Goal: Information Seeking & Learning: Learn about a topic

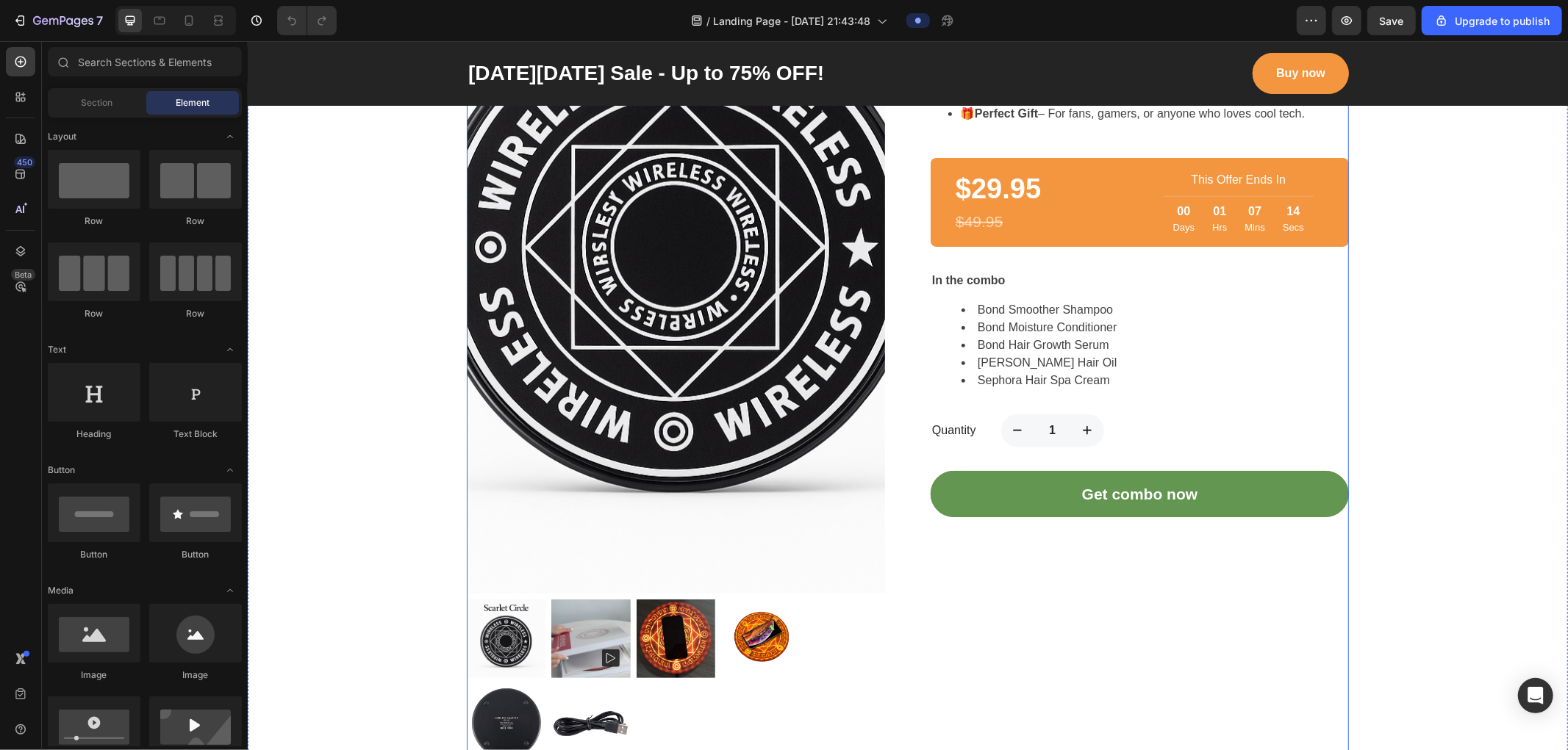
scroll to position [1551, 0]
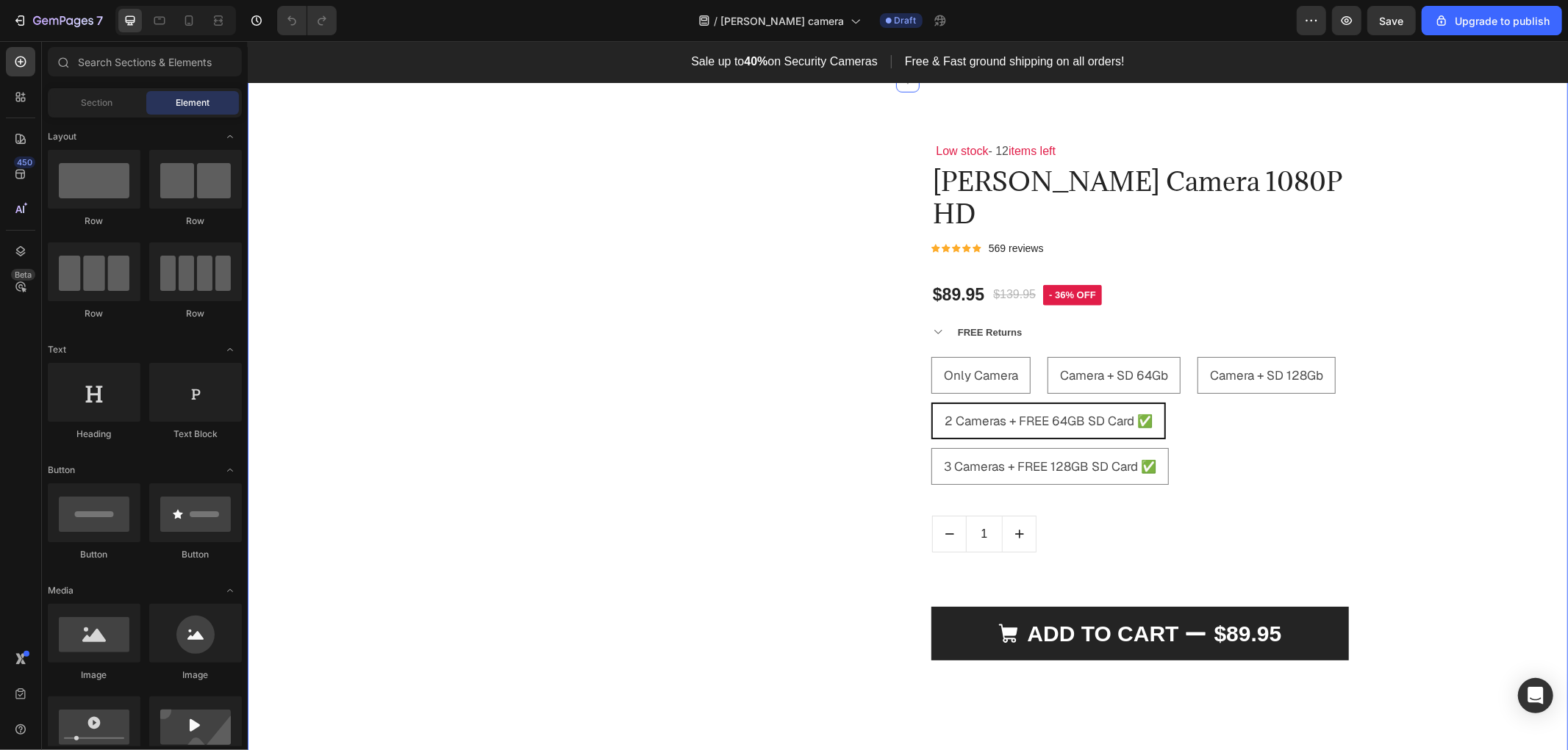
scroll to position [1061, 0]
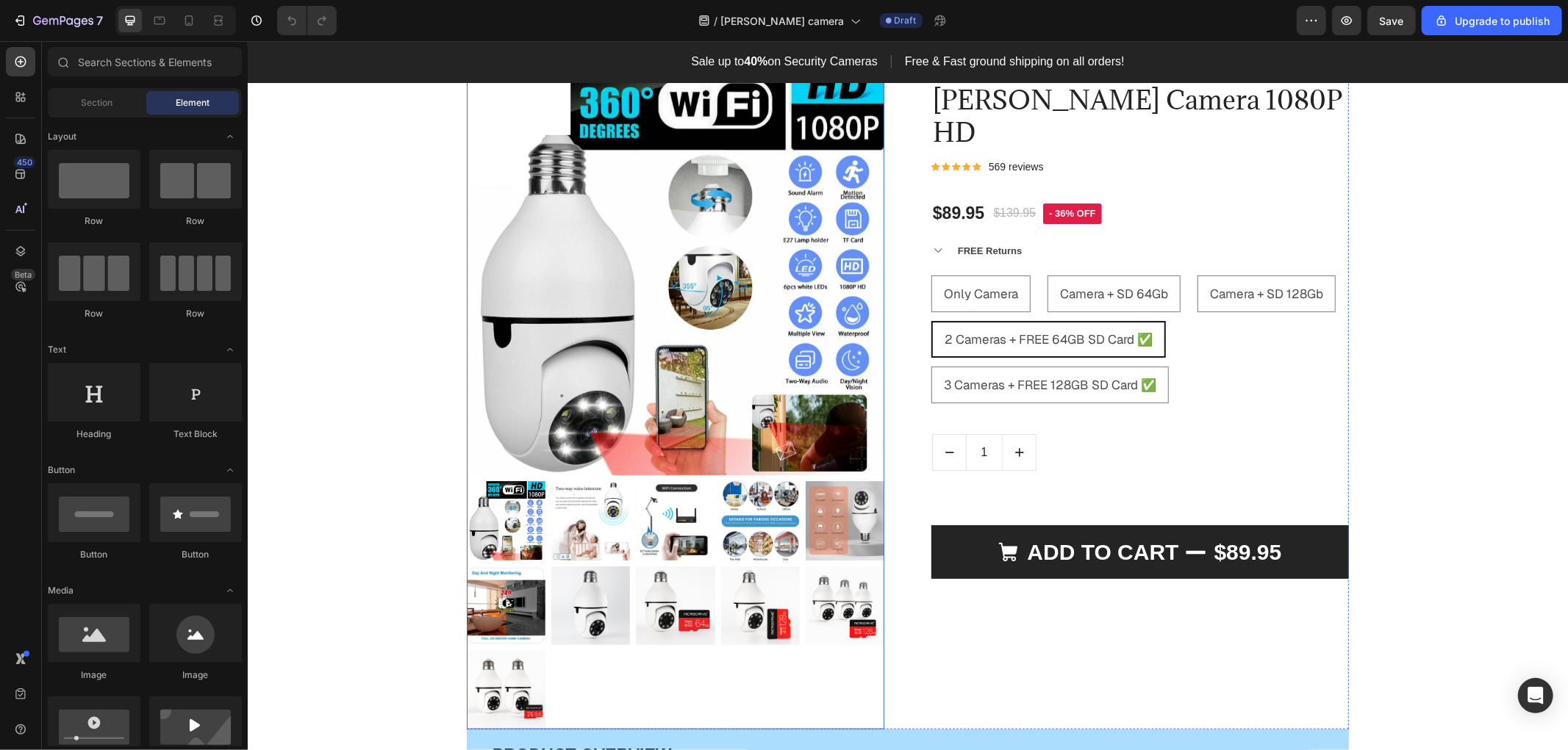
click at [643, 523] on img at bounding box center [674, 520] width 79 height 79
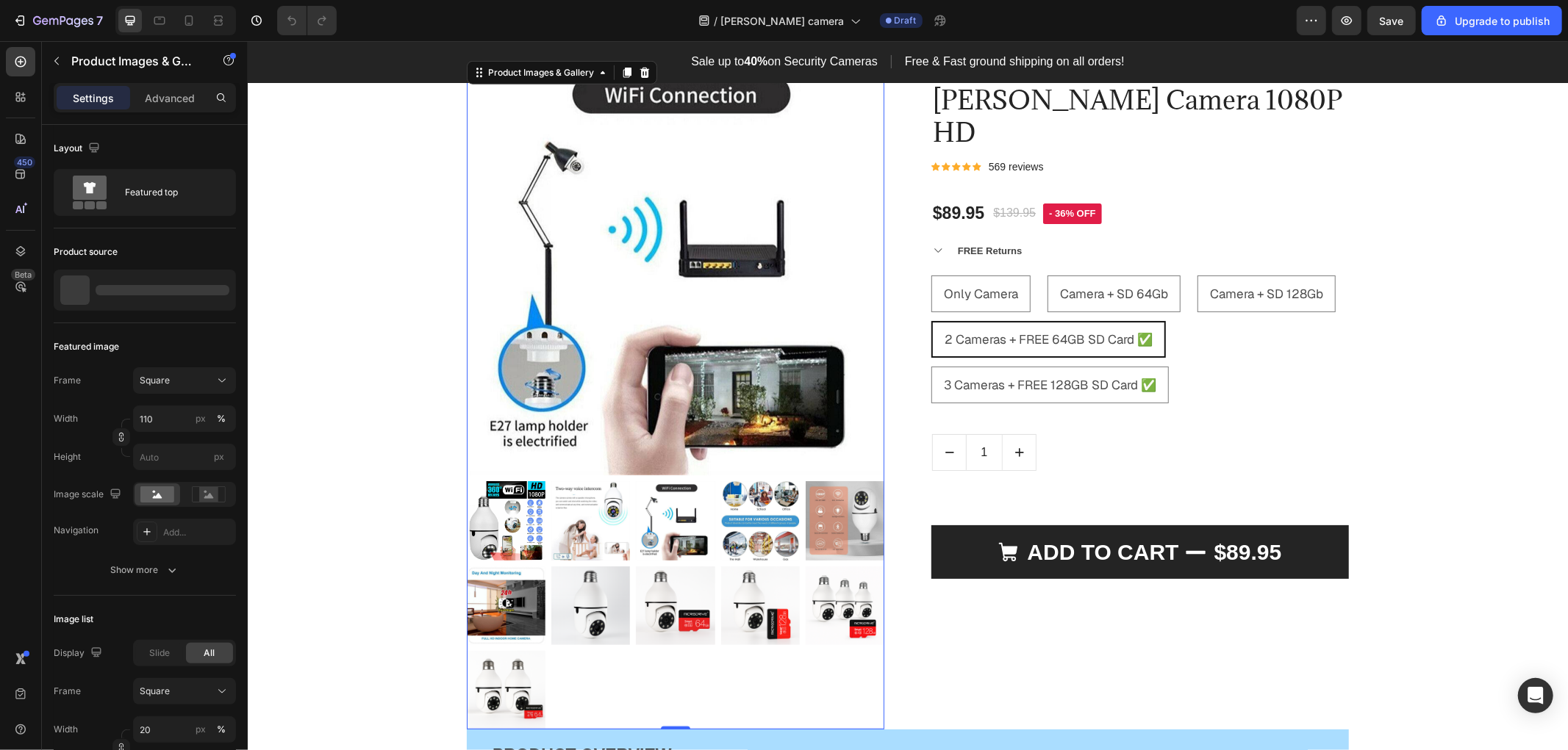
click at [583, 531] on img at bounding box center [590, 520] width 79 height 79
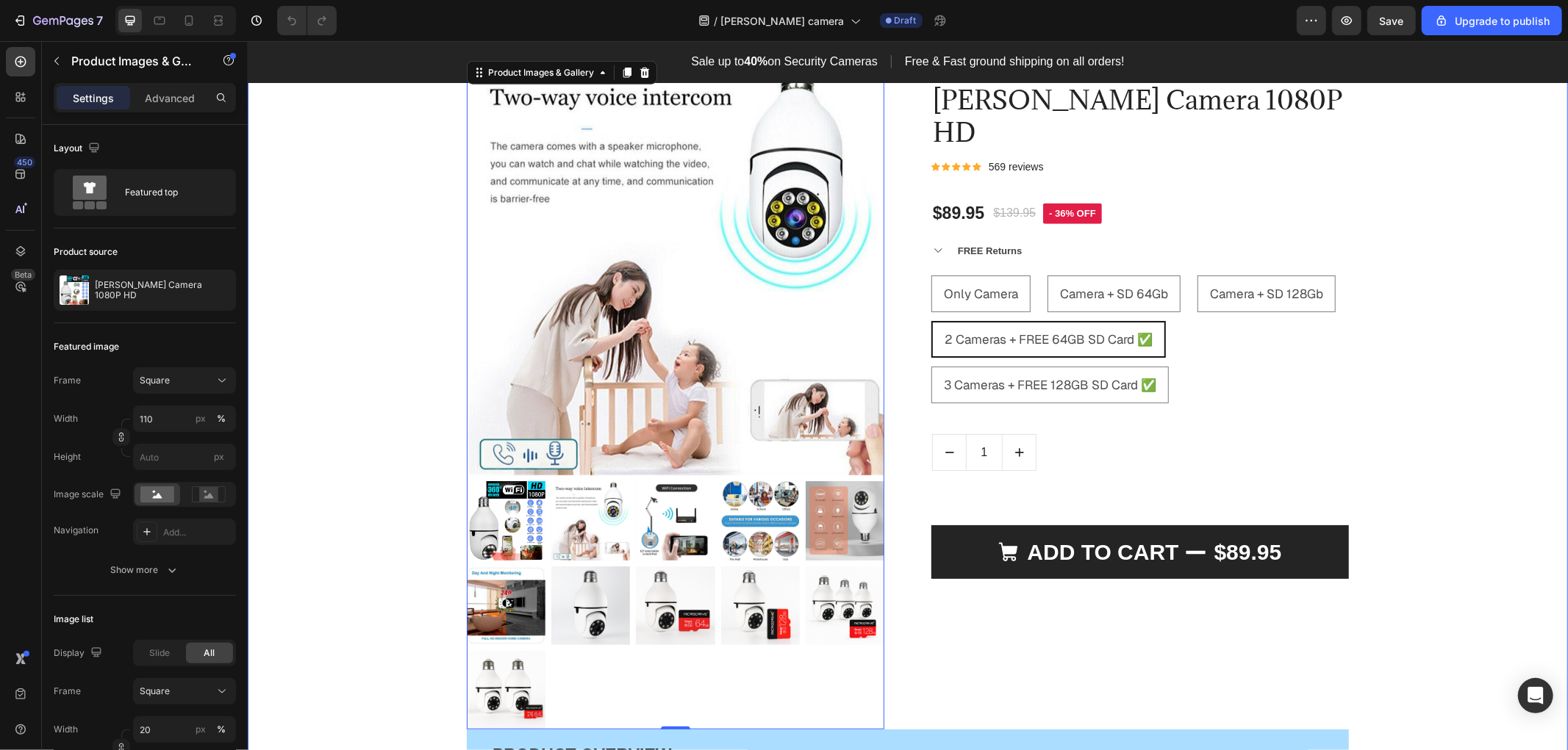
scroll to position [980, 0]
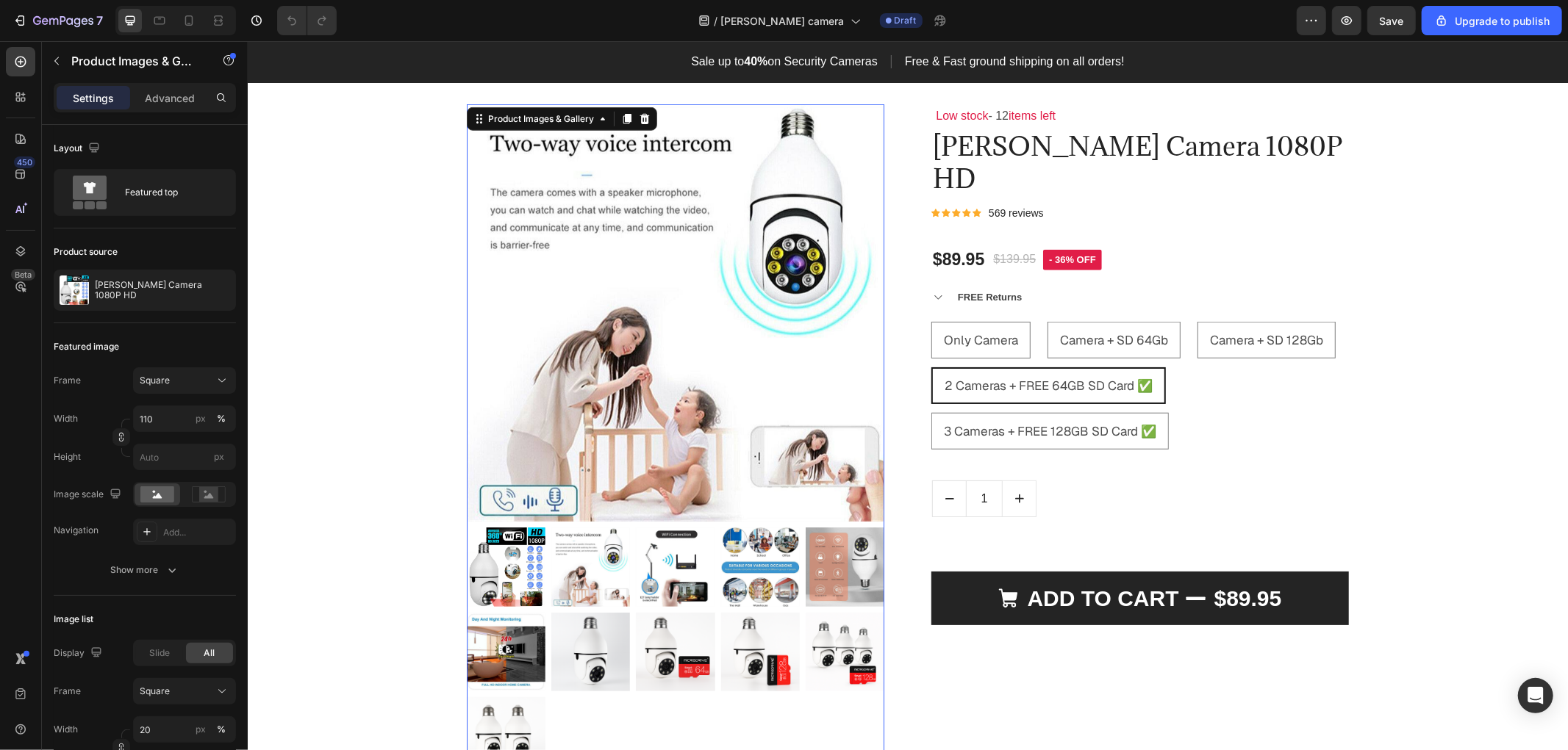
click at [737, 601] on img at bounding box center [760, 566] width 79 height 79
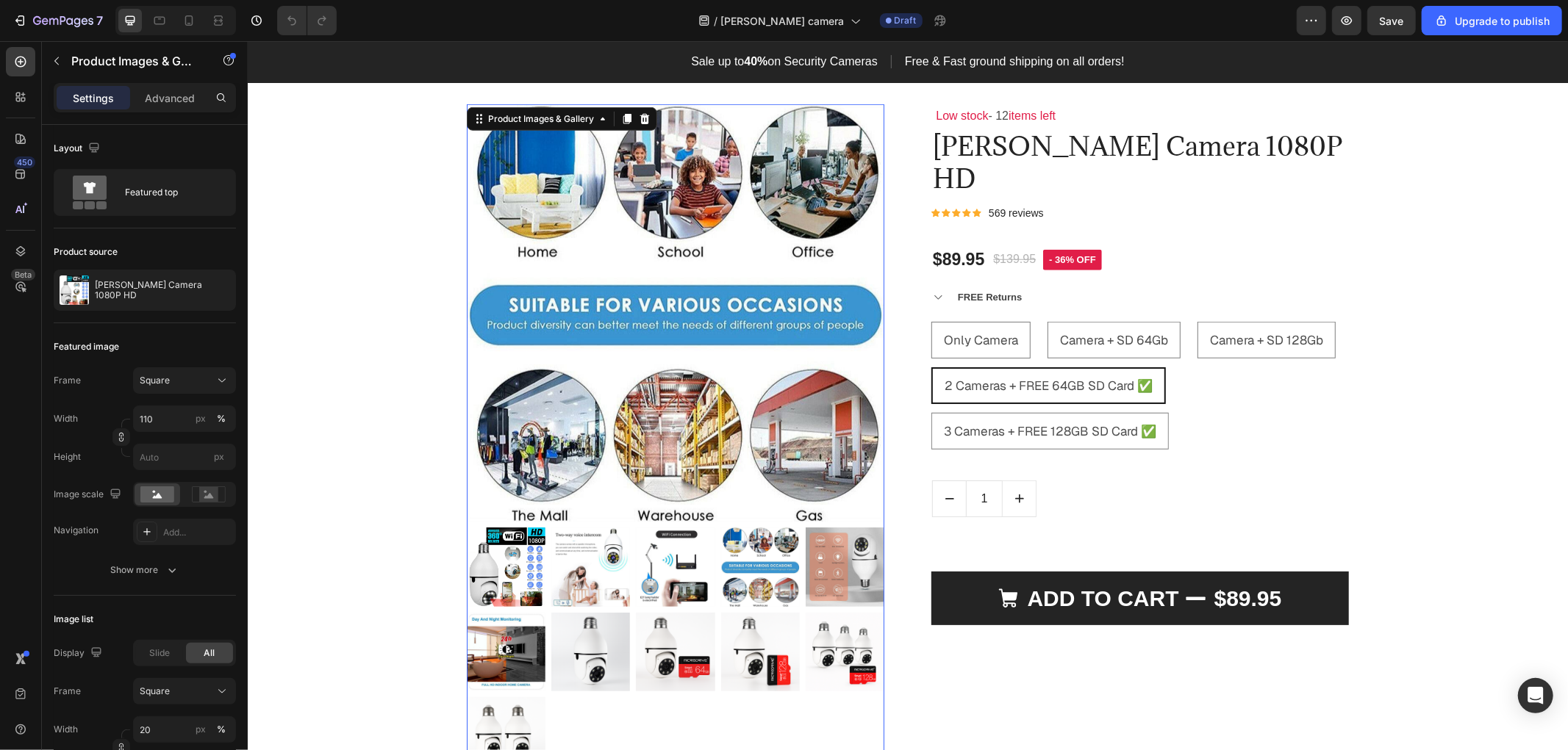
click at [839, 599] on img at bounding box center [844, 566] width 79 height 79
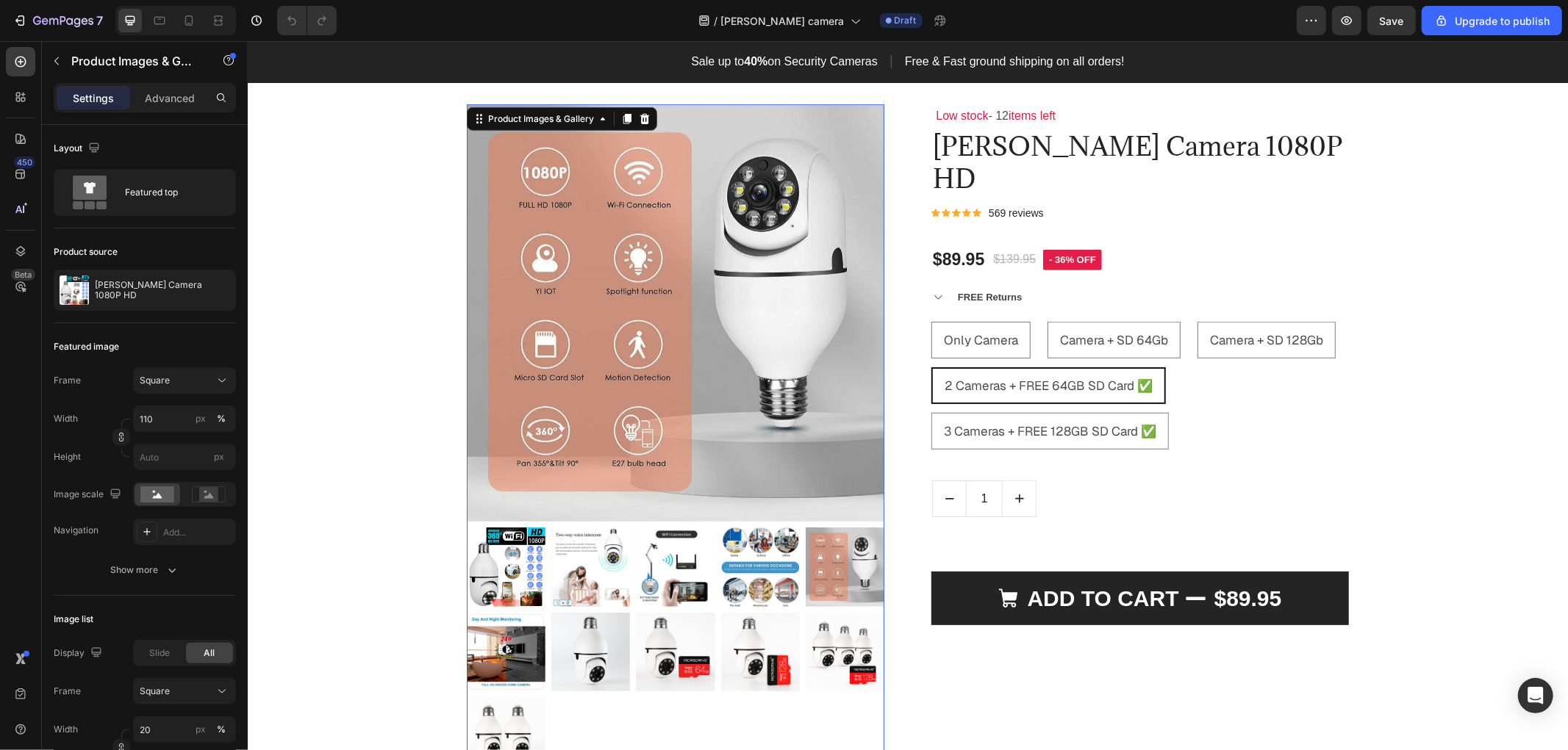
click at [671, 602] on img at bounding box center [674, 566] width 79 height 79
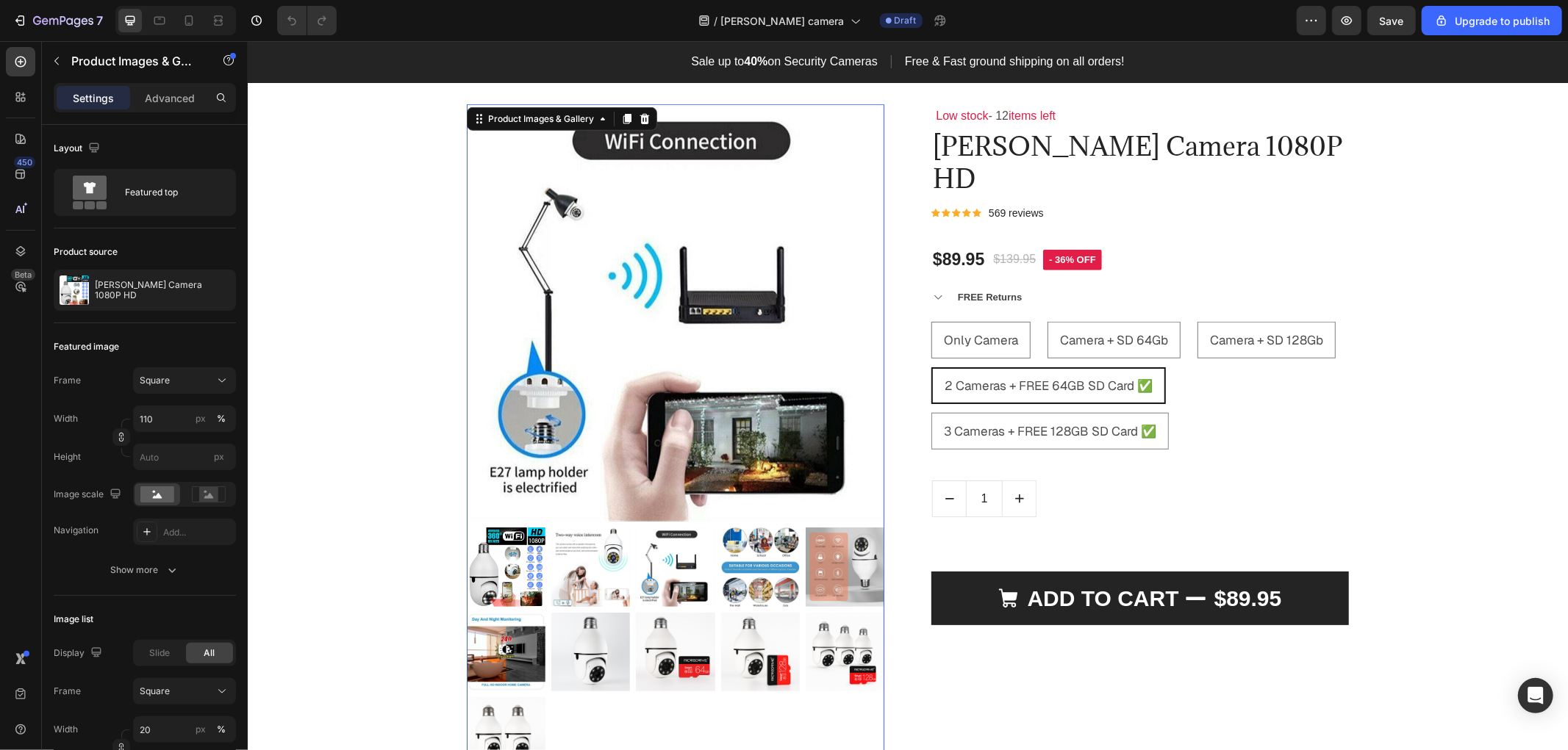
click at [754, 602] on img at bounding box center [760, 566] width 79 height 79
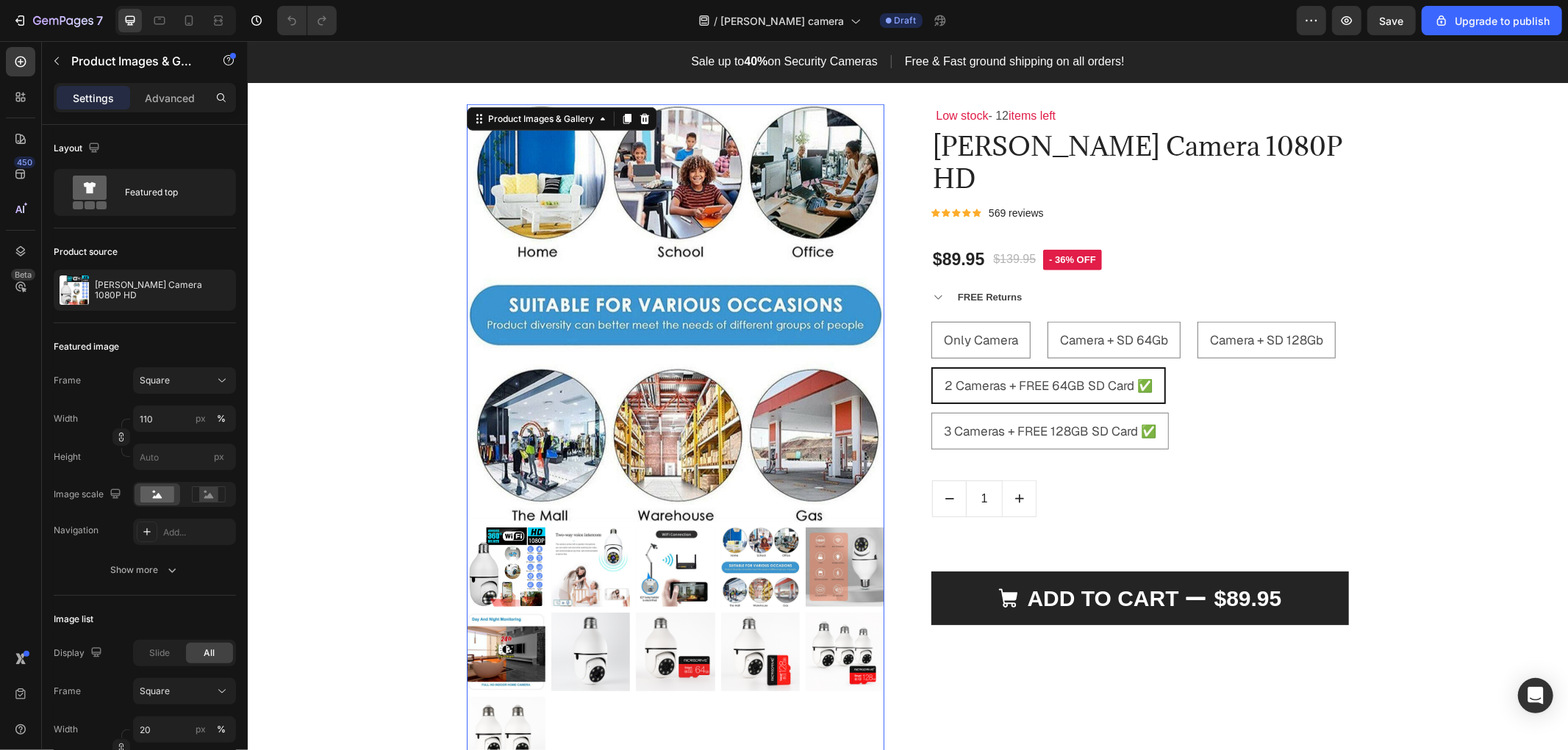
click at [521, 687] on img at bounding box center [505, 651] width 79 height 79
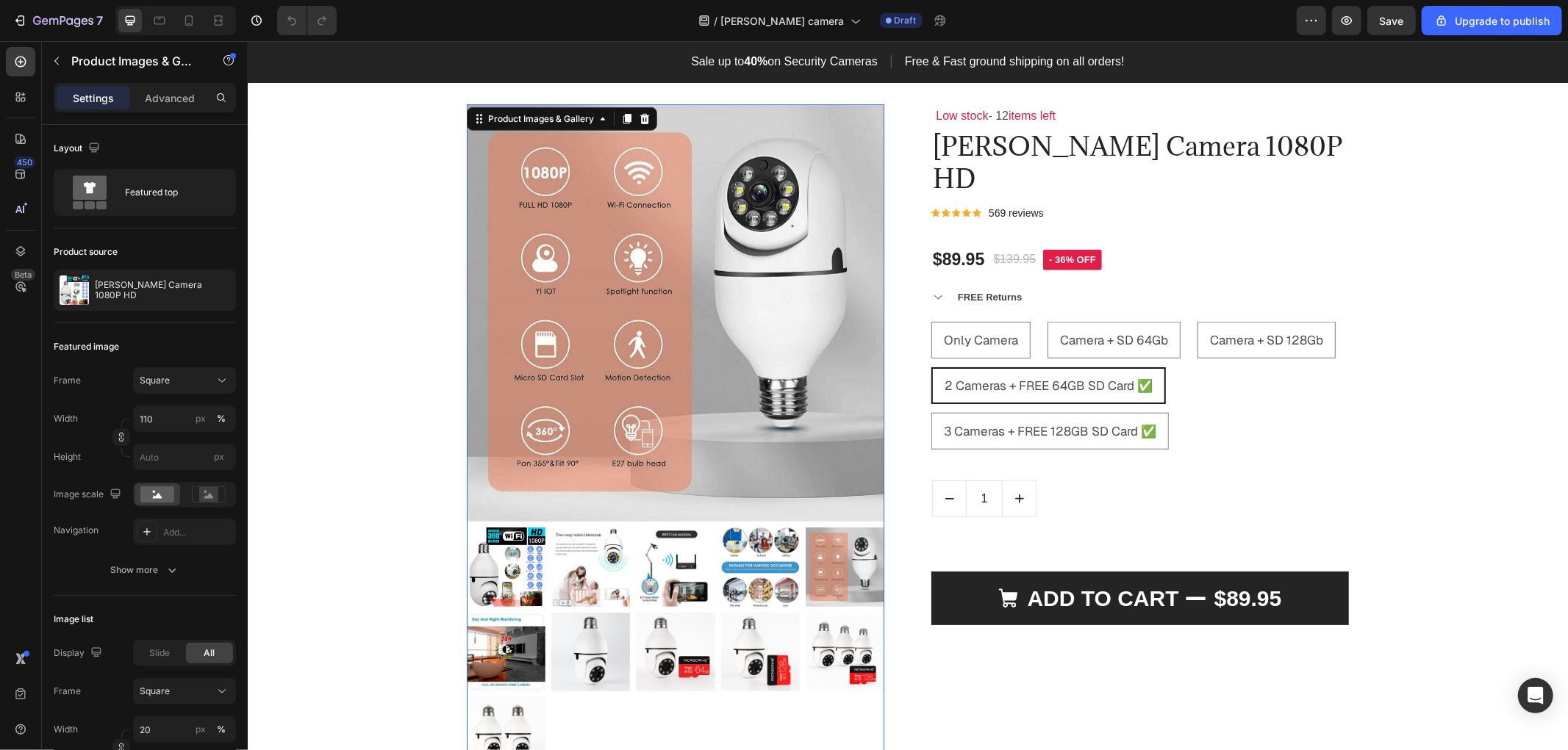
click at [505, 691] on img at bounding box center [505, 651] width 79 height 79
click at [505, 683] on img at bounding box center [505, 651] width 79 height 79
click at [672, 593] on img at bounding box center [674, 566] width 79 height 79
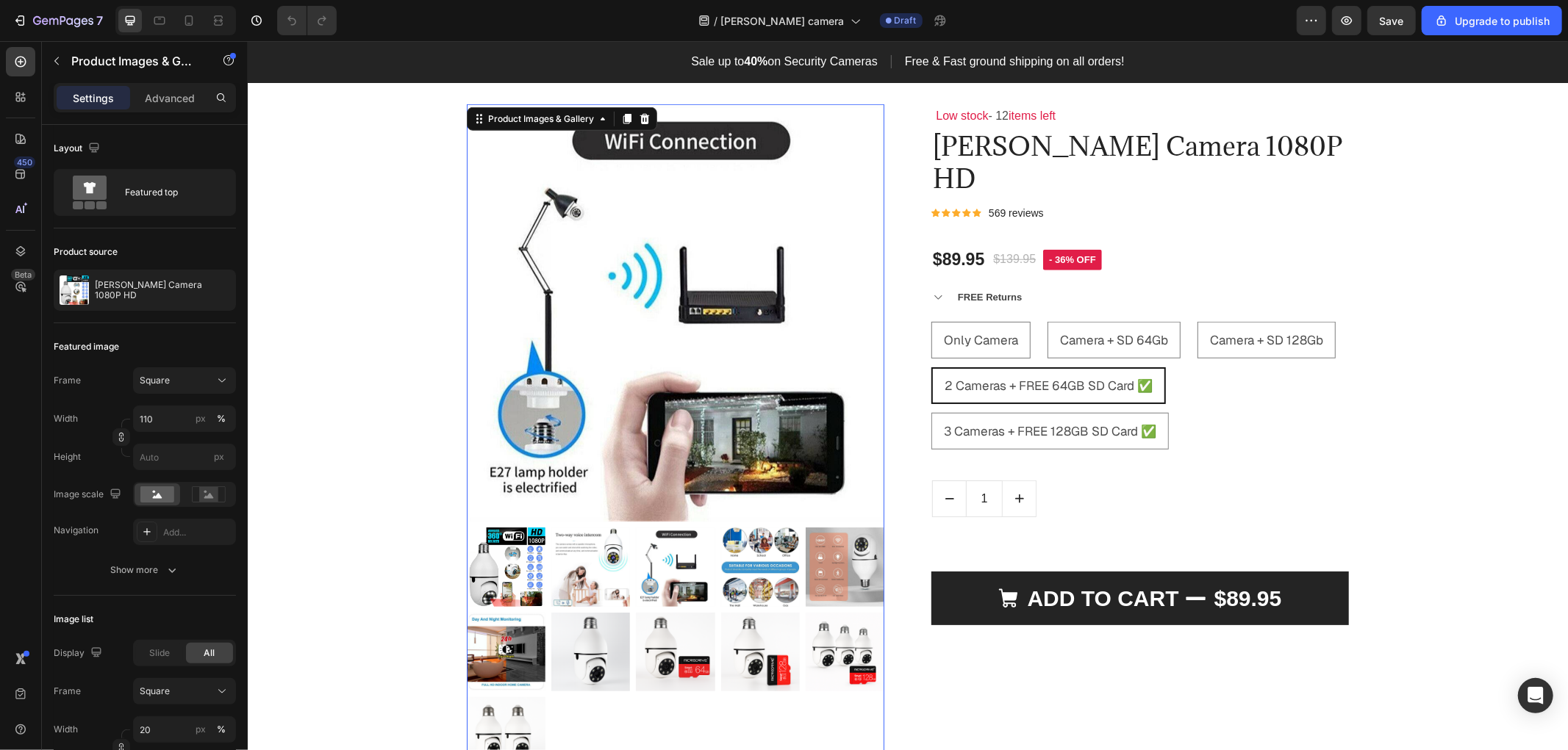
click at [513, 686] on img at bounding box center [505, 651] width 79 height 79
click at [809, 605] on img at bounding box center [844, 566] width 79 height 79
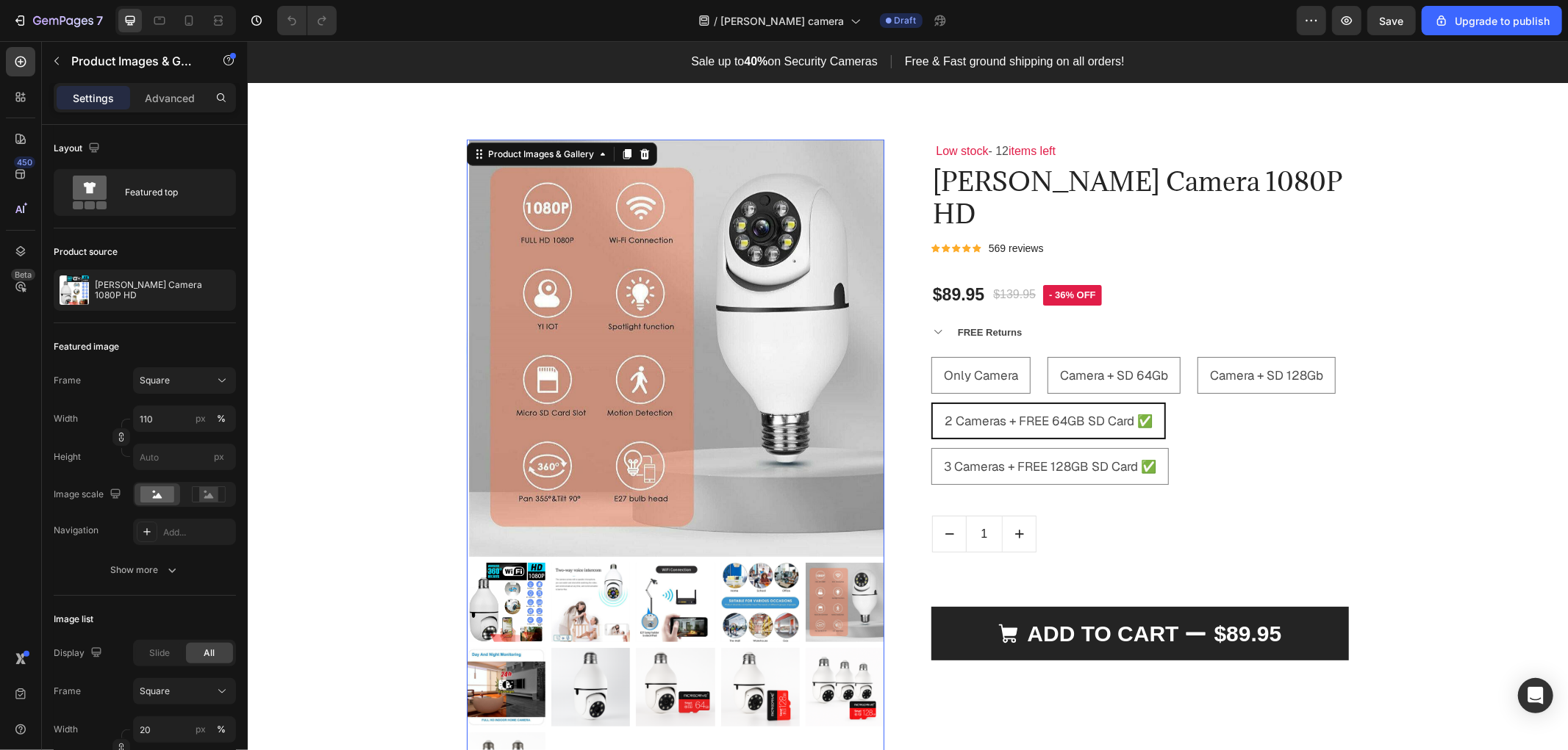
scroll to position [1061, 0]
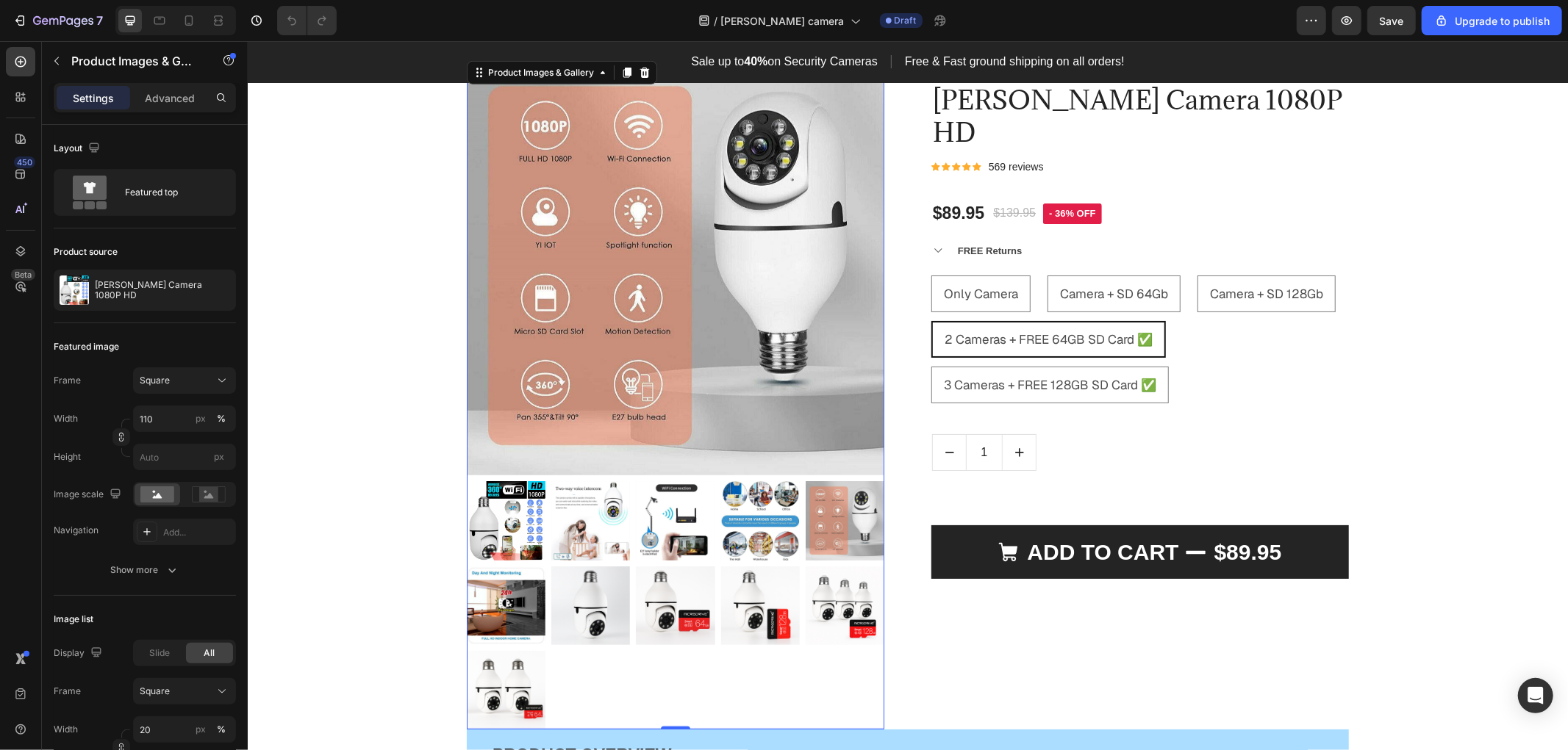
click at [495, 612] on img at bounding box center [505, 605] width 79 height 79
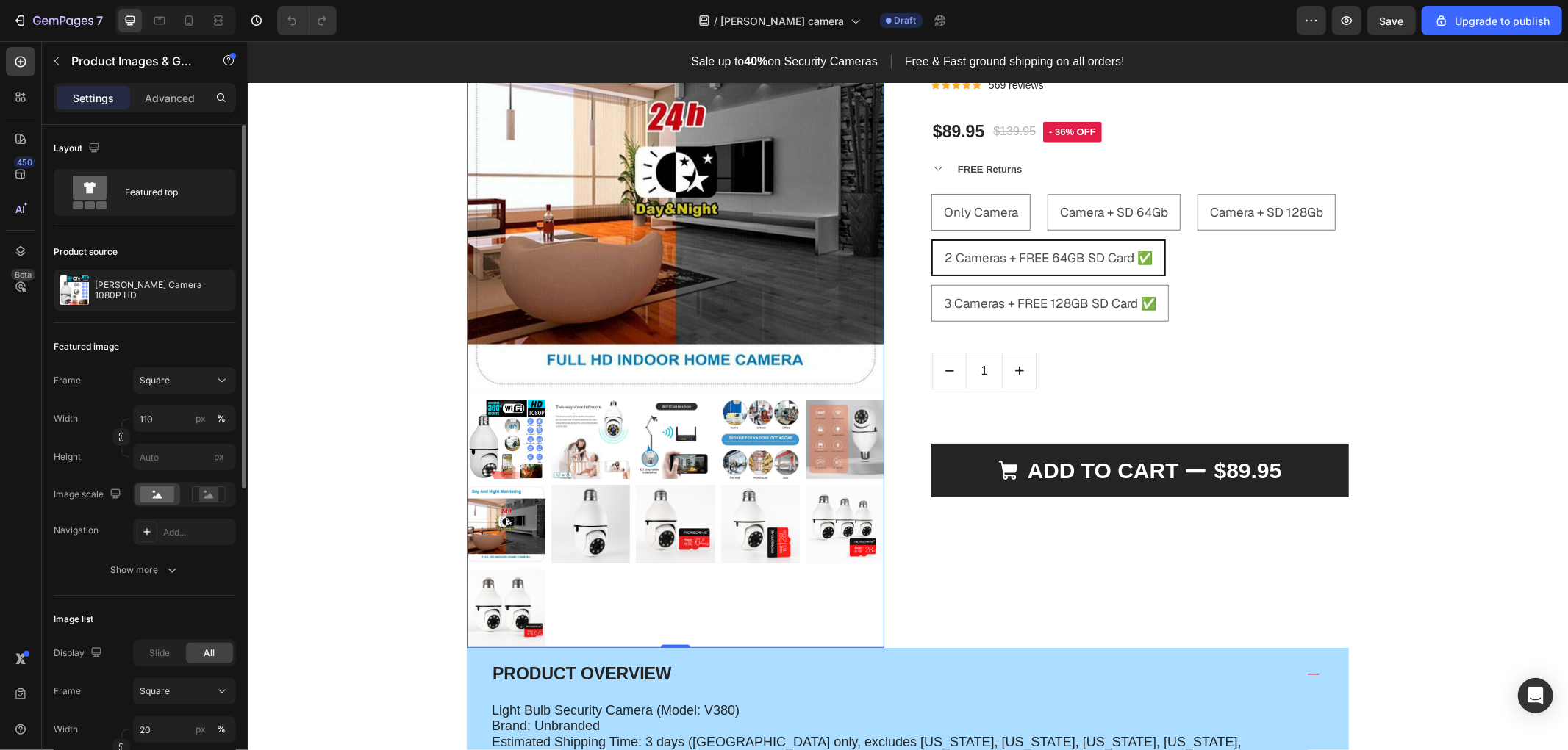
scroll to position [82, 0]
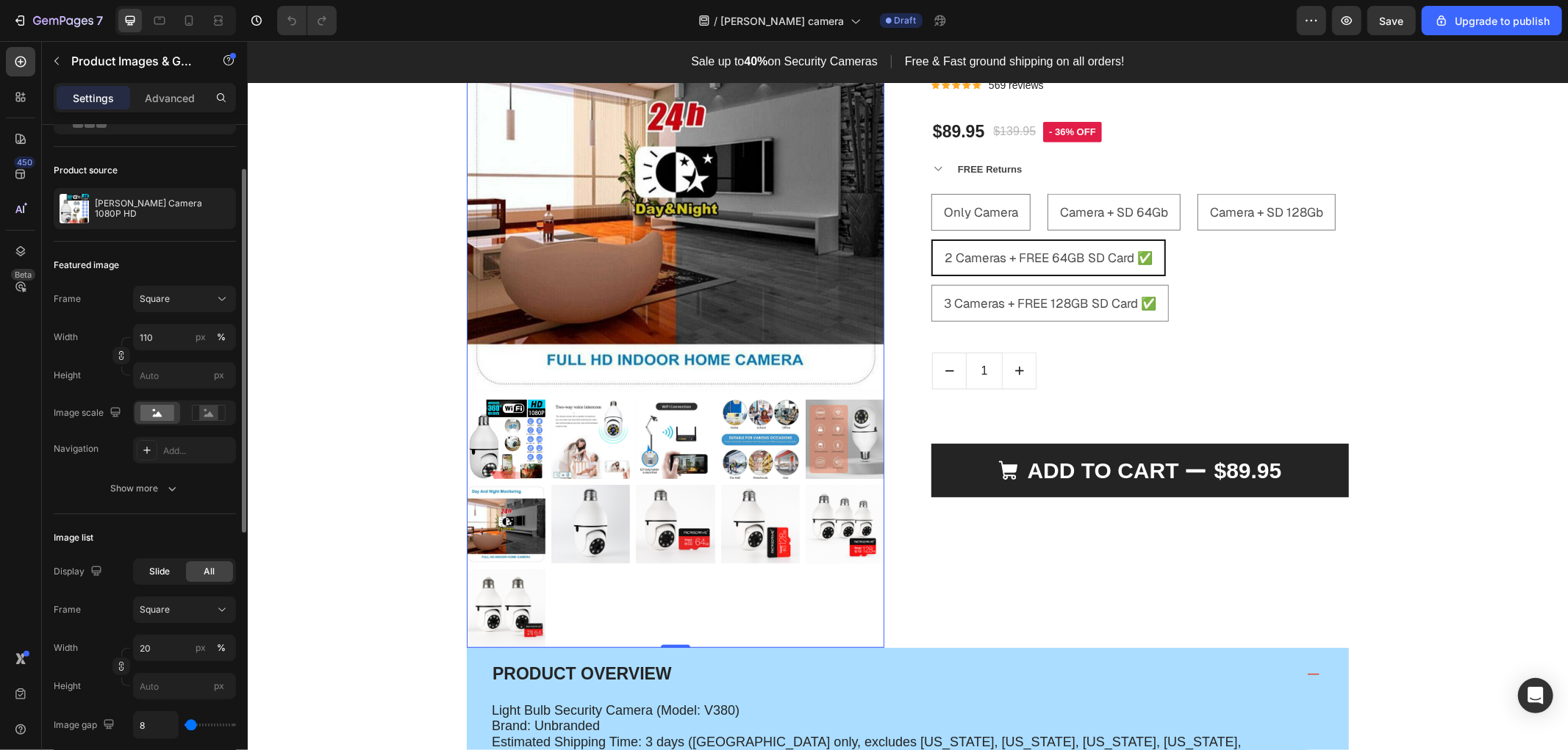
click at [154, 569] on span "Slide" at bounding box center [160, 572] width 21 height 13
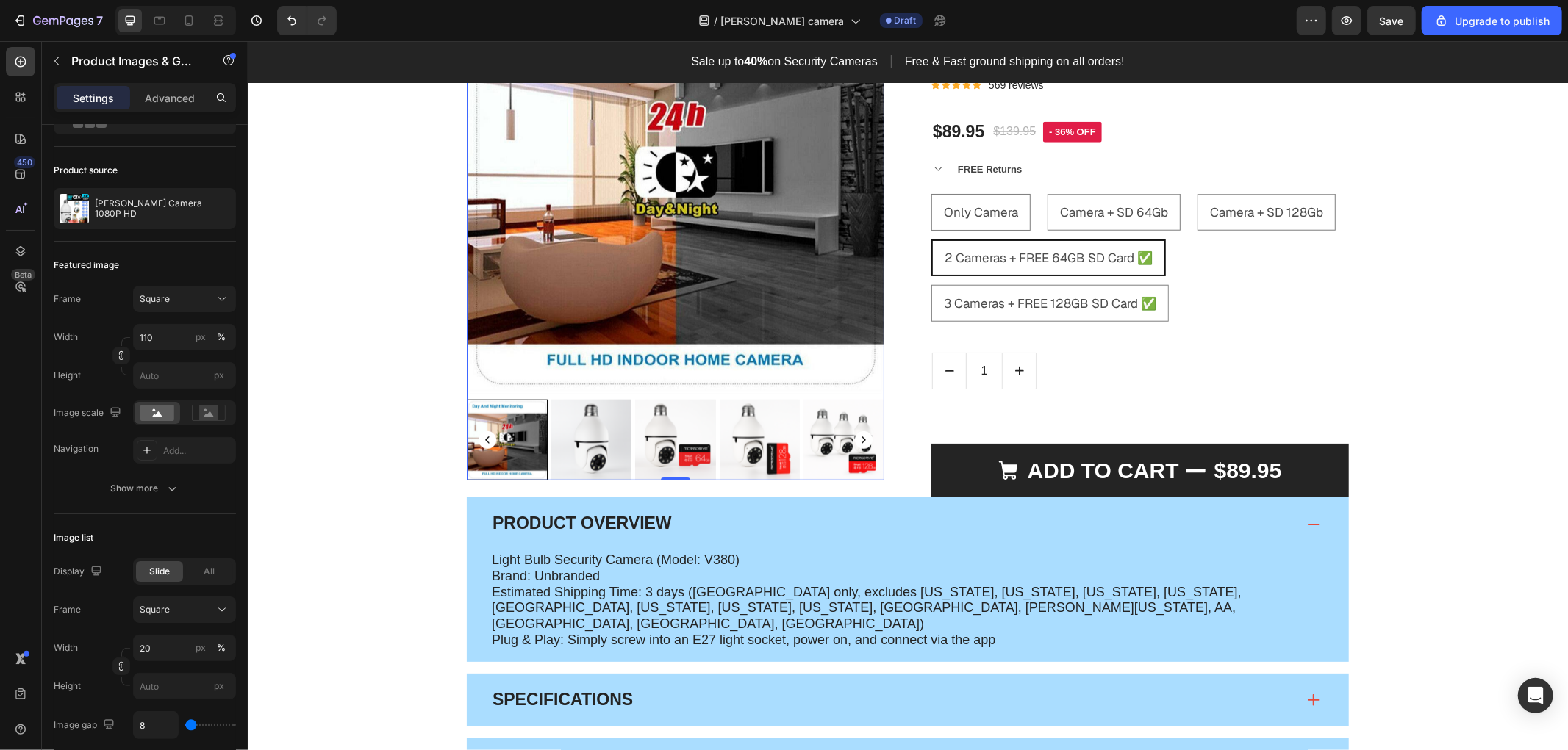
click at [484, 438] on icon "Carousel Back Arrow" at bounding box center [486, 439] width 4 height 6
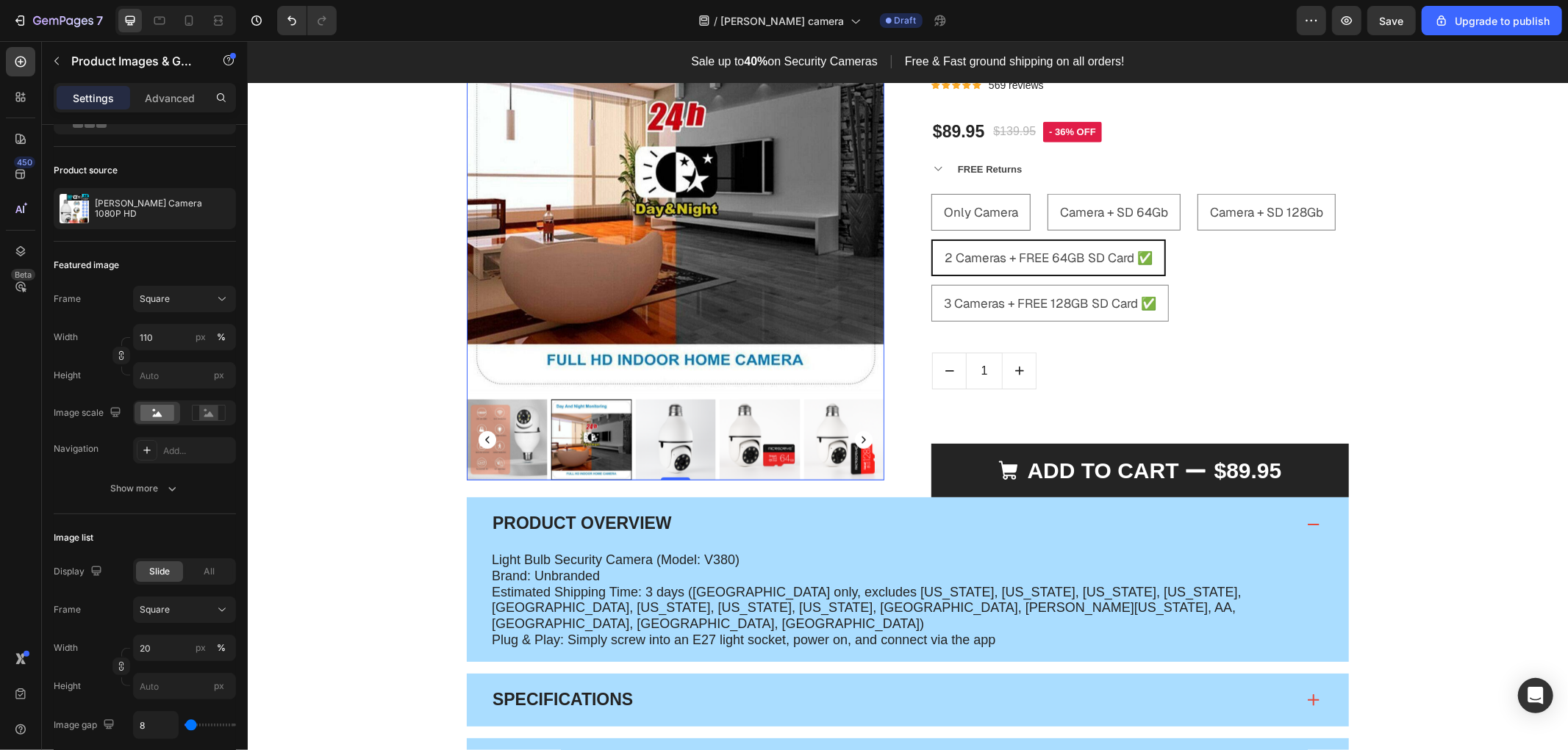
click at [480, 440] on rect "Carousel Back Arrow" at bounding box center [487, 439] width 18 height 18
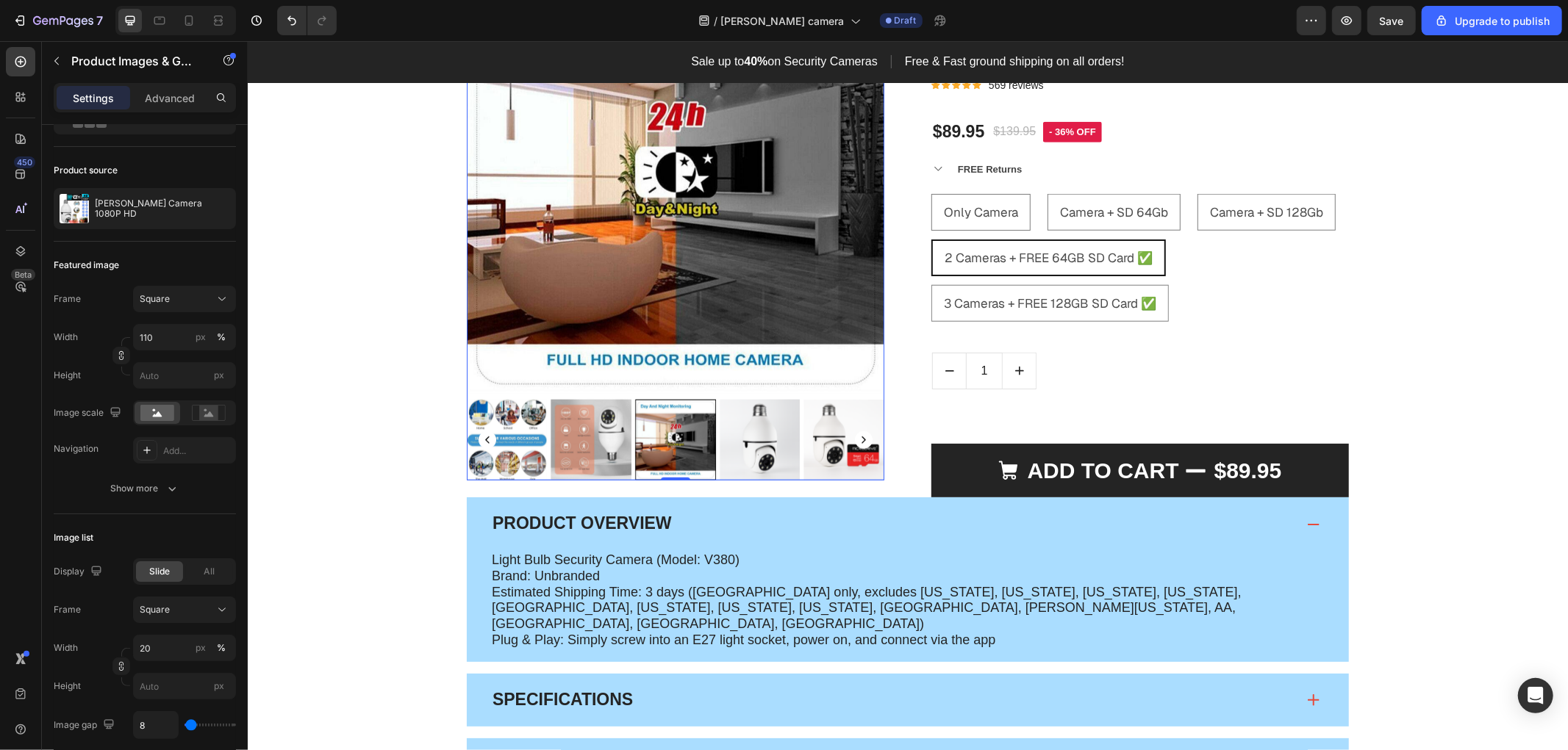
click at [480, 440] on rect "Carousel Back Arrow" at bounding box center [487, 439] width 18 height 18
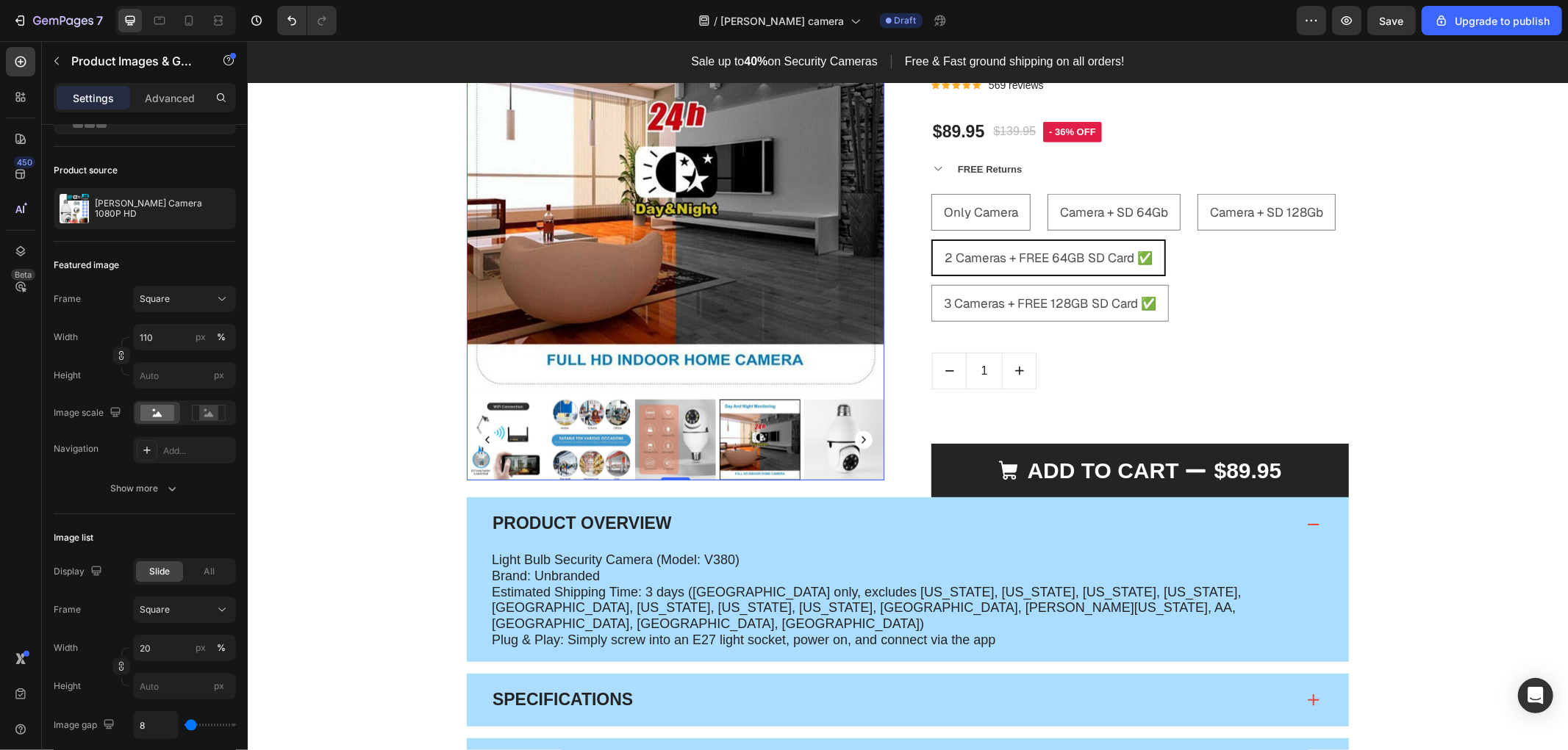
click at [480, 440] on rect "Carousel Back Arrow" at bounding box center [487, 439] width 18 height 18
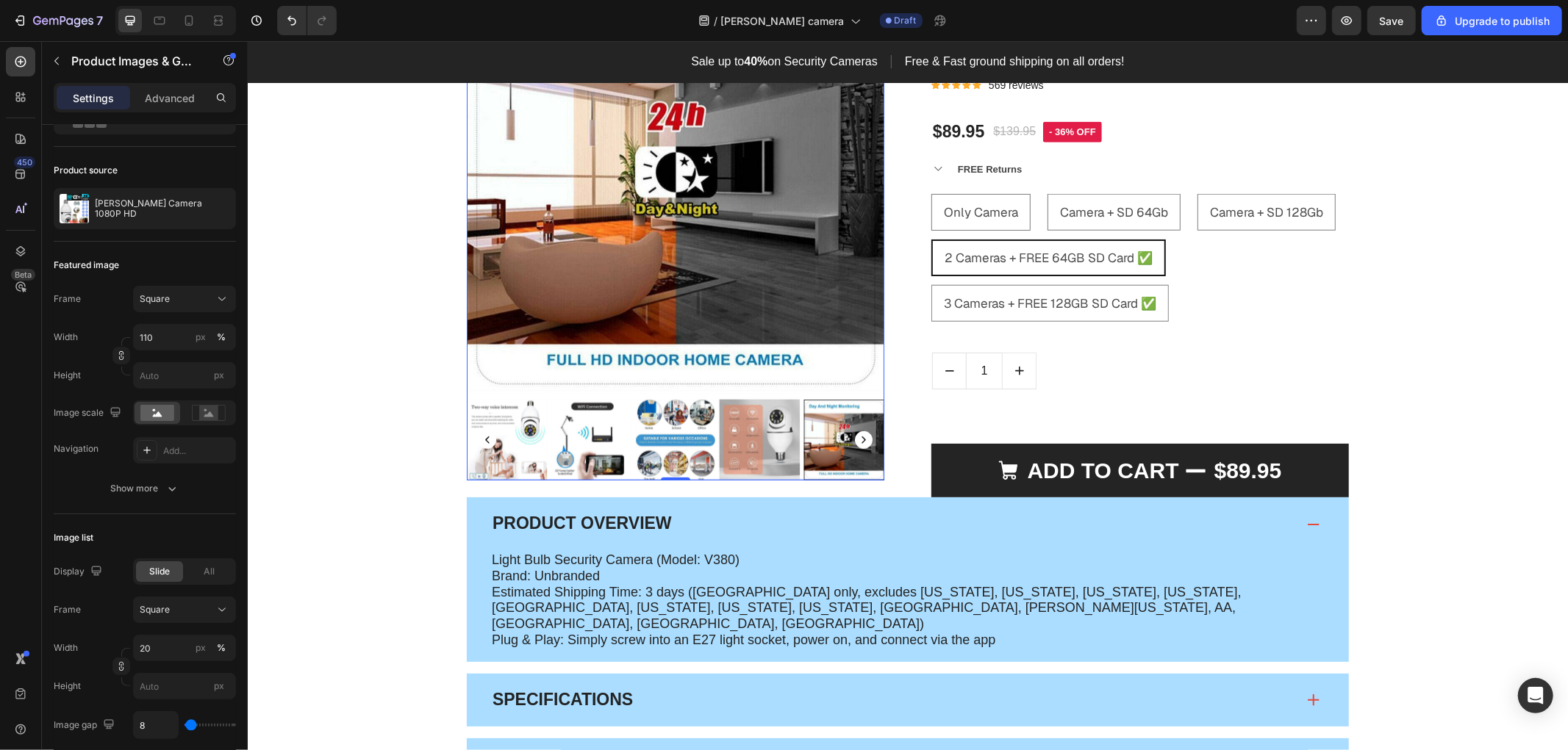
click at [480, 440] on rect "Carousel Back Arrow" at bounding box center [487, 439] width 18 height 18
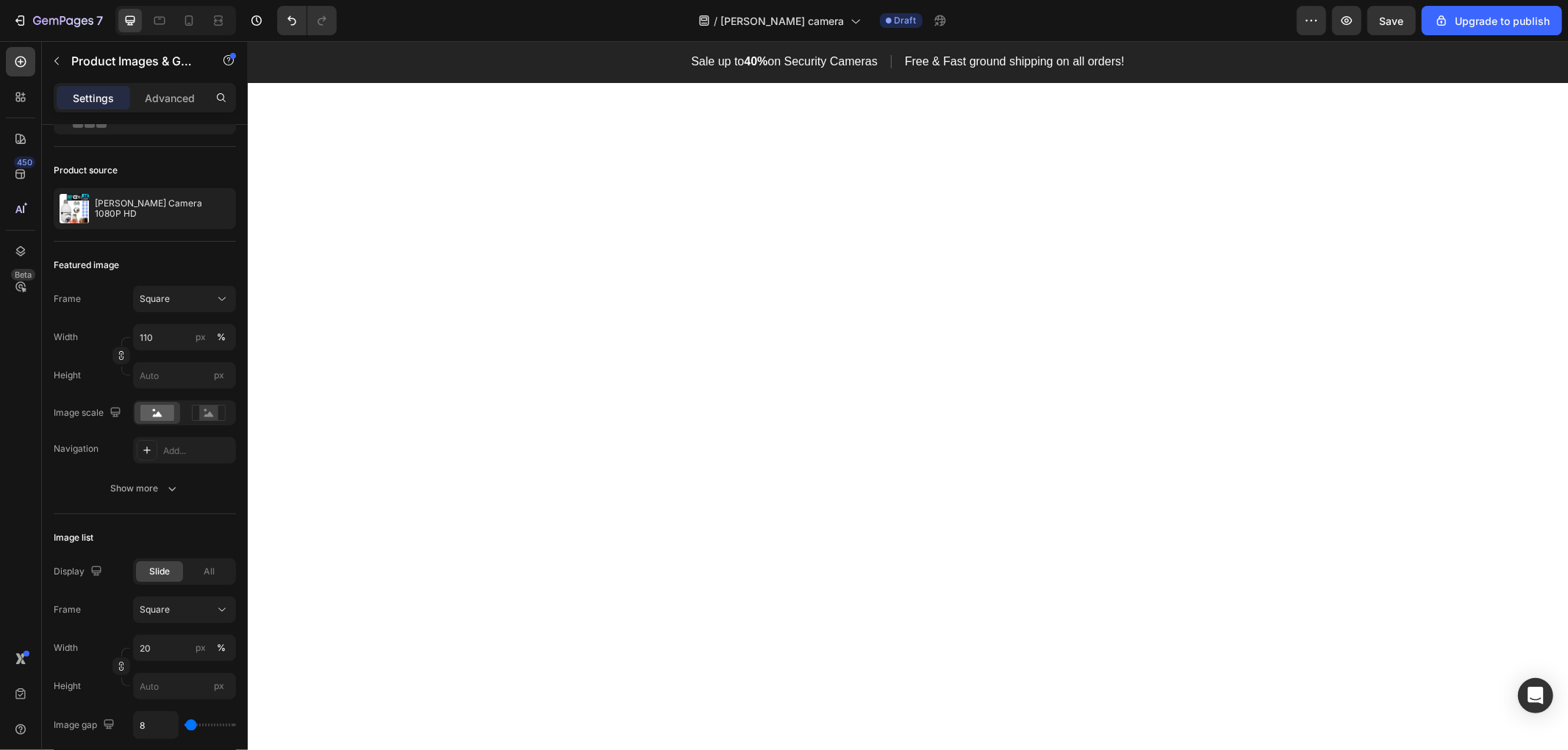
scroll to position [980, 0]
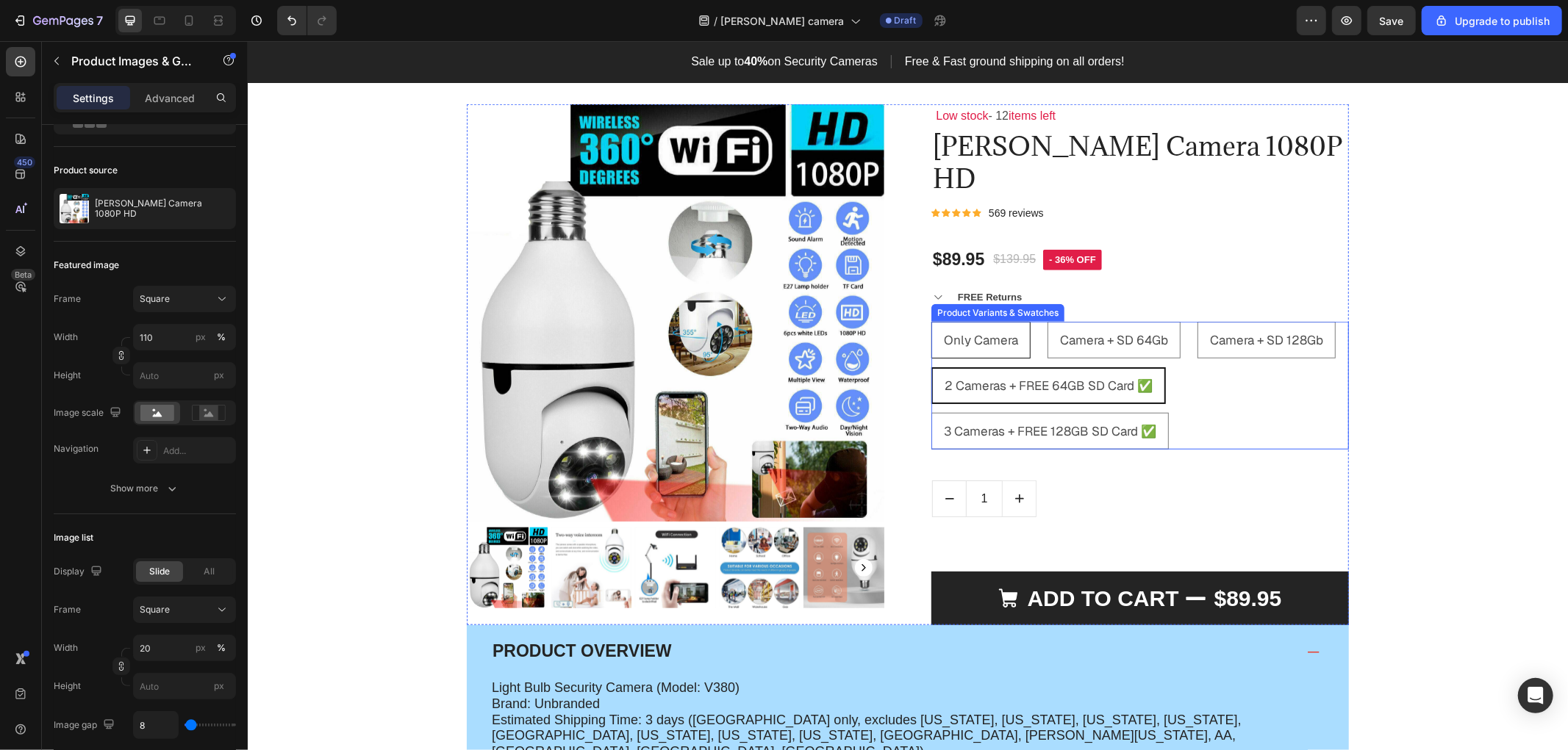
click at [968, 341] on span "Only Camera" at bounding box center [980, 340] width 74 height 16
click at [930, 321] on input "Only Camera Only Camera Only Camera" at bounding box center [929, 320] width 1 height 1
radio input "true"
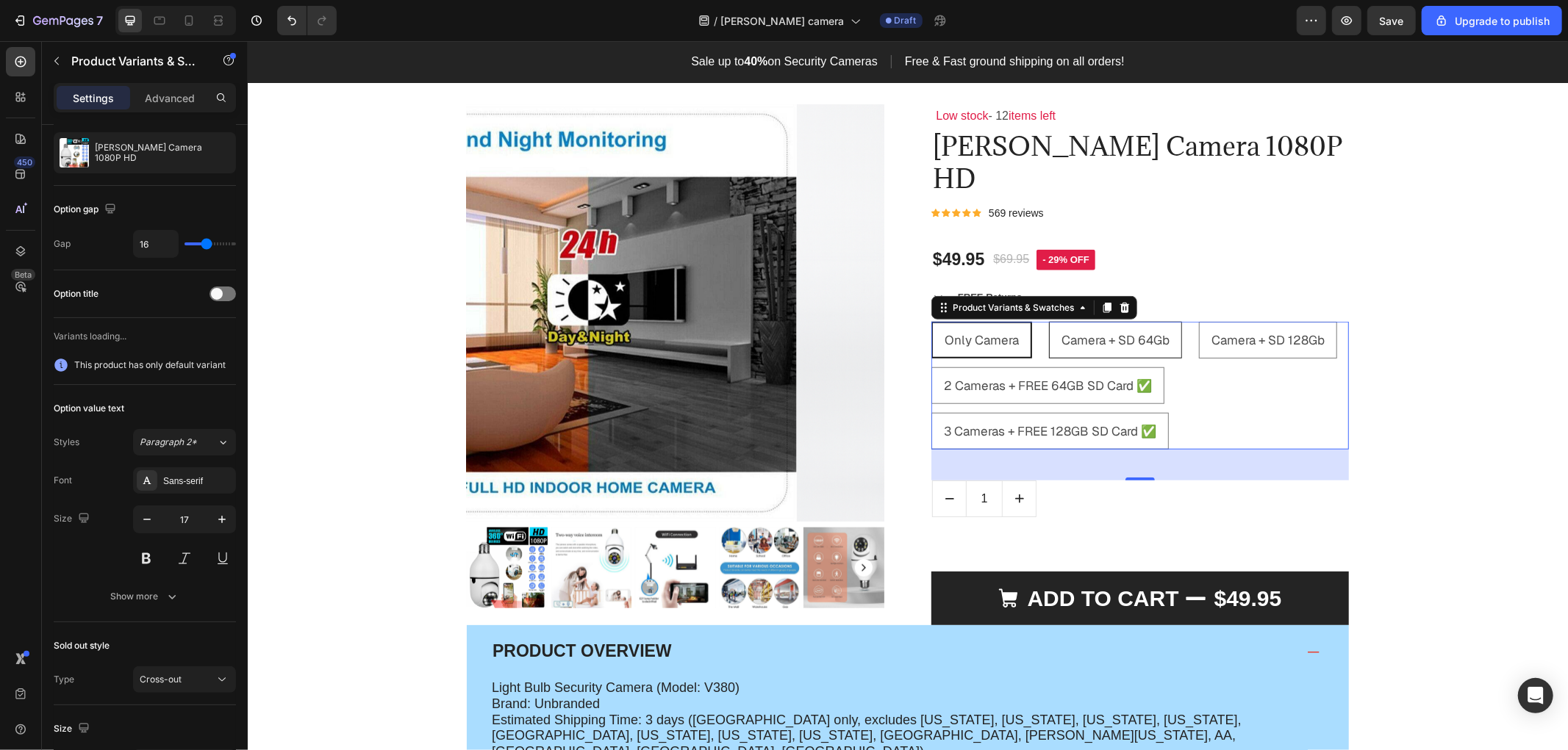
scroll to position [0, 0]
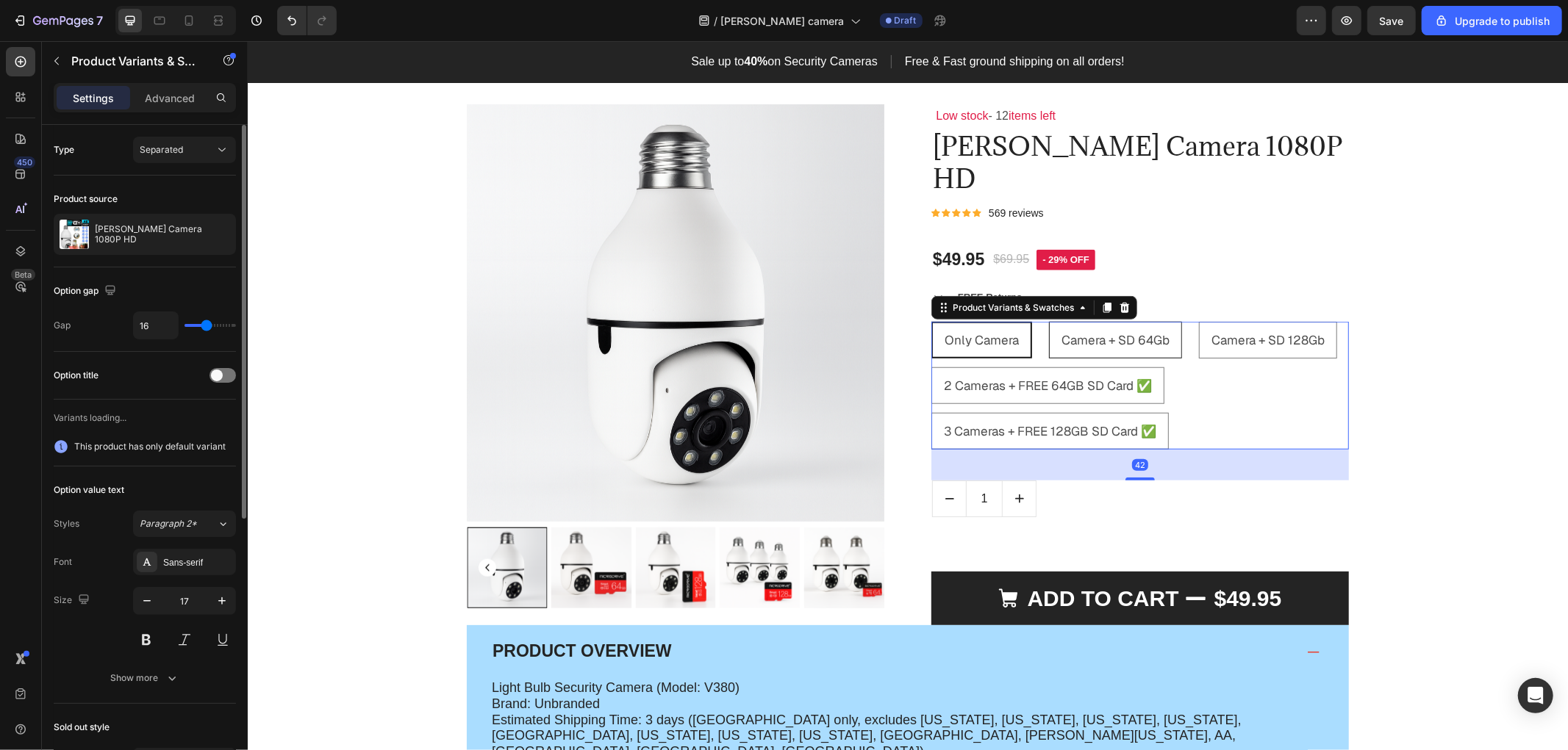
click at [1092, 344] on span "Camera + SD 64Gb" at bounding box center [1114, 340] width 108 height 16
click at [1048, 321] on input "Camera + SD 64Gb Camera + SD 64Gb Camera + SD 64Gb" at bounding box center [1047, 320] width 1 height 1
radio input "true"
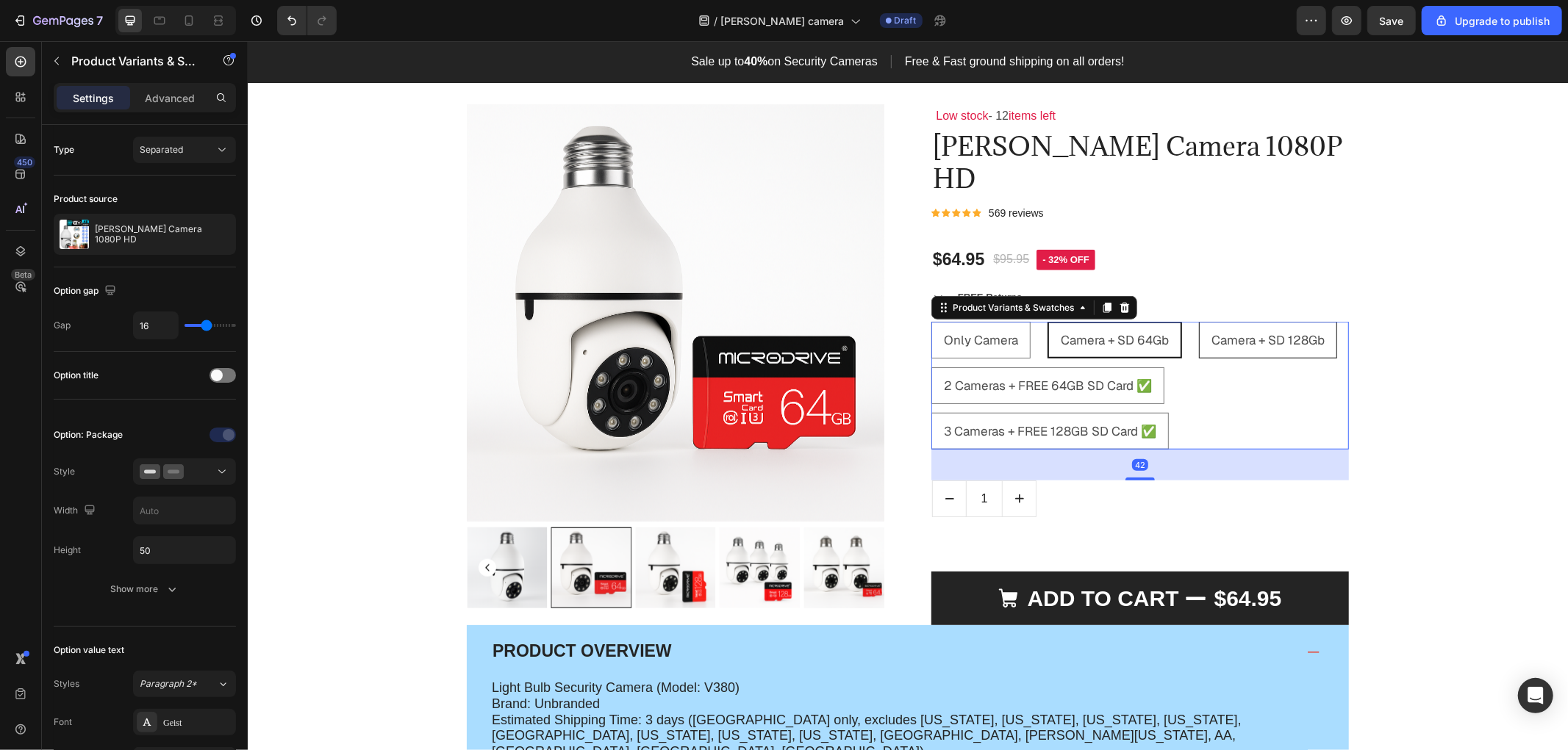
click at [1248, 341] on span "Camera + SD 128Gb" at bounding box center [1267, 340] width 113 height 16
click at [1198, 321] on input "Camera + SD 128Gb Camera + SD 128Gb Camera + SD 128Gb" at bounding box center [1197, 320] width 1 height 1
radio input "true"
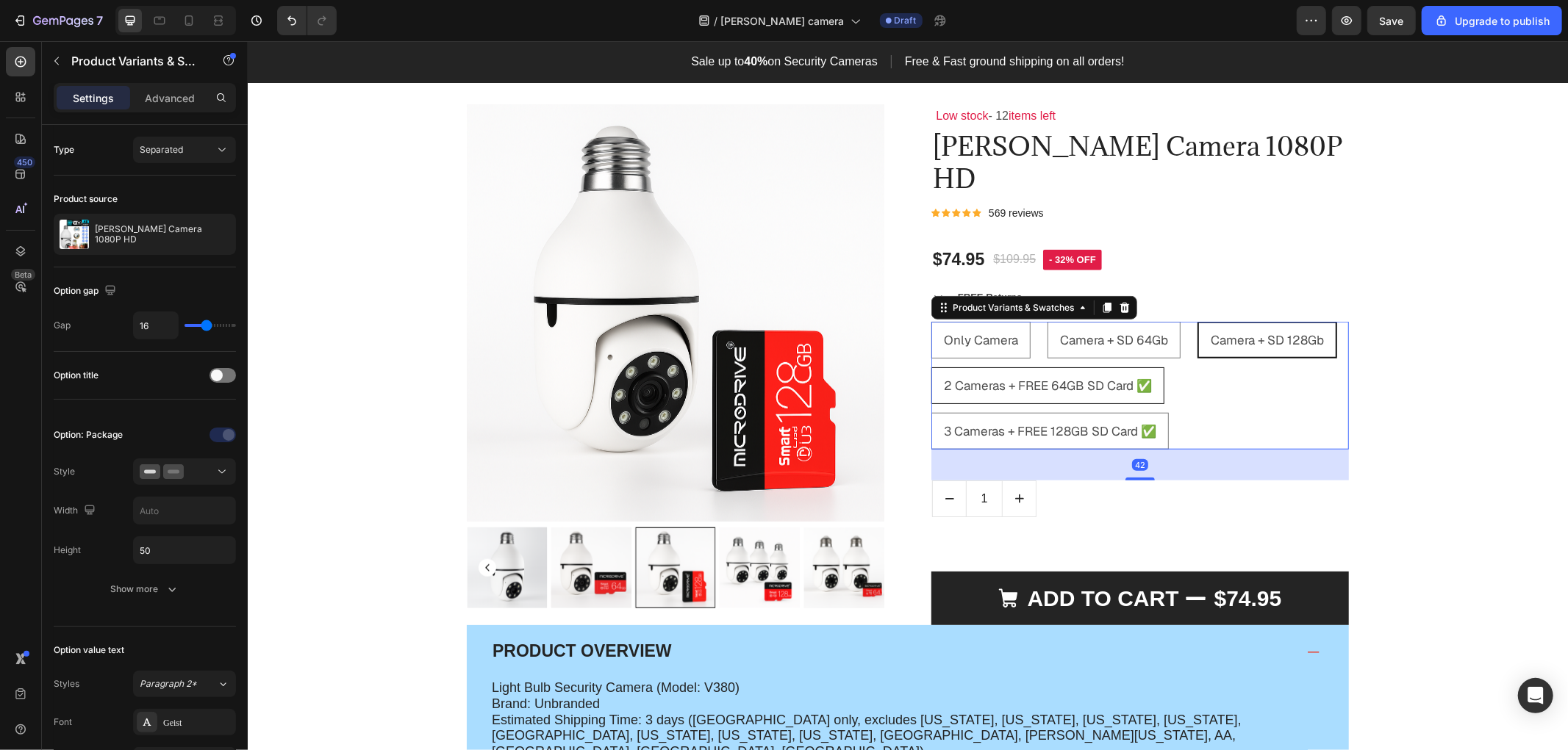
click at [1048, 386] on span "2 Cameras + FREE 64GB SD Card ✅" at bounding box center [1047, 385] width 208 height 16
click at [930, 367] on input "2 Cameras + FREE 64GB SD Card ✅ 2 Cameras + FREE 64GB SD Card ✅ 2 Cameras + FRE…" at bounding box center [929, 366] width 1 height 1
radio input "true"
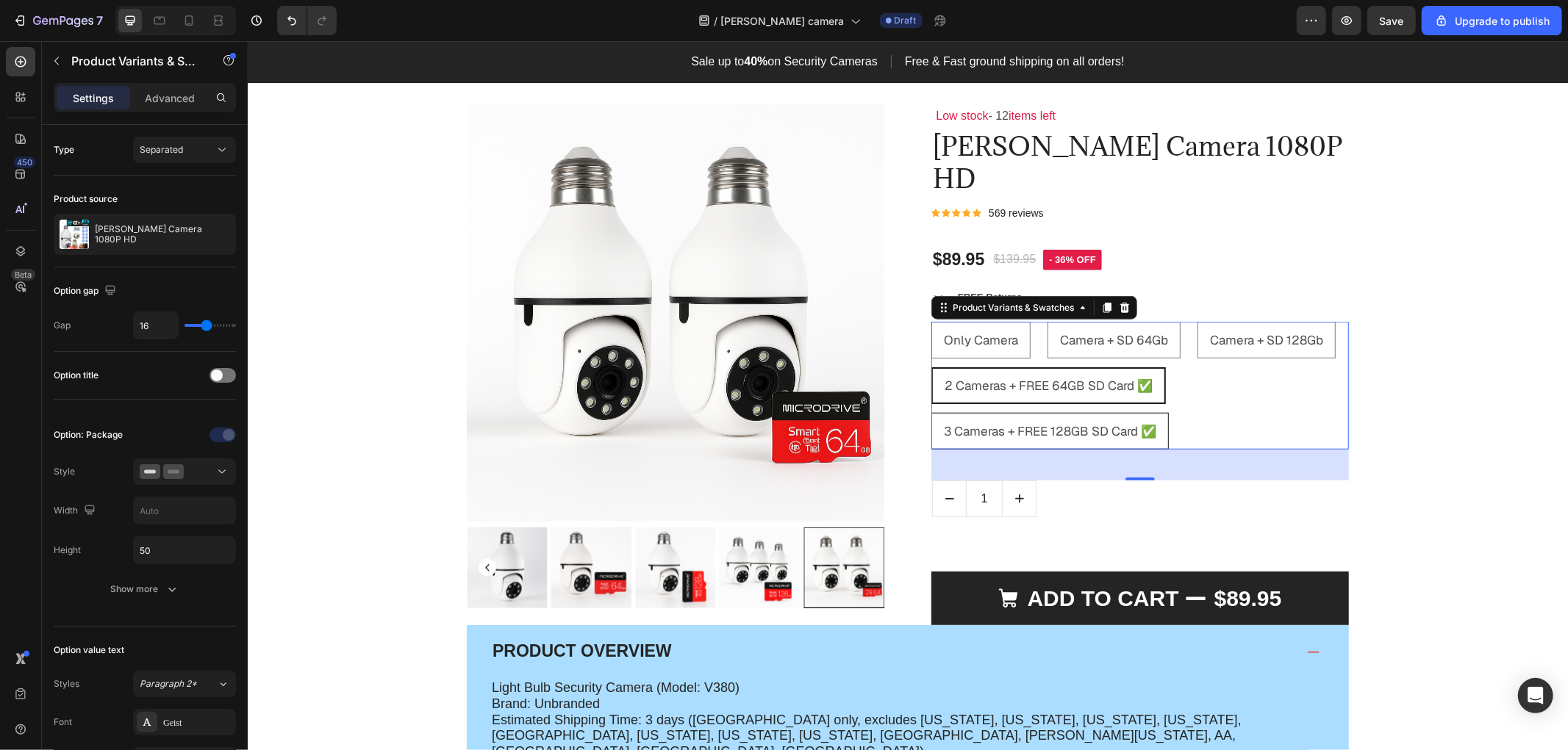
click at [1047, 438] on span "3 Cameras + FREE 128GB SD Card ✅" at bounding box center [1049, 430] width 212 height 16
click at [930, 412] on input "3 Cameras + FREE 128GB SD Card ✅ 3 Cameras + FREE 128GB SD Card ✅ 3 Cameras + F…" at bounding box center [929, 411] width 1 height 1
radio input "true"
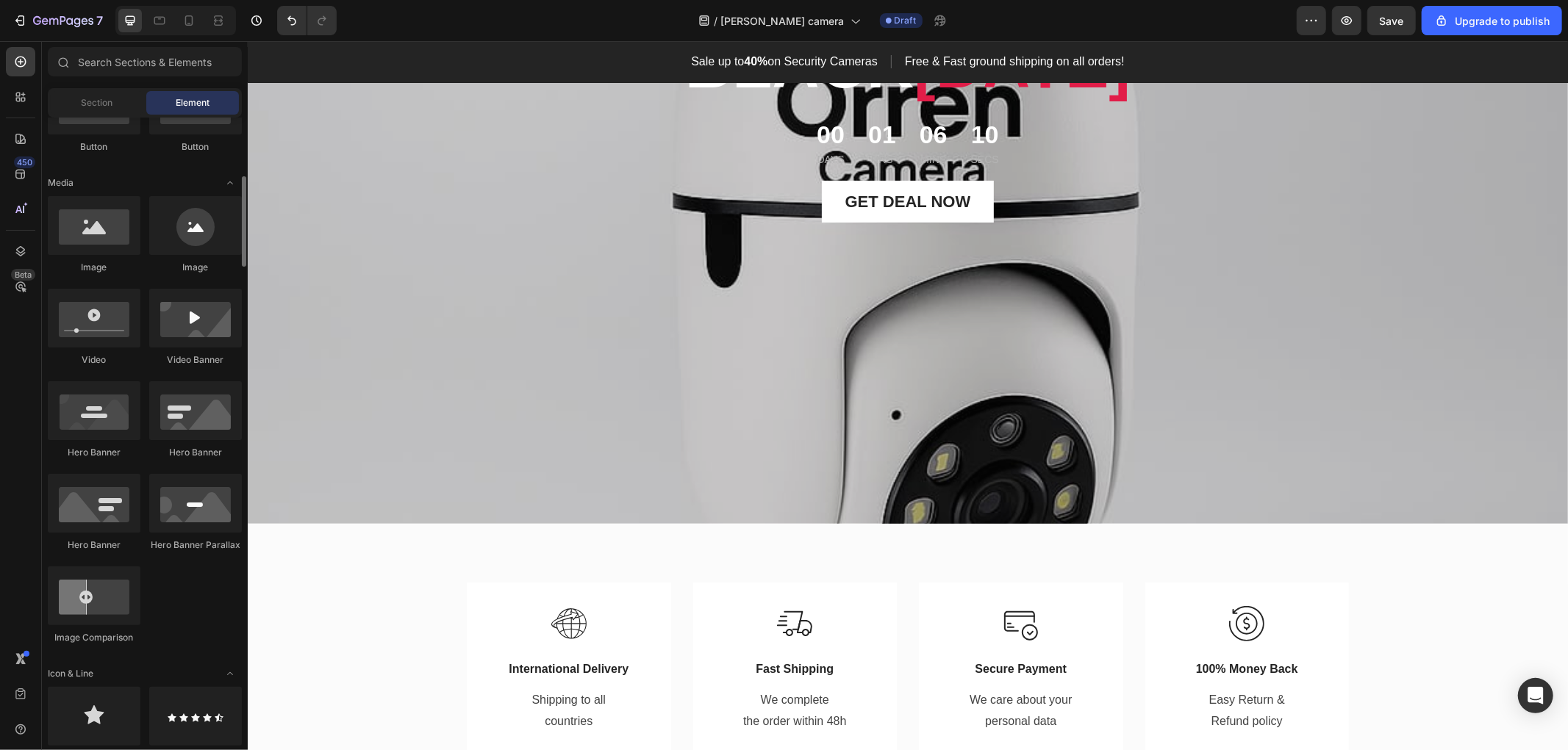
scroll to position [1061, 0]
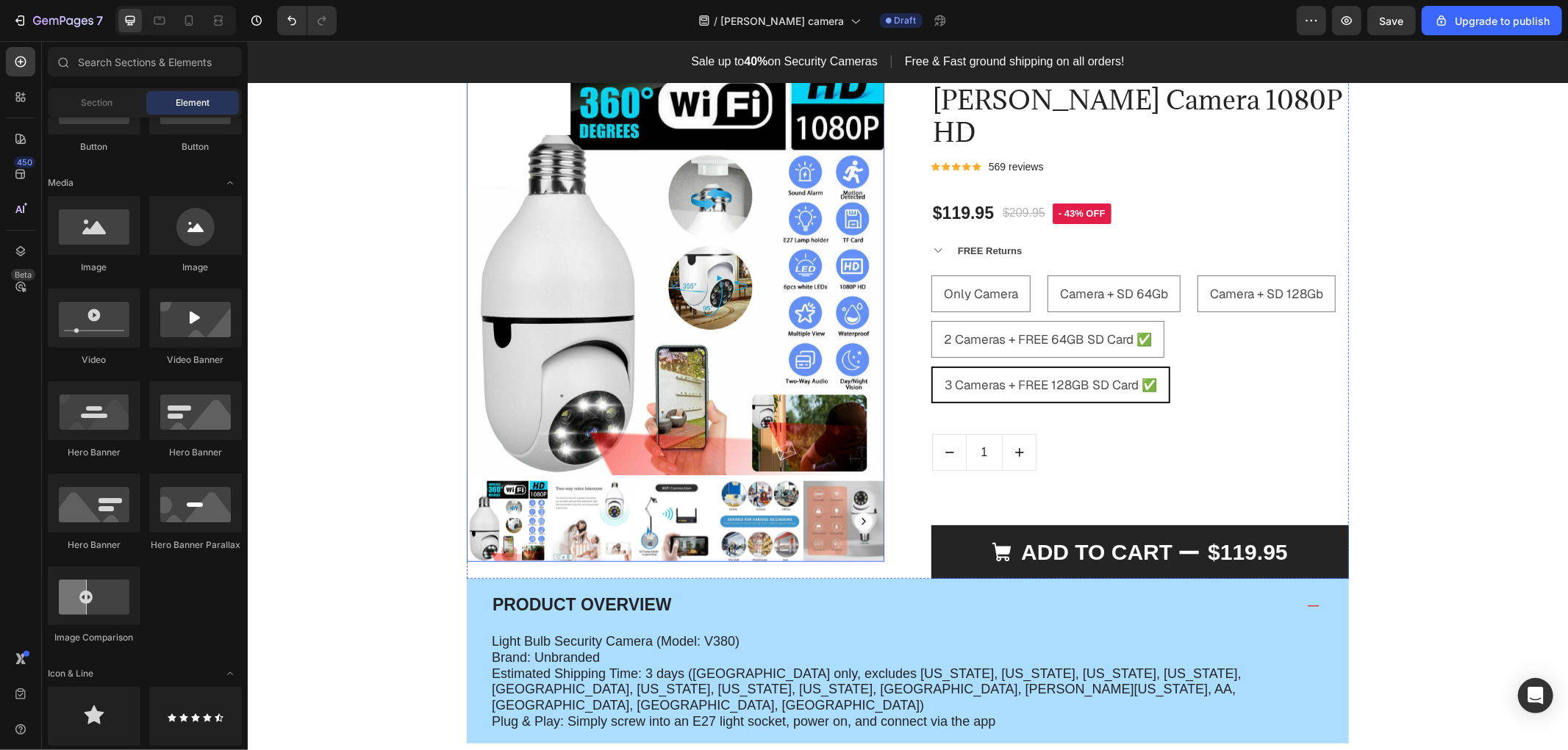
click at [844, 363] on img at bounding box center [675, 266] width 418 height 418
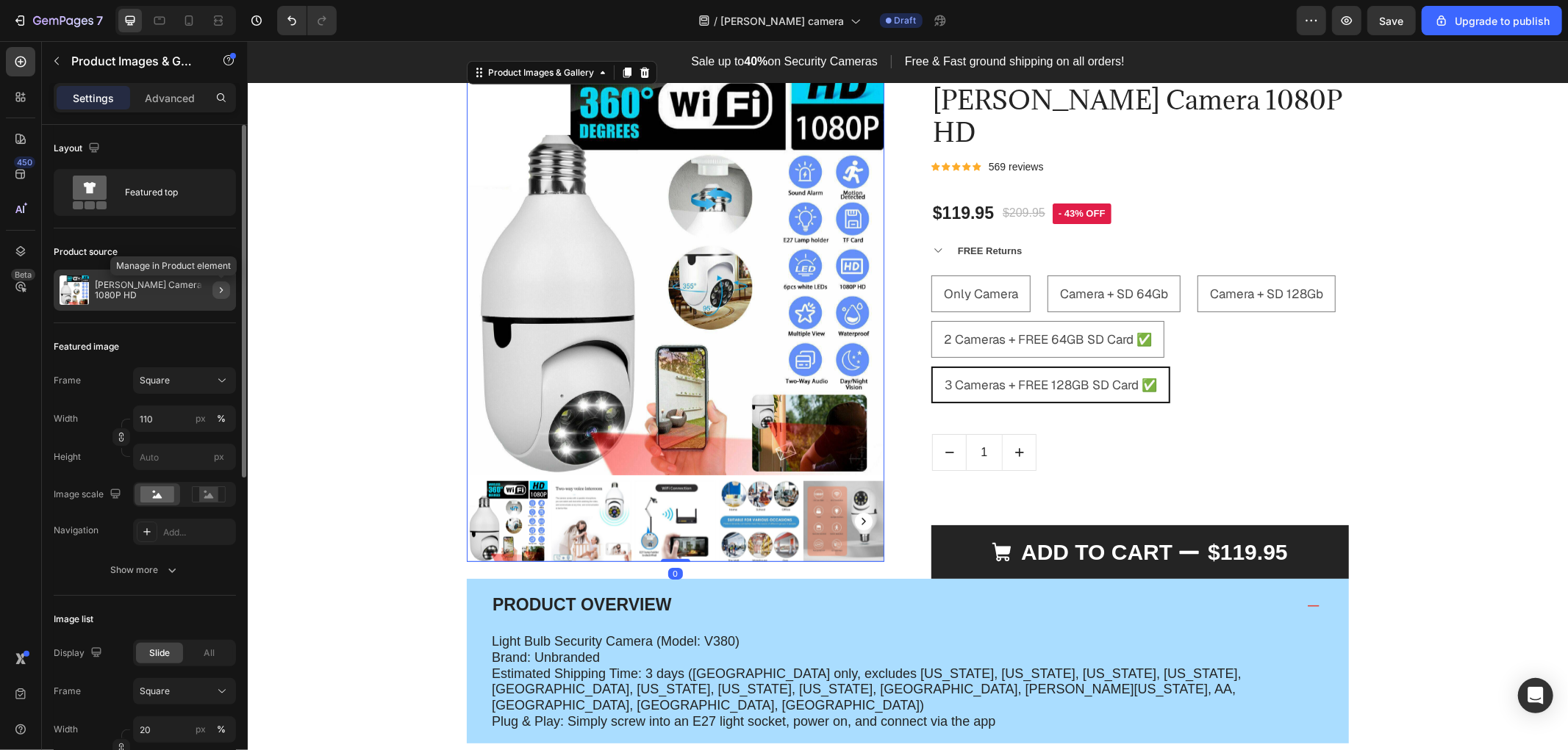
click at [223, 289] on icon "button" at bounding box center [221, 290] width 12 height 12
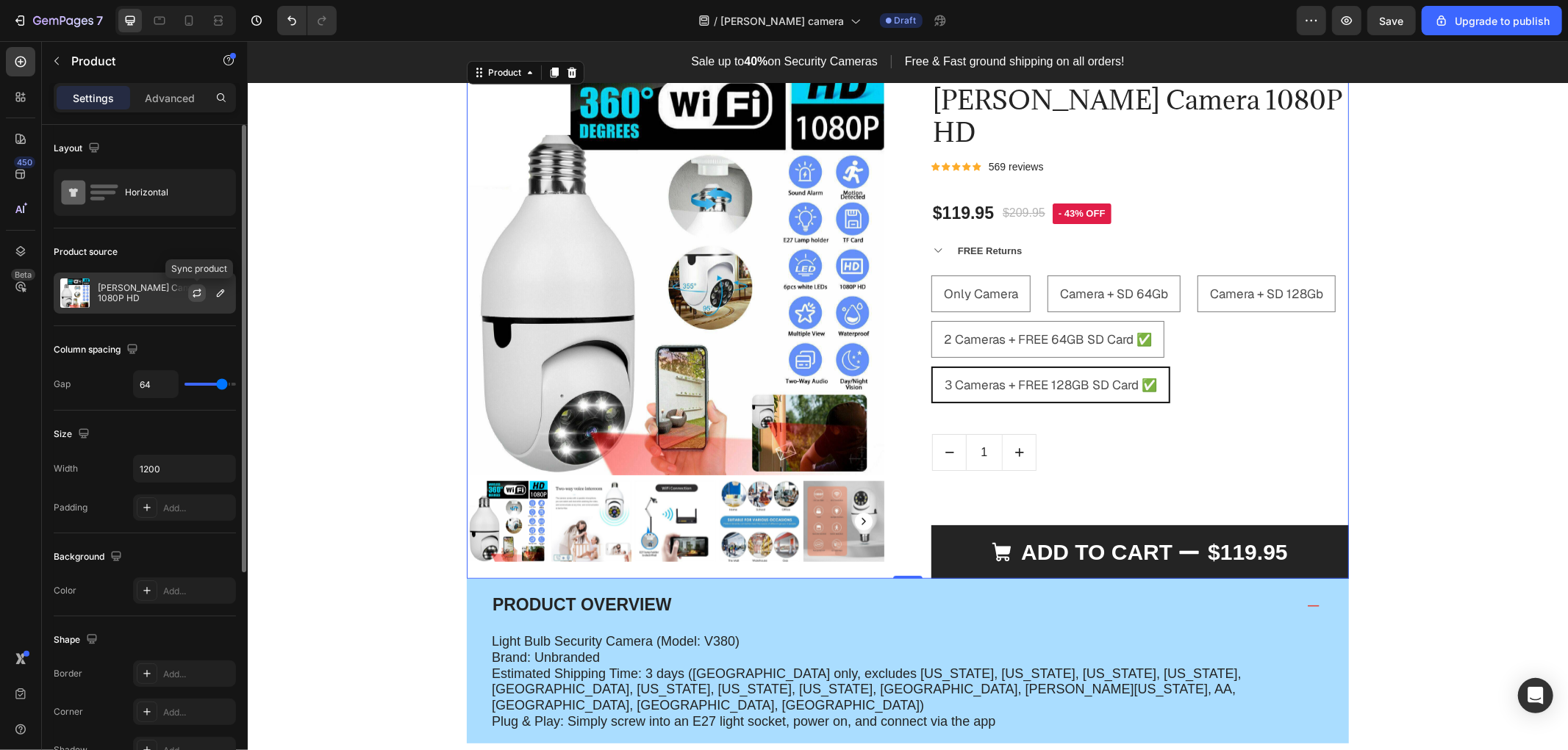
click at [202, 292] on icon "button" at bounding box center [197, 293] width 12 height 12
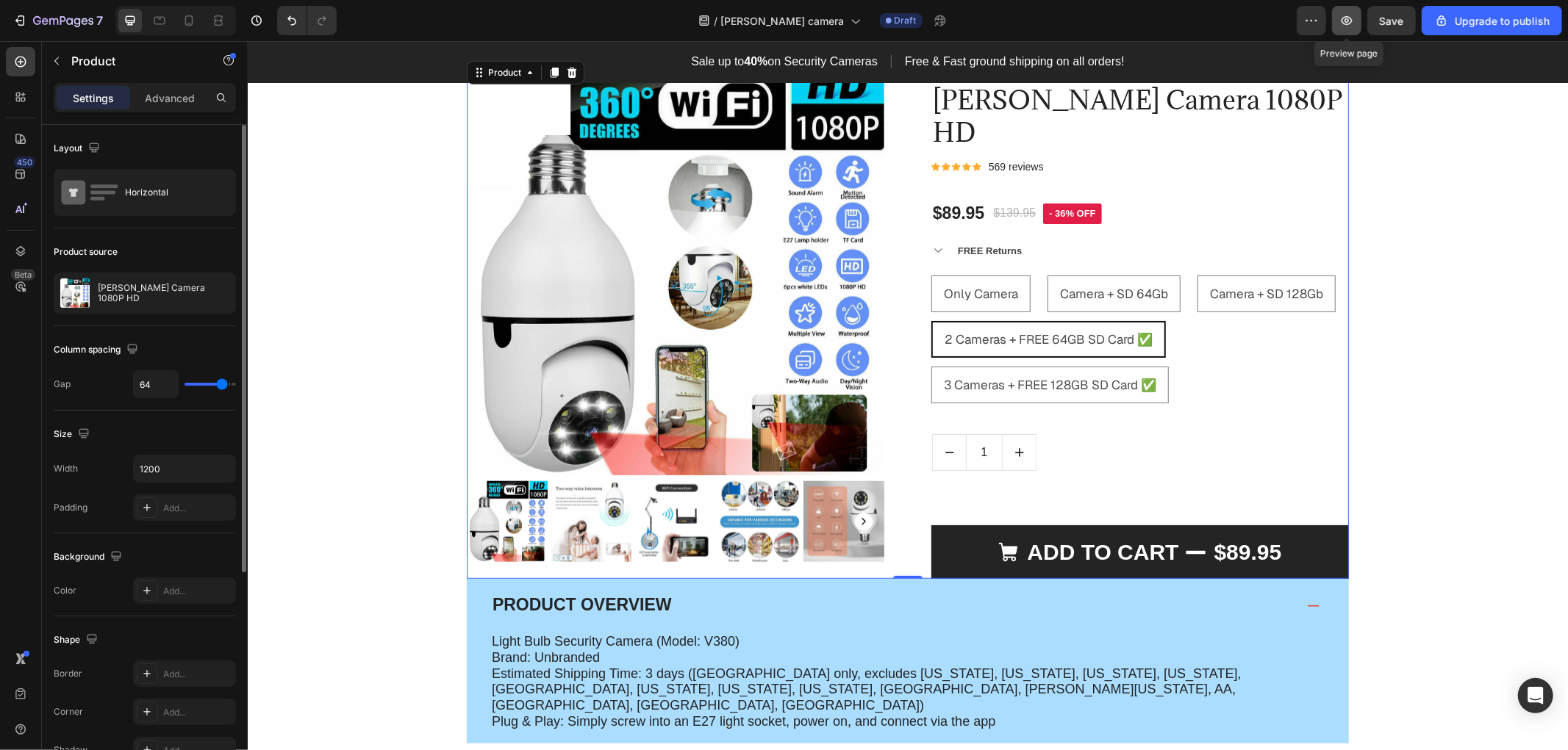
click at [1354, 14] on icon "button" at bounding box center [1346, 20] width 14 height 14
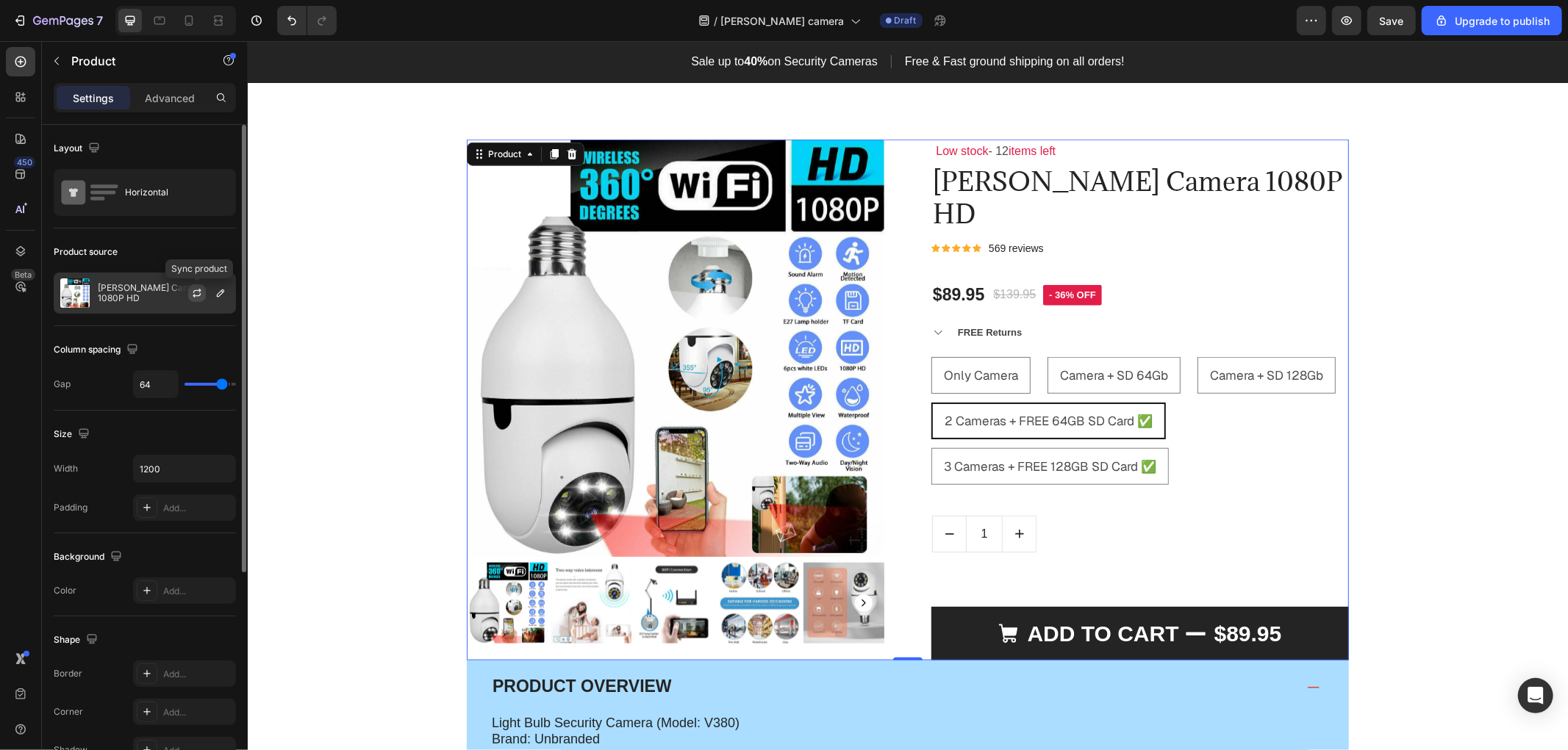
click at [203, 289] on button "button" at bounding box center [197, 293] width 18 height 18
click at [1472, 344] on div "Product Images & Gallery Low stock - 12 items left Text Block [PERSON_NAME] Cam…" at bounding box center [907, 611] width 1298 height 945
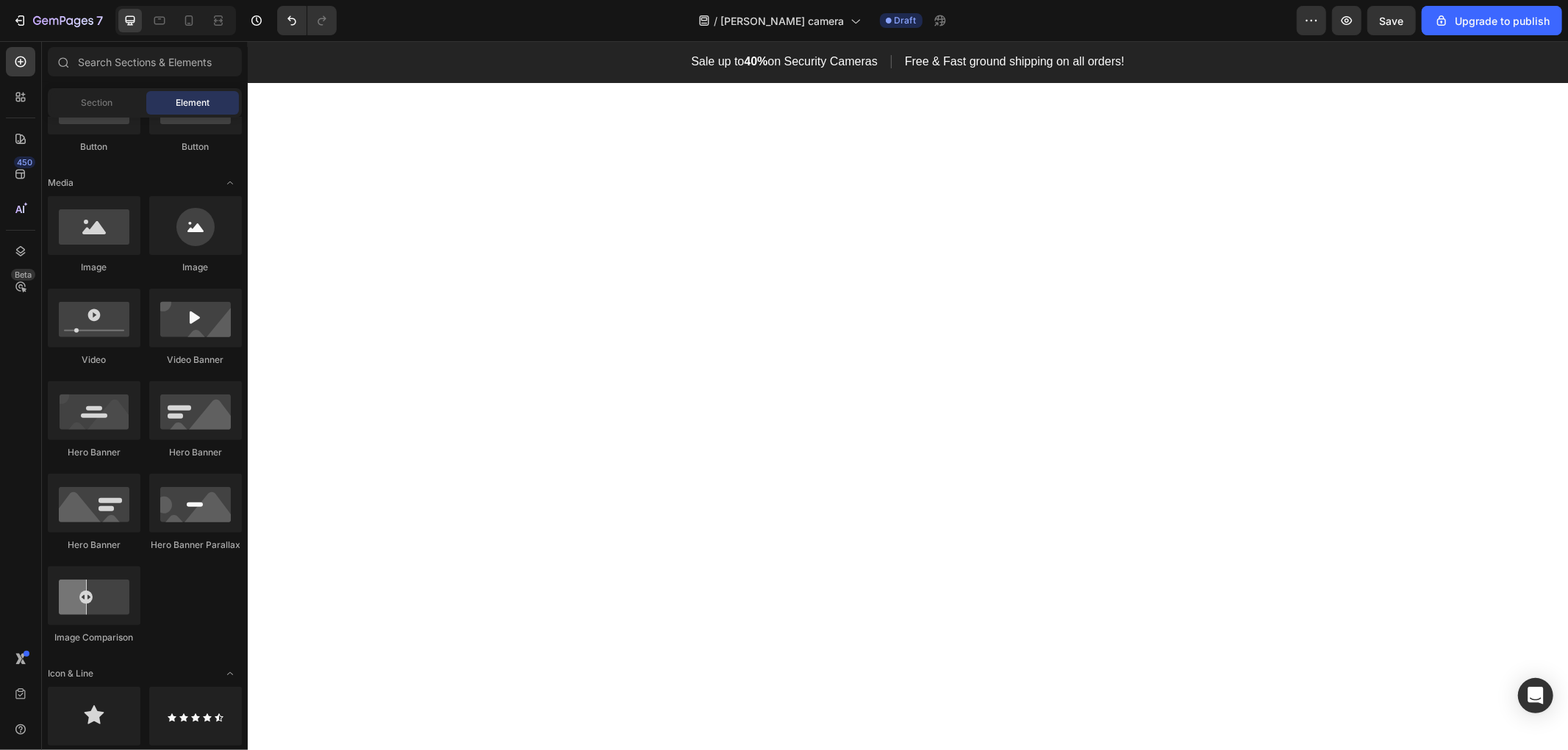
scroll to position [0, 0]
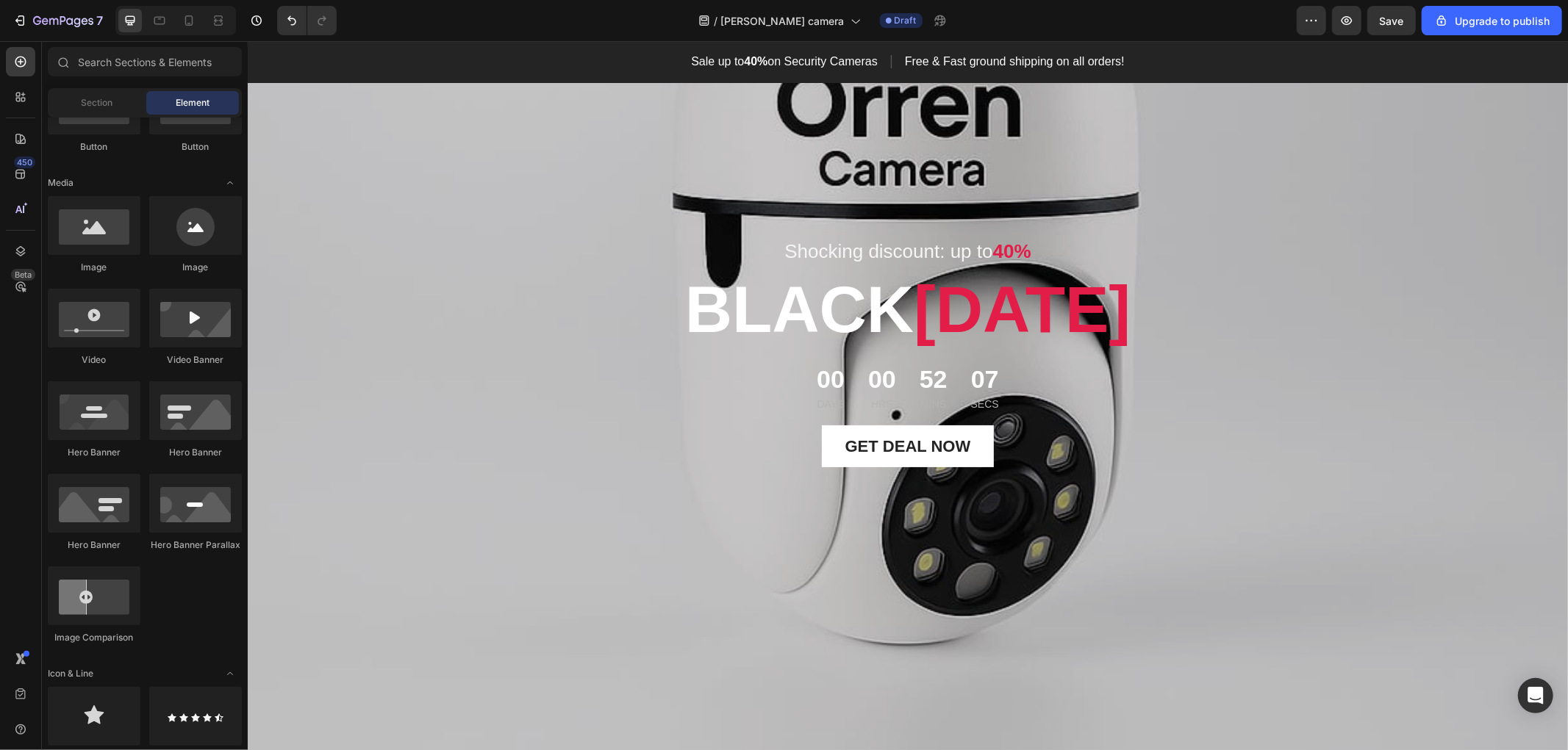
drag, startPoint x: 1563, startPoint y: 438, endPoint x: 1774, endPoint y: 73, distance: 421.6
click at [1352, 14] on icon "button" at bounding box center [1346, 20] width 14 height 14
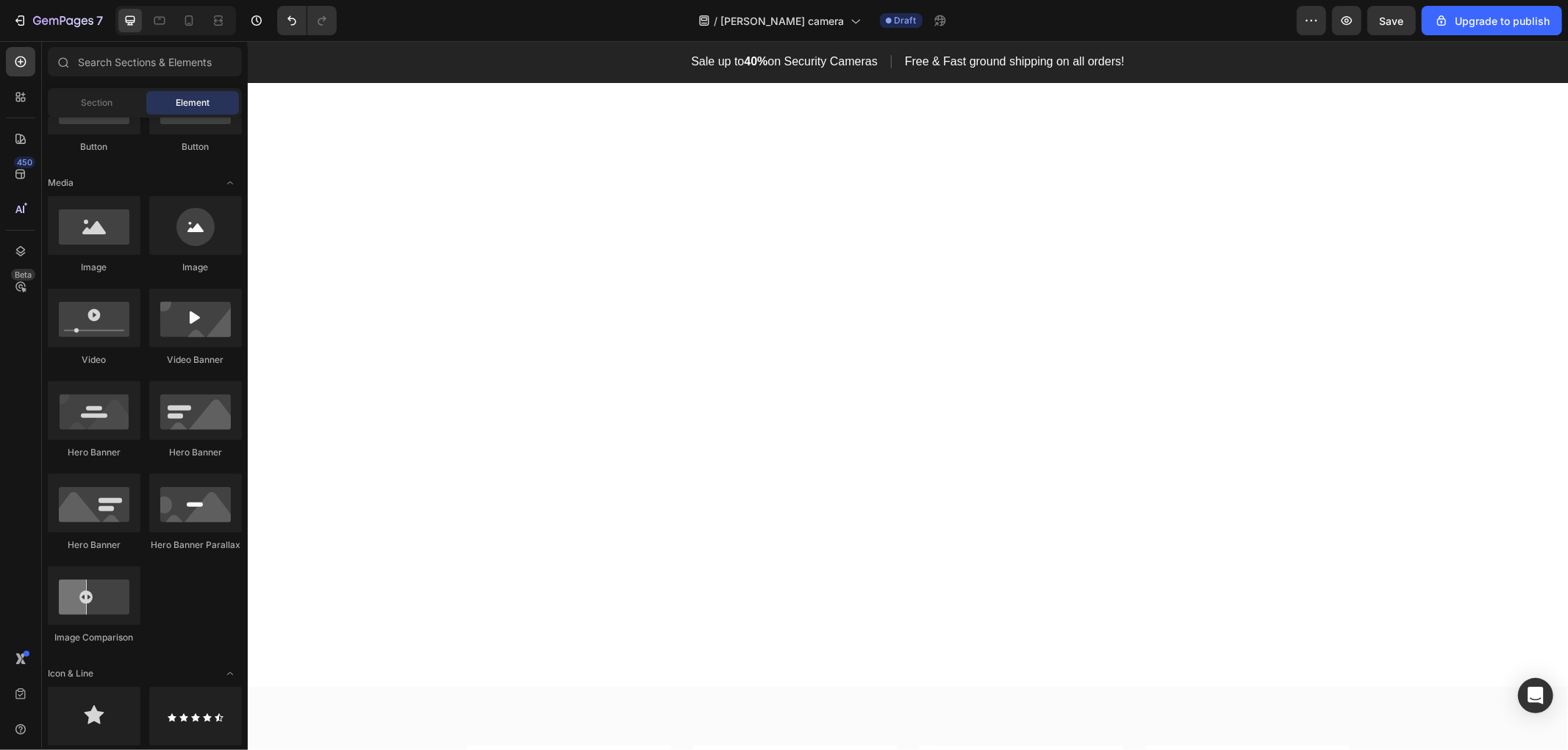
scroll to position [1143, 0]
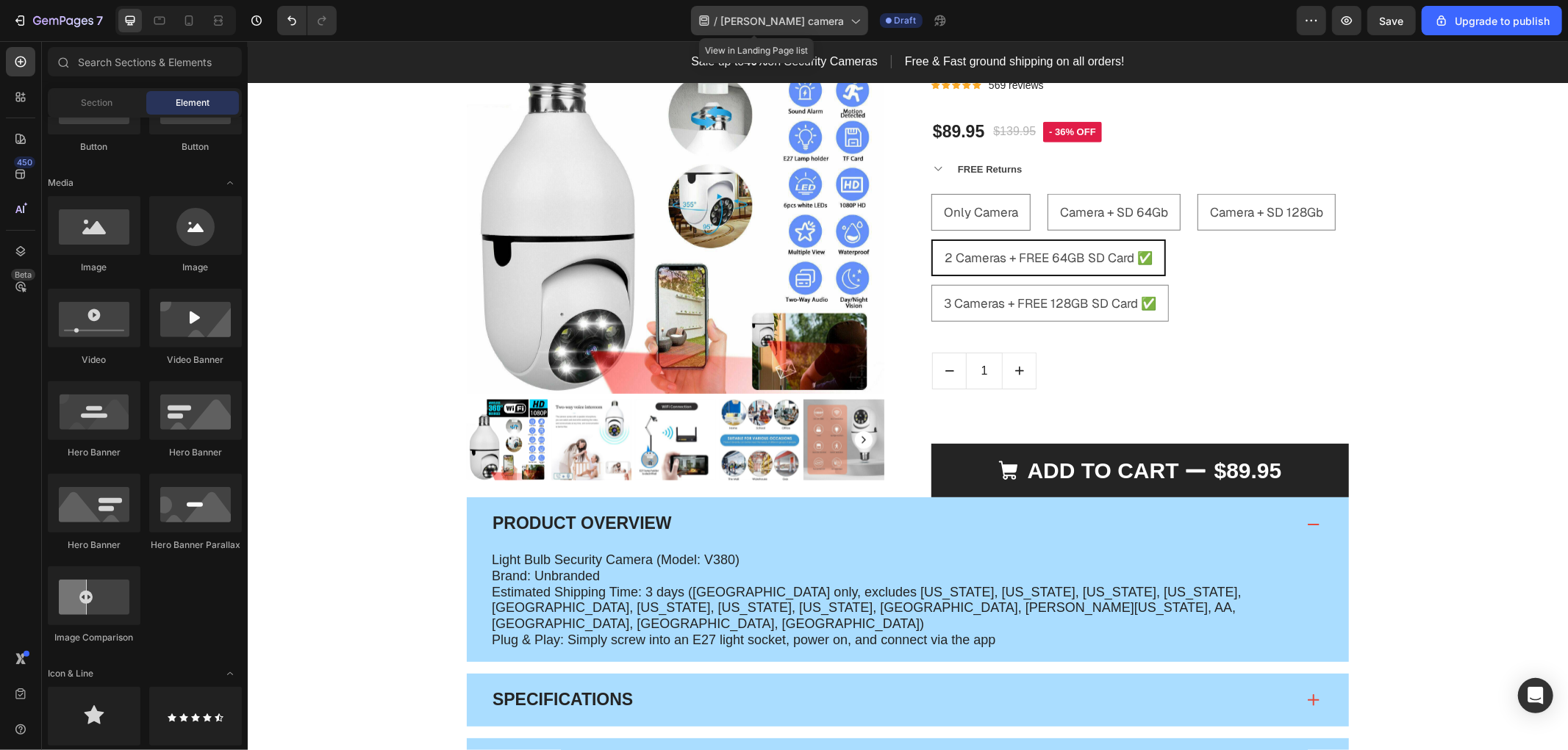
click at [797, 20] on span "[PERSON_NAME] camera" at bounding box center [783, 20] width 124 height 15
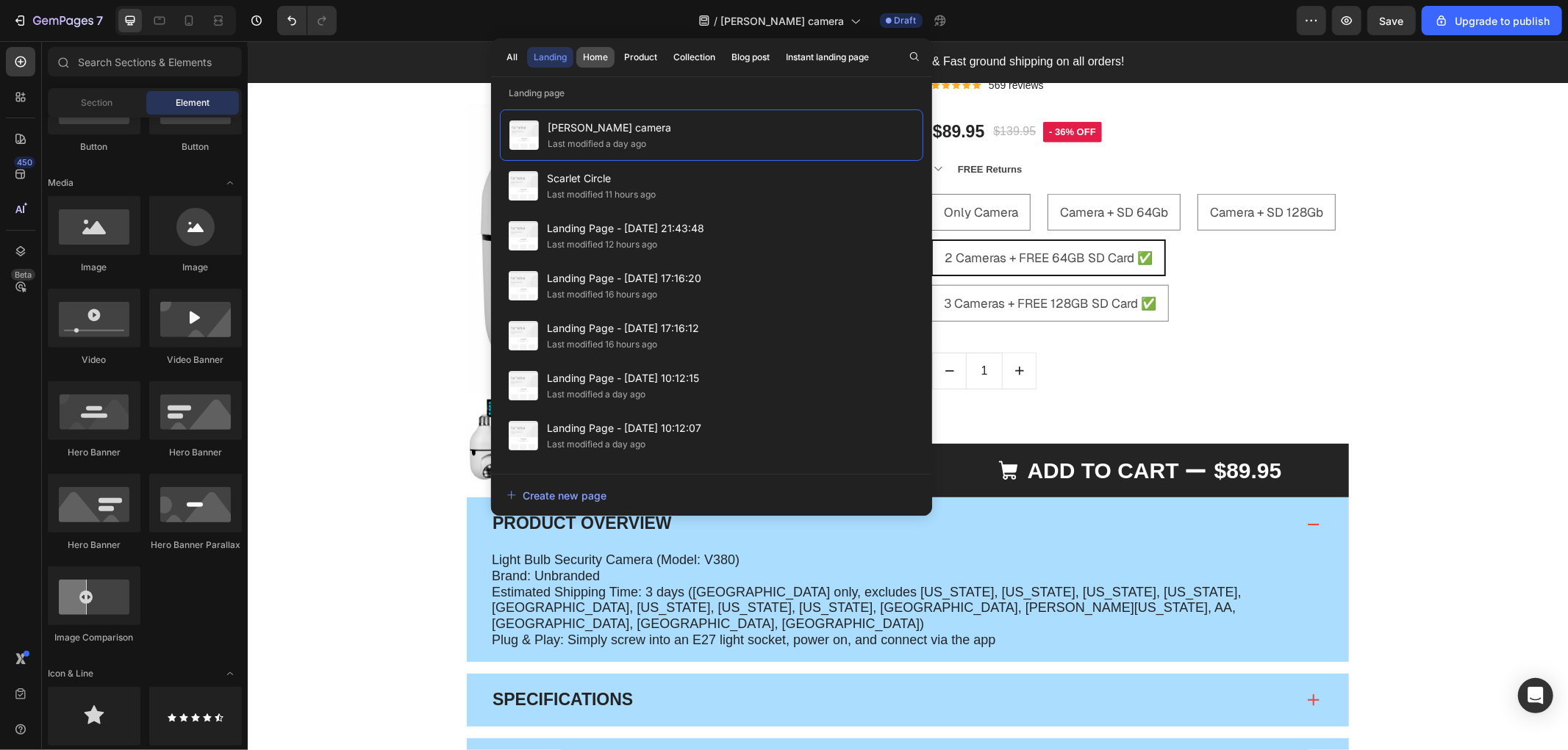
click at [590, 55] on div "Home" at bounding box center [595, 57] width 25 height 13
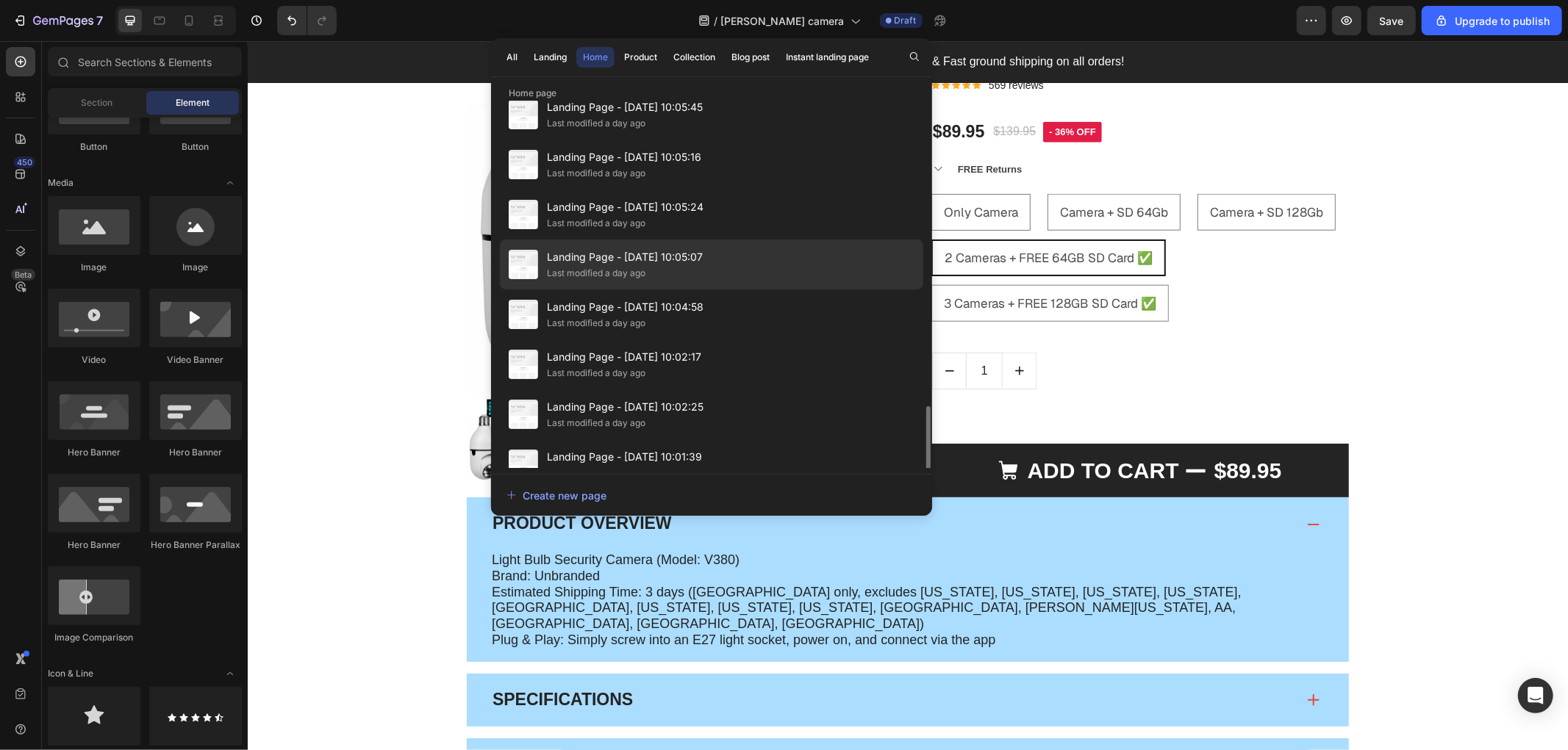
scroll to position [642, 0]
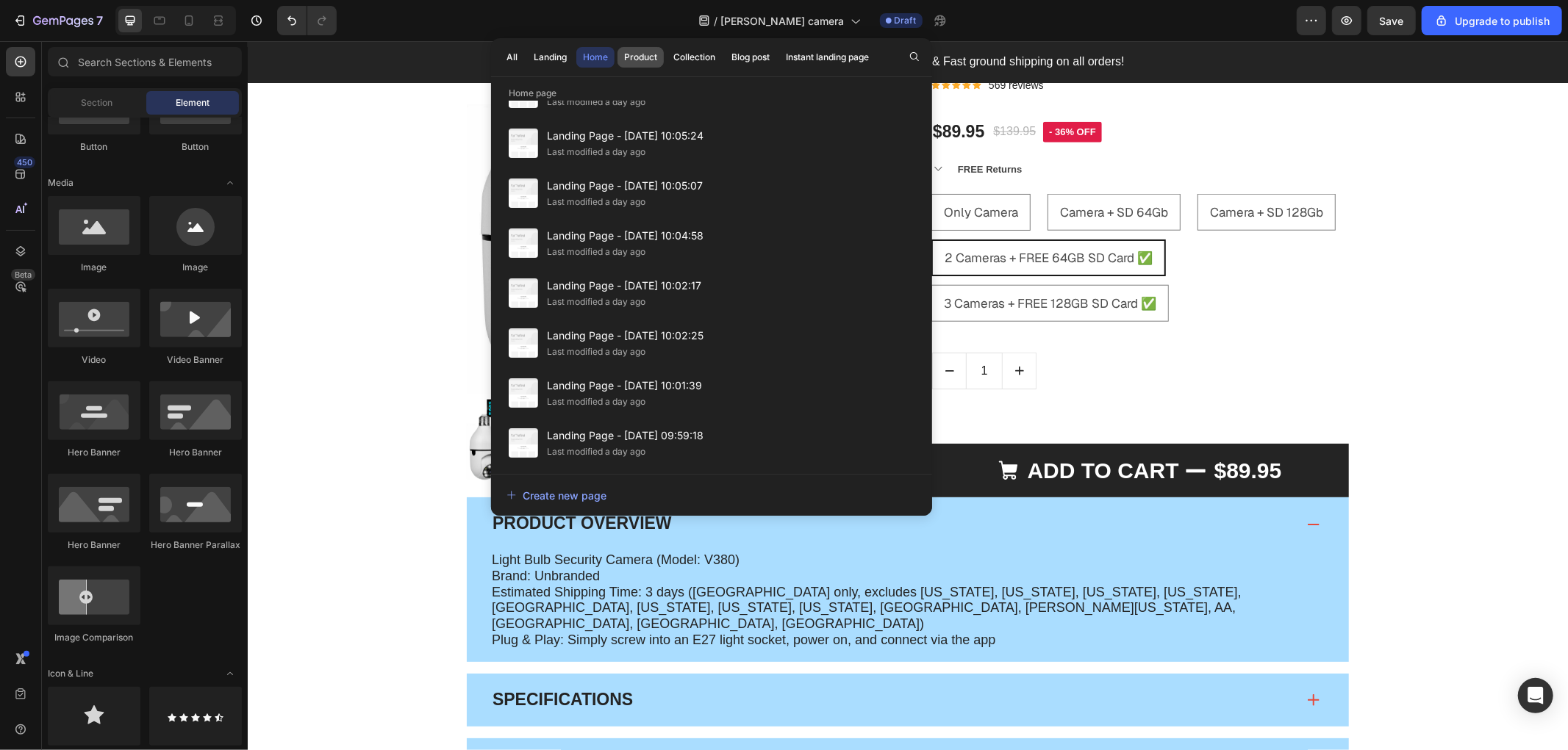
click at [638, 60] on div "Product" at bounding box center [640, 57] width 33 height 13
click at [682, 56] on div "Collection" at bounding box center [694, 57] width 42 height 13
click at [527, 53] on button "All" at bounding box center [550, 58] width 47 height 21
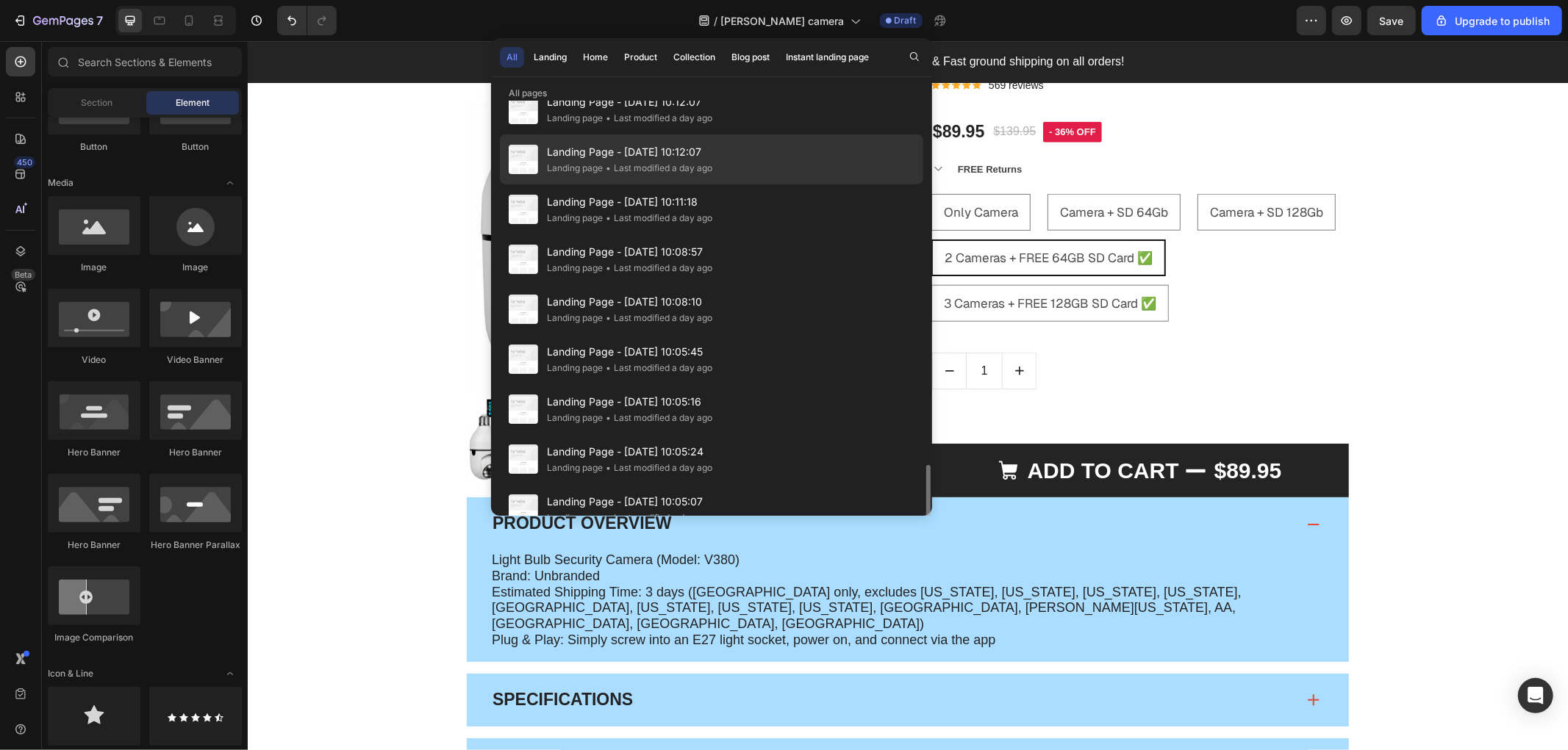
scroll to position [593, 0]
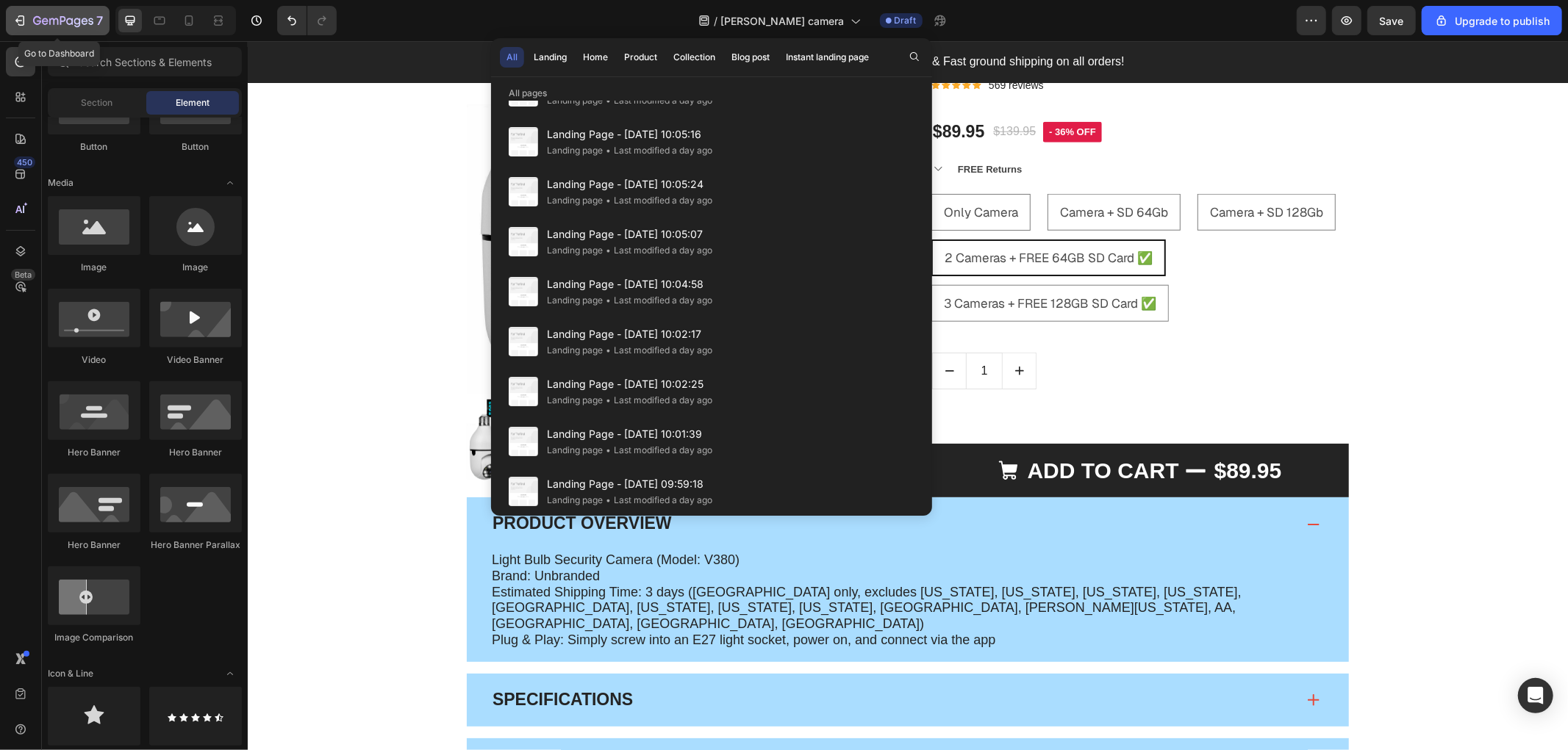
click at [52, 26] on icon "button" at bounding box center [63, 22] width 60 height 13
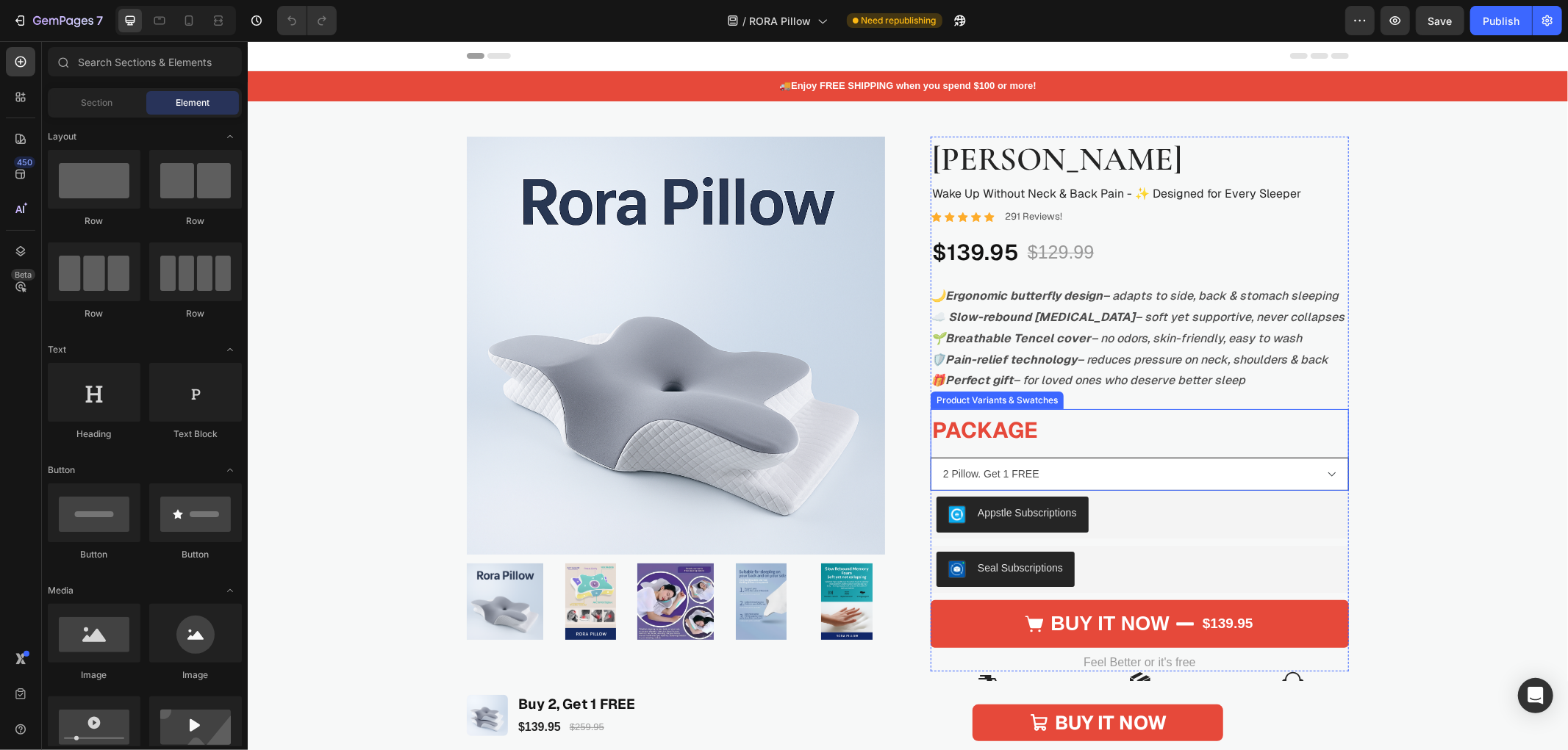
click at [1281, 474] on select "2 Pillow. Get 1 FREE 1 Pillow 3 Pillow. Get 1 FREE + Bonus Gift" at bounding box center [1138, 473] width 419 height 33
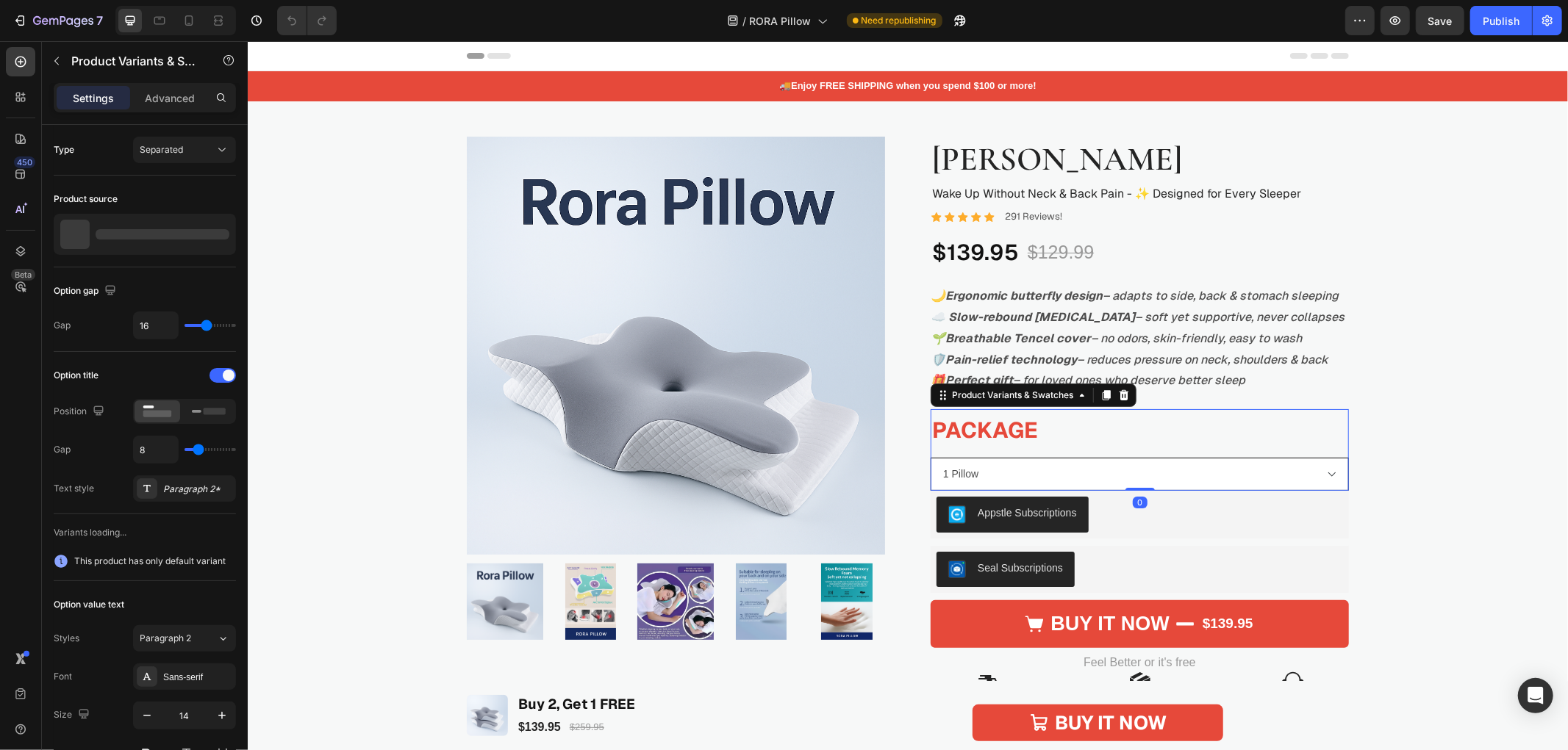
click at [929, 457] on select "2 Pillow. Get 1 FREE 1 Pillow 3 Pillow. Get 1 FREE + Bonus Gift" at bounding box center [1138, 473] width 419 height 33
click at [1239, 473] on select "2 Pillow. Get 1 FREE 1 Pillow 3 Pillow. Get 1 FREE + Bonus Gift" at bounding box center [1138, 473] width 419 height 33
click at [929, 457] on select "2 Pillow. Get 1 FREE 1 Pillow 3 Pillow. Get 1 FREE + Bonus Gift" at bounding box center [1138, 473] width 419 height 33
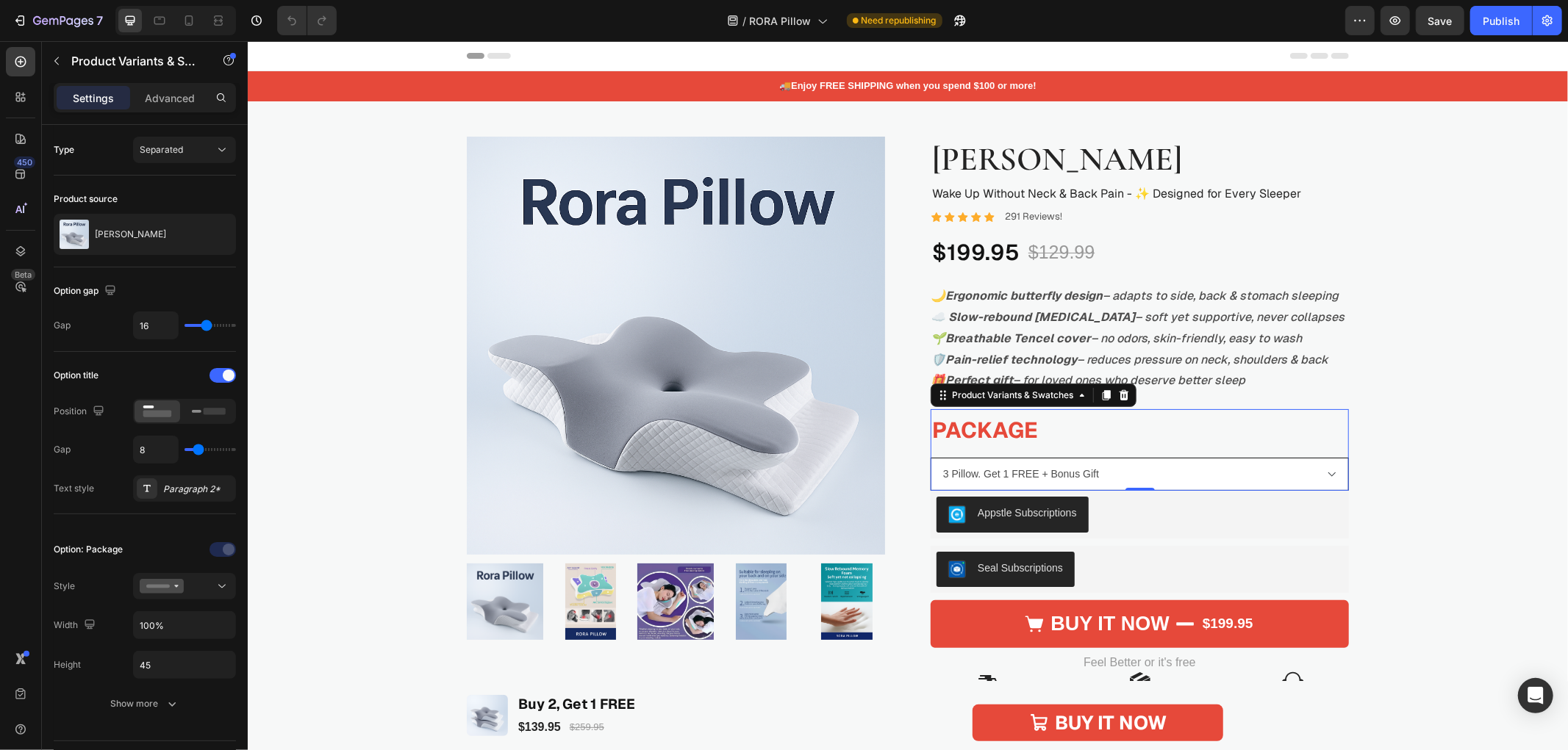
click at [1258, 478] on select "2 Pillow. Get 1 FREE 1 Pillow 3 Pillow. Get 1 FREE + Bonus Gift" at bounding box center [1138, 473] width 419 height 33
click at [929, 457] on select "2 Pillow. Get 1 FREE 1 Pillow 3 Pillow. Get 1 FREE + Bonus Gift" at bounding box center [1138, 473] width 419 height 33
select select "2 Pillow. Get 1 FREE"
click at [1247, 475] on select "2 Pillow. Get 1 FREE 1 Pillow 3 Pillow. Get 1 FREE + Bonus Gift" at bounding box center [1138, 473] width 419 height 33
click at [929, 457] on select "2 Pillow. Get 1 FREE 1 Pillow 3 Pillow. Get 1 FREE + Bonus Gift" at bounding box center [1138, 473] width 419 height 33
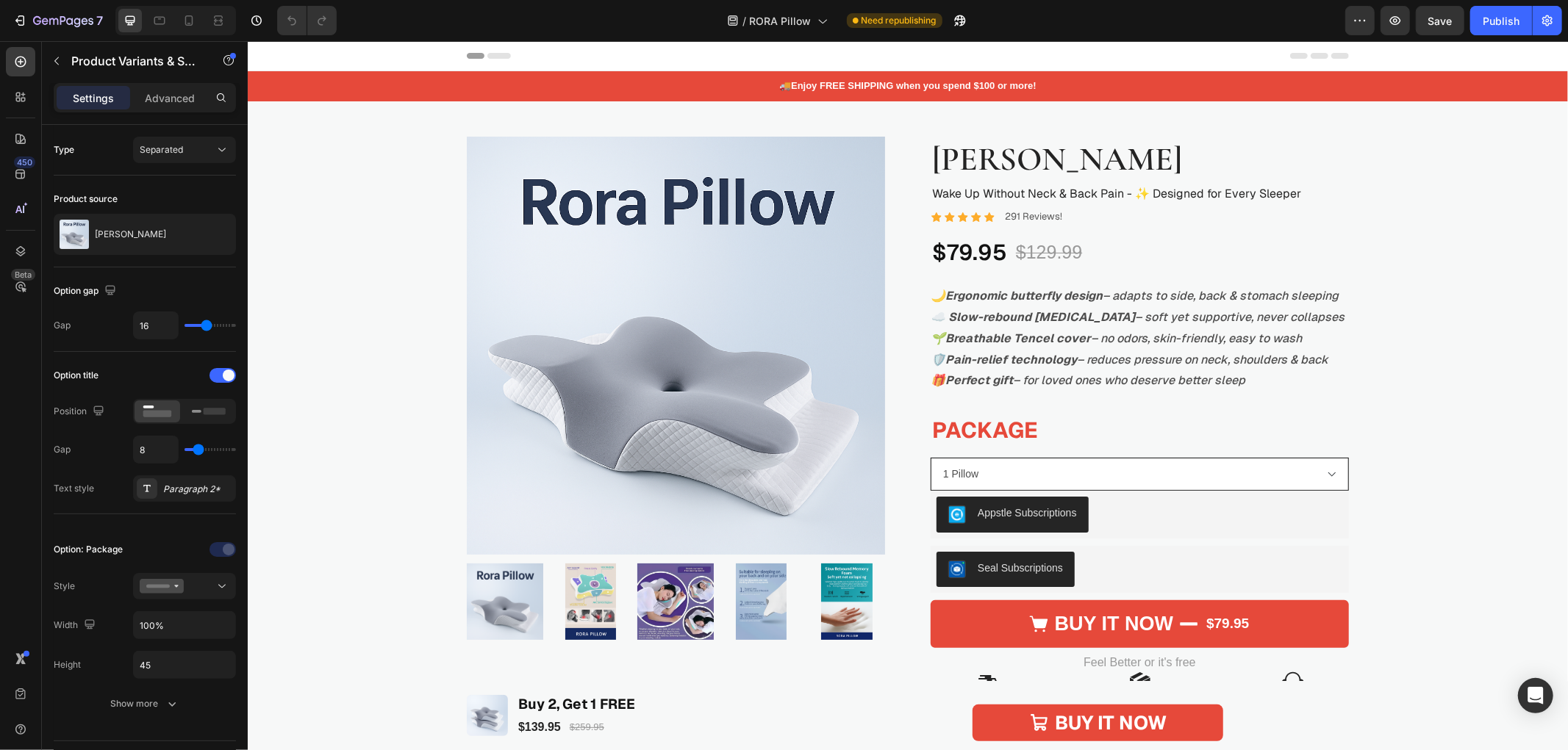
click at [1172, 475] on select "2 Pillow. Get 1 FREE 1 Pillow 3 Pillow. Get 1 FREE + Bonus Gift" at bounding box center [1138, 473] width 419 height 33
click at [929, 457] on select "2 Pillow. Get 1 FREE 1 Pillow 3 Pillow. Get 1 FREE + Bonus Gift" at bounding box center [1138, 473] width 419 height 33
select select "3 Pillow. Get 1 FREE + Bonus Gift"
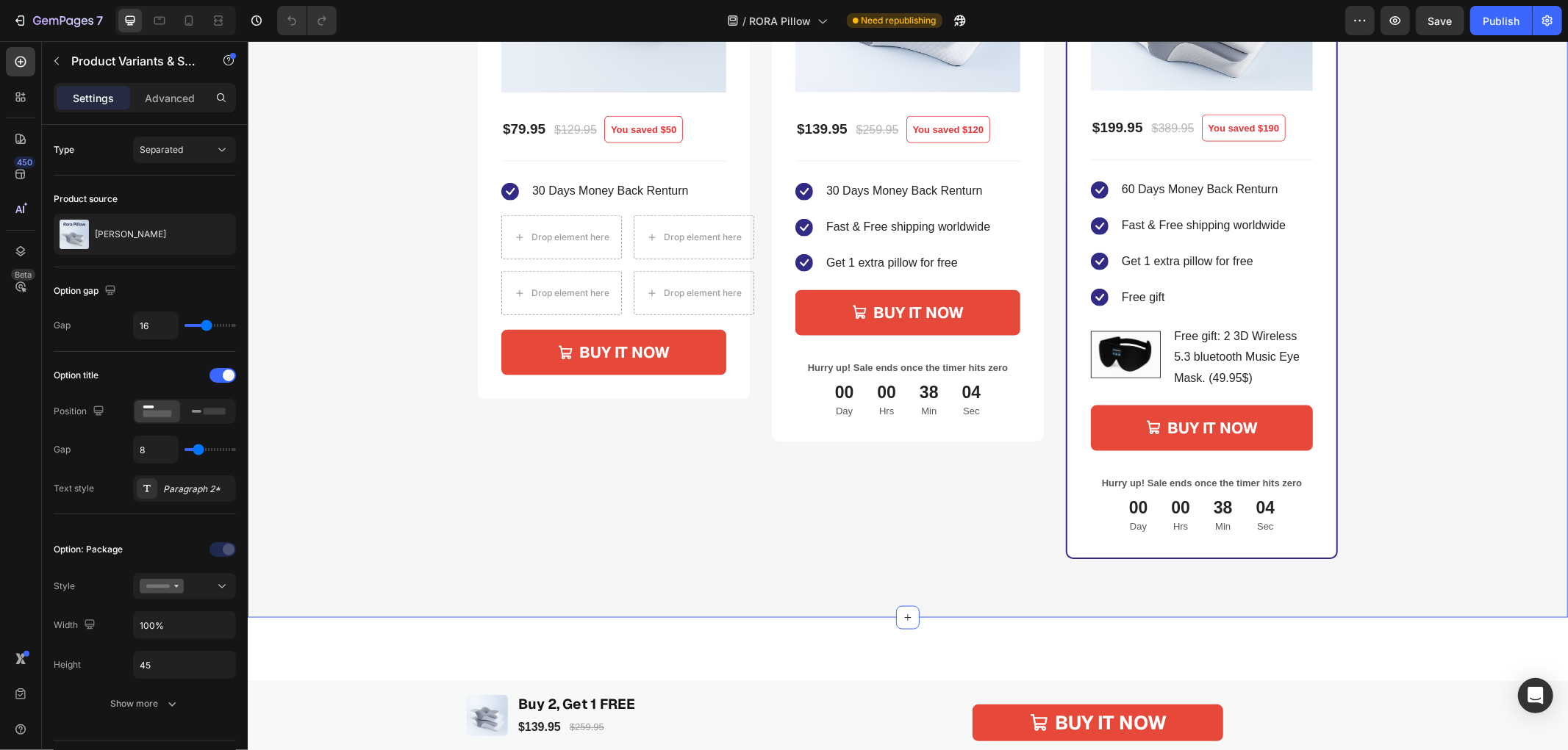
select select "3 Pillow. Get 1 FREE + Bonus Gift"
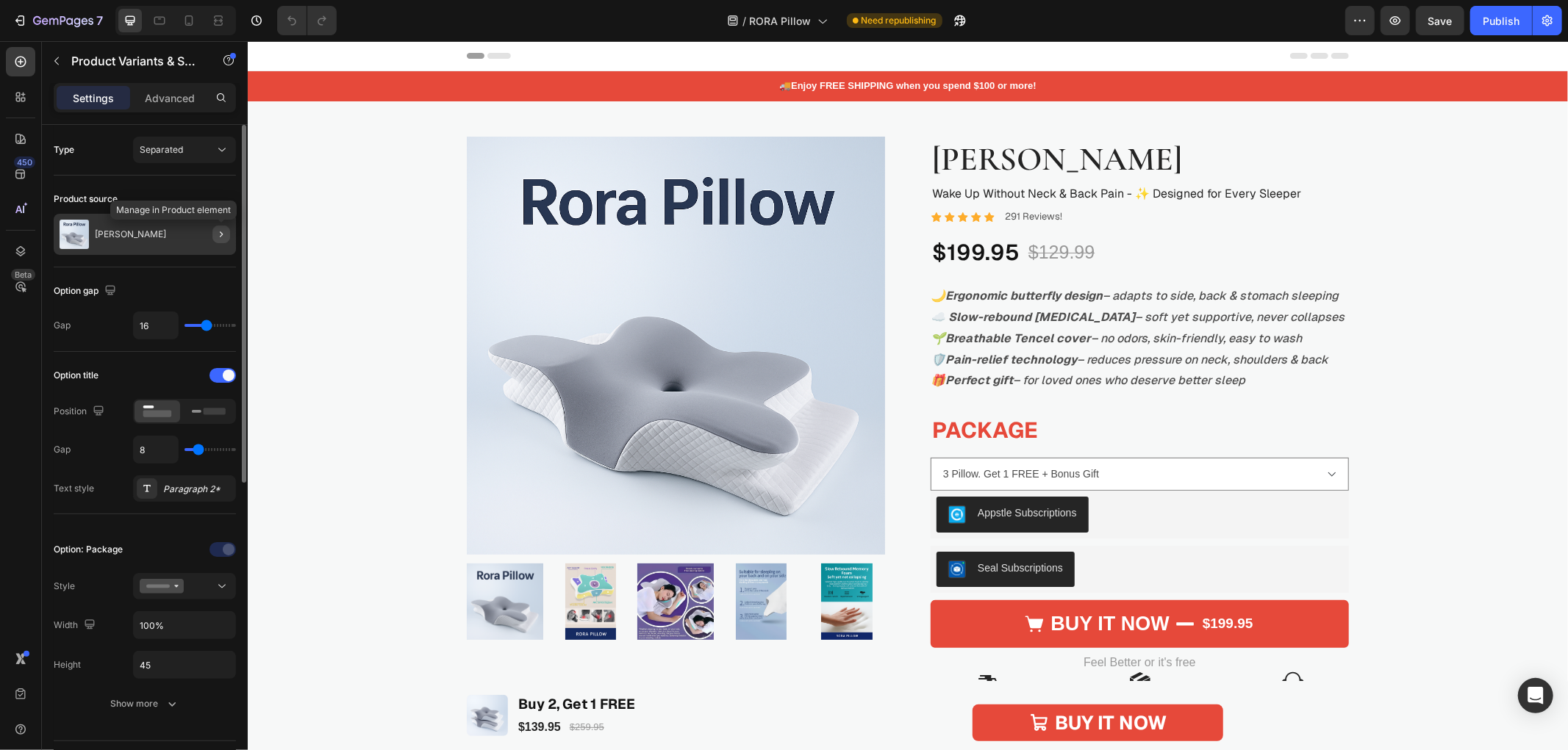
click at [219, 237] on icon "button" at bounding box center [221, 234] width 12 height 12
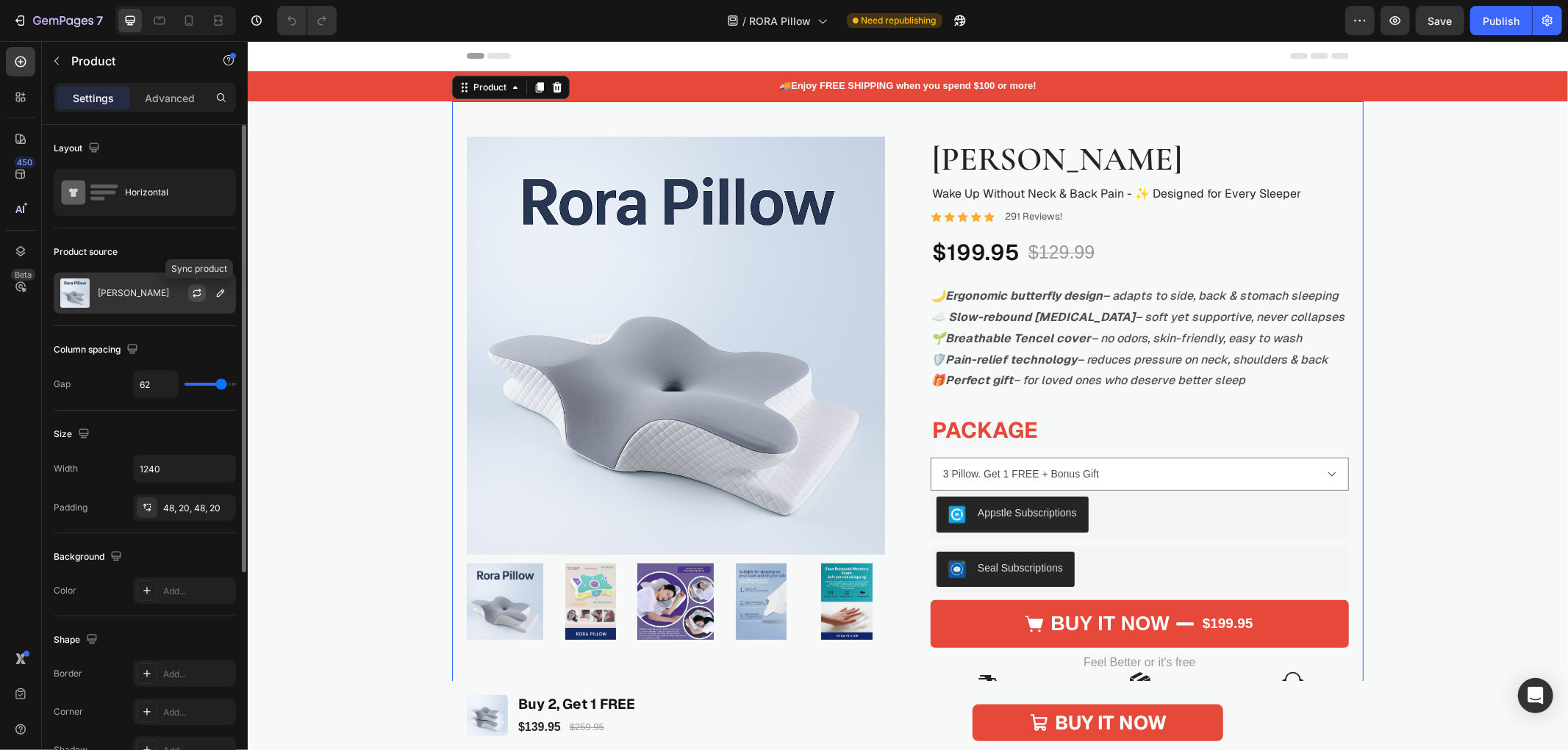
click at [195, 298] on icon "button" at bounding box center [197, 293] width 12 height 12
click at [1014, 470] on select "2 Pillow. Get 1 FREE 1 Pillow 3 Pillow. Get 1 FREE + Bonus Gift" at bounding box center [1138, 473] width 419 height 33
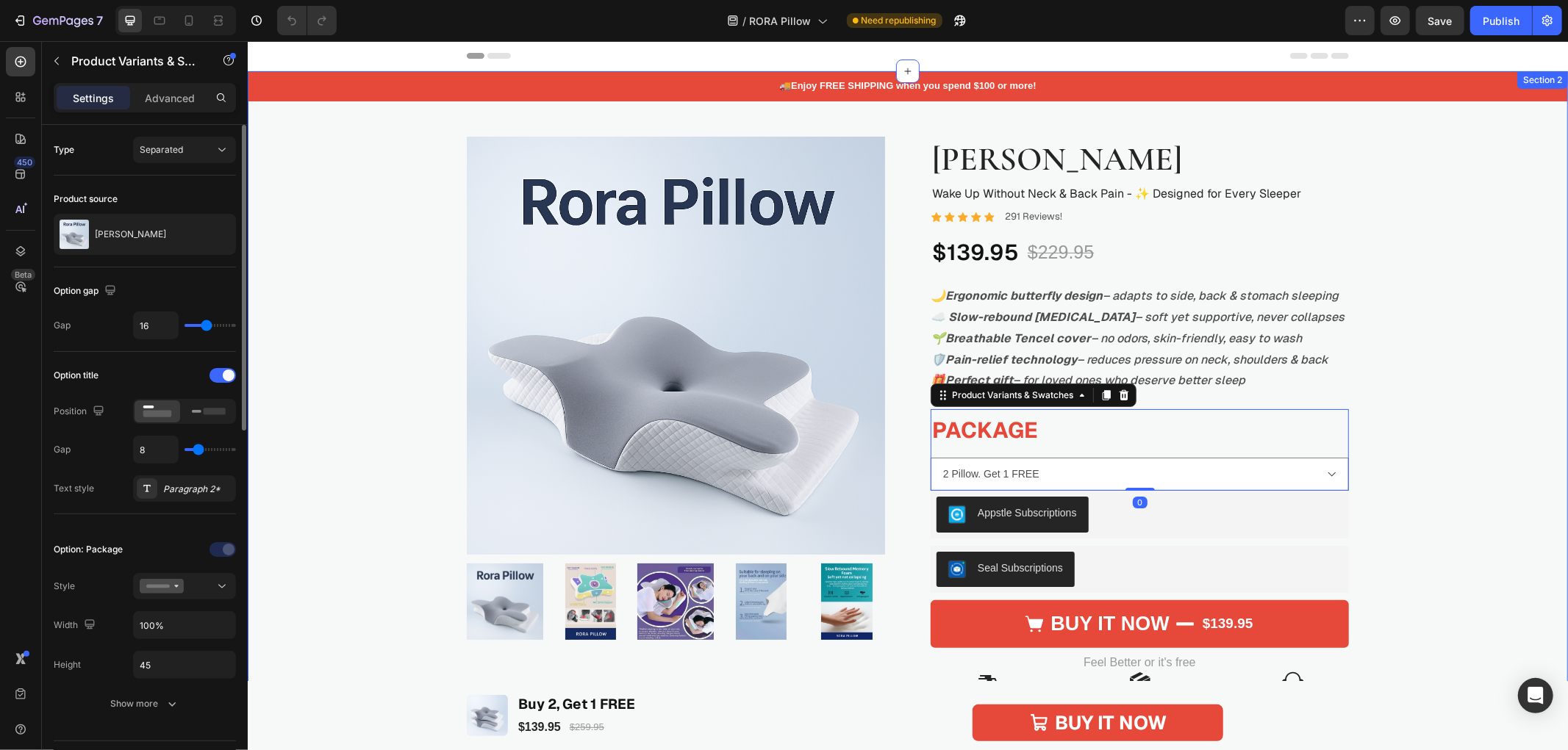
click at [1444, 434] on div "🚚 Enjoy FREE SHIPPING when you spend $100 or more! Text Block Product Images Ro…" at bounding box center [906, 630] width 1320 height 1118
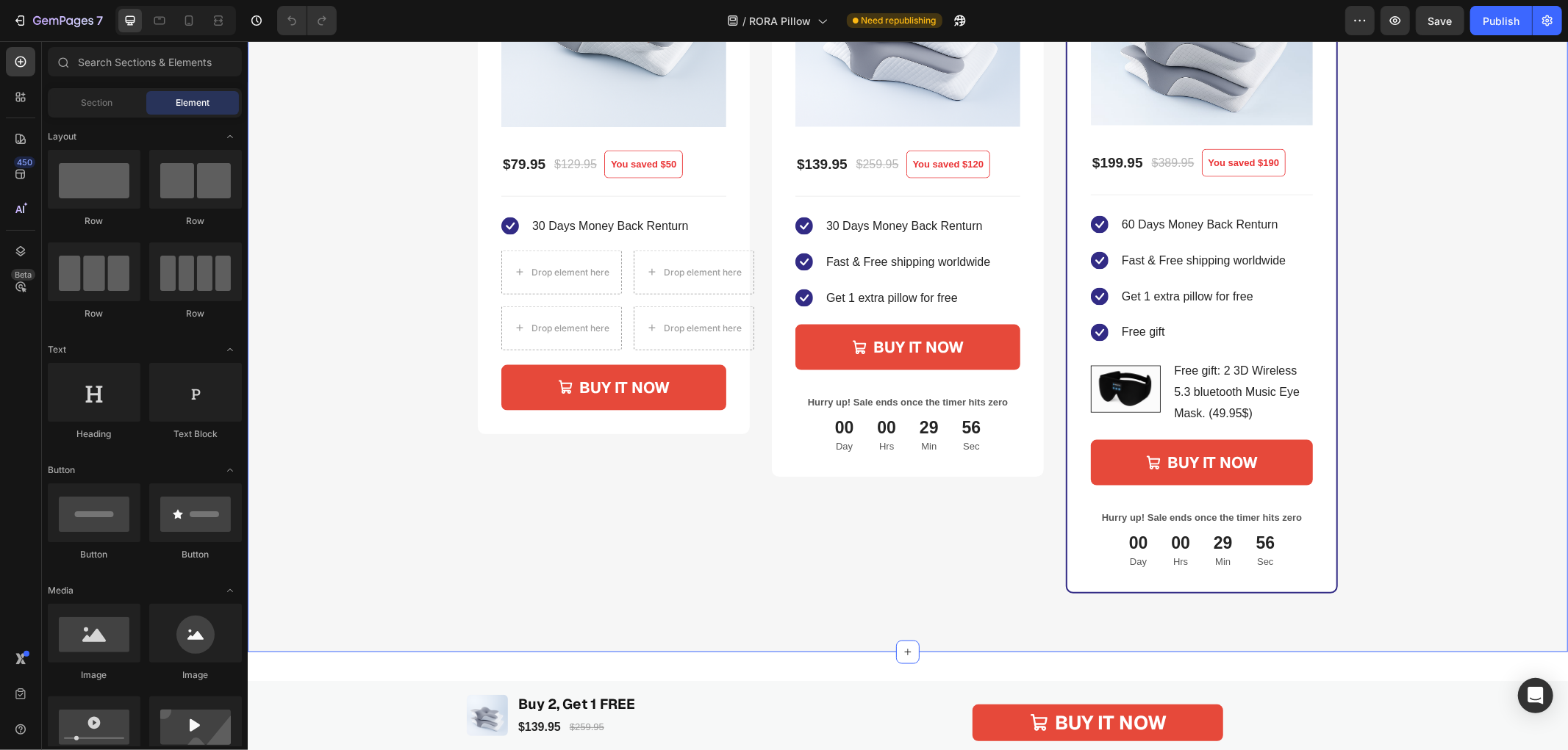
scroll to position [1306, 0]
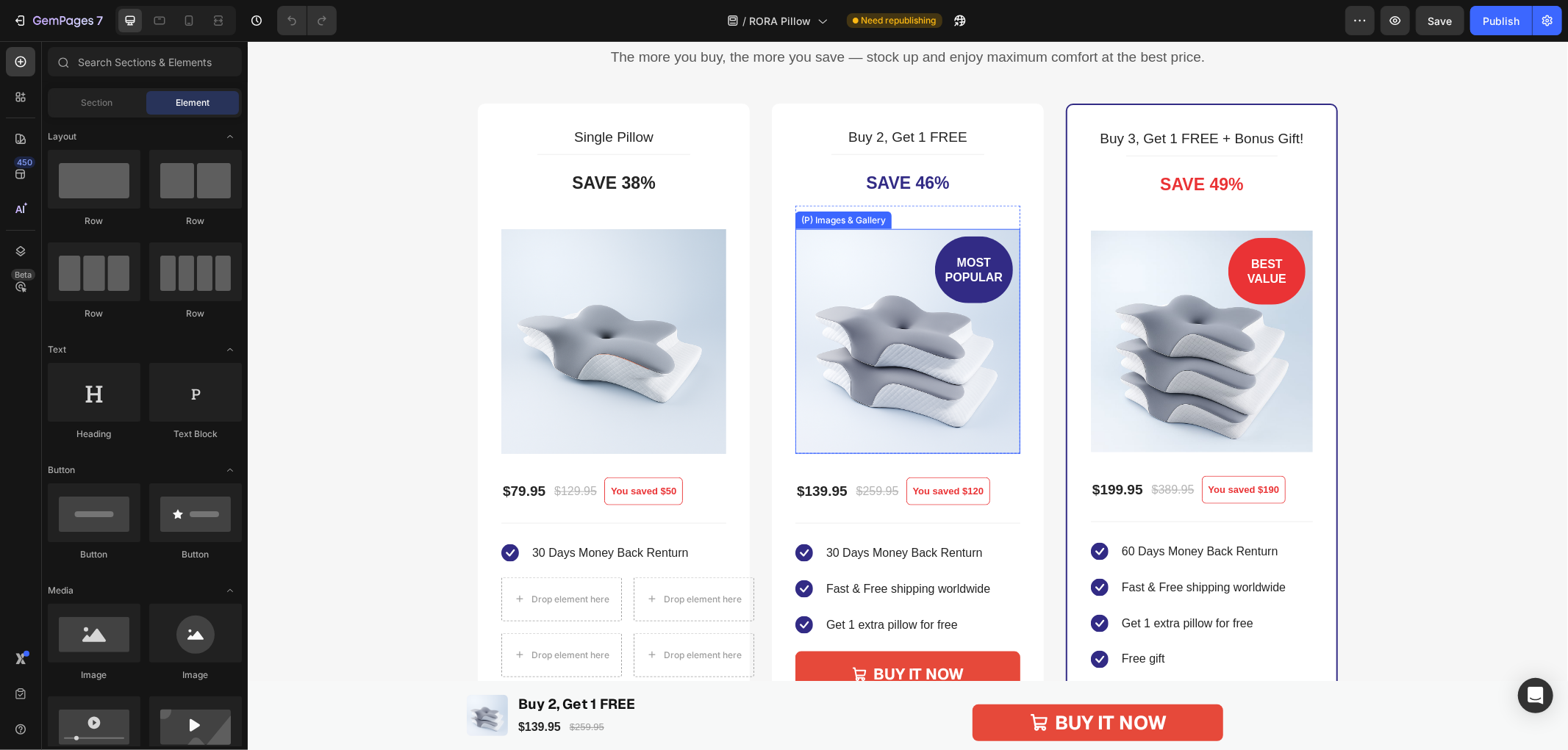
click at [994, 320] on img at bounding box center [907, 341] width 225 height 225
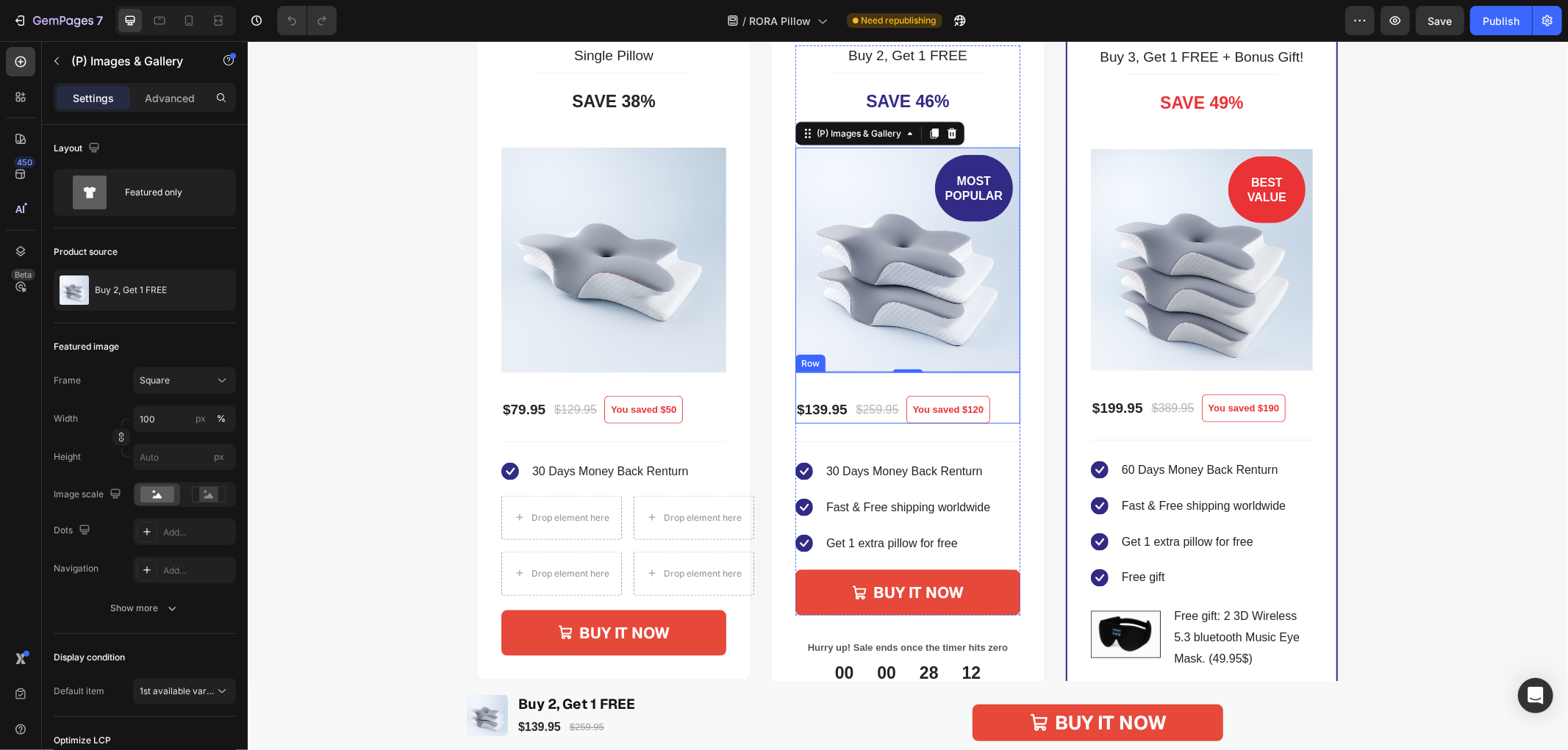
scroll to position [1469, 0]
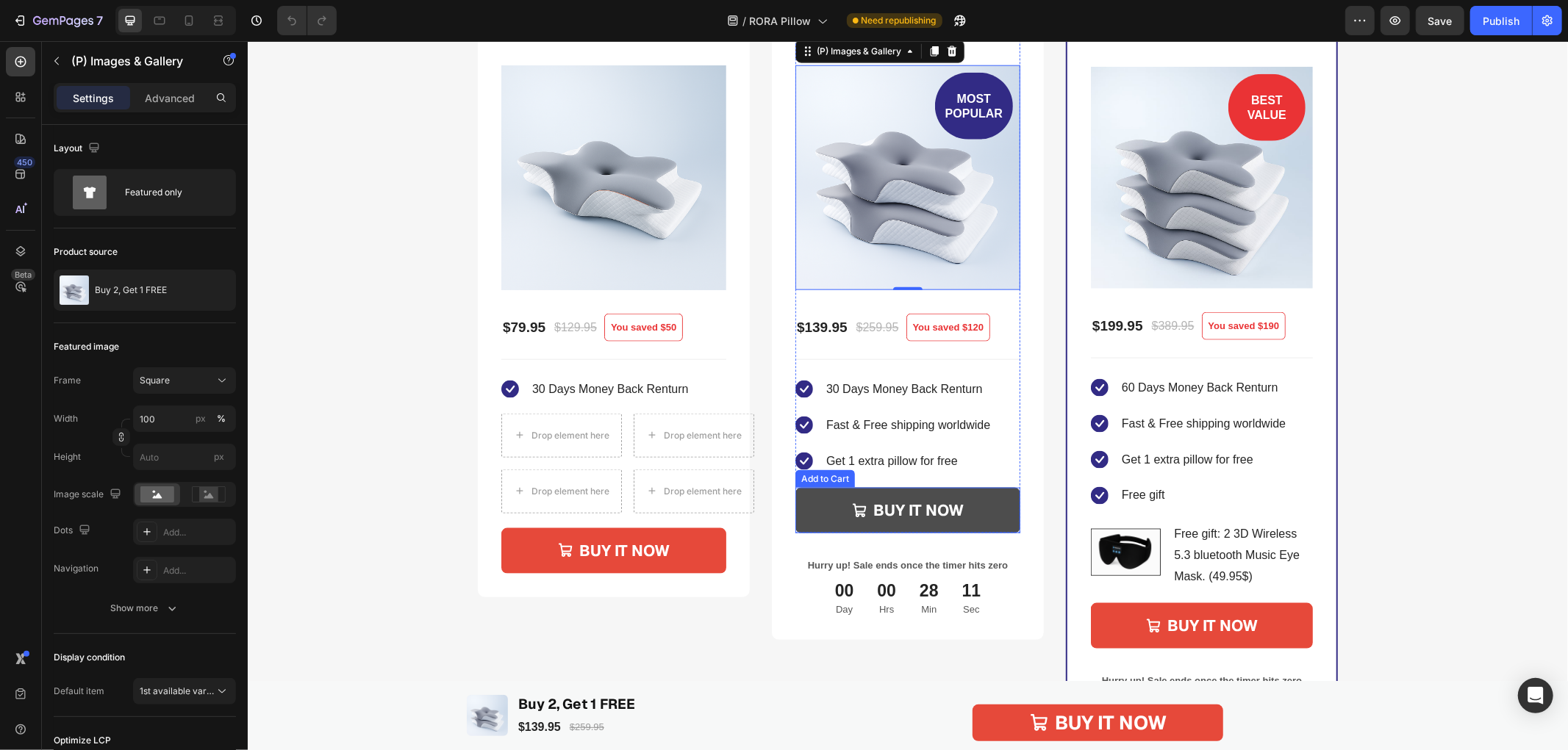
click at [986, 512] on button "BUY IT NOW" at bounding box center [907, 510] width 225 height 46
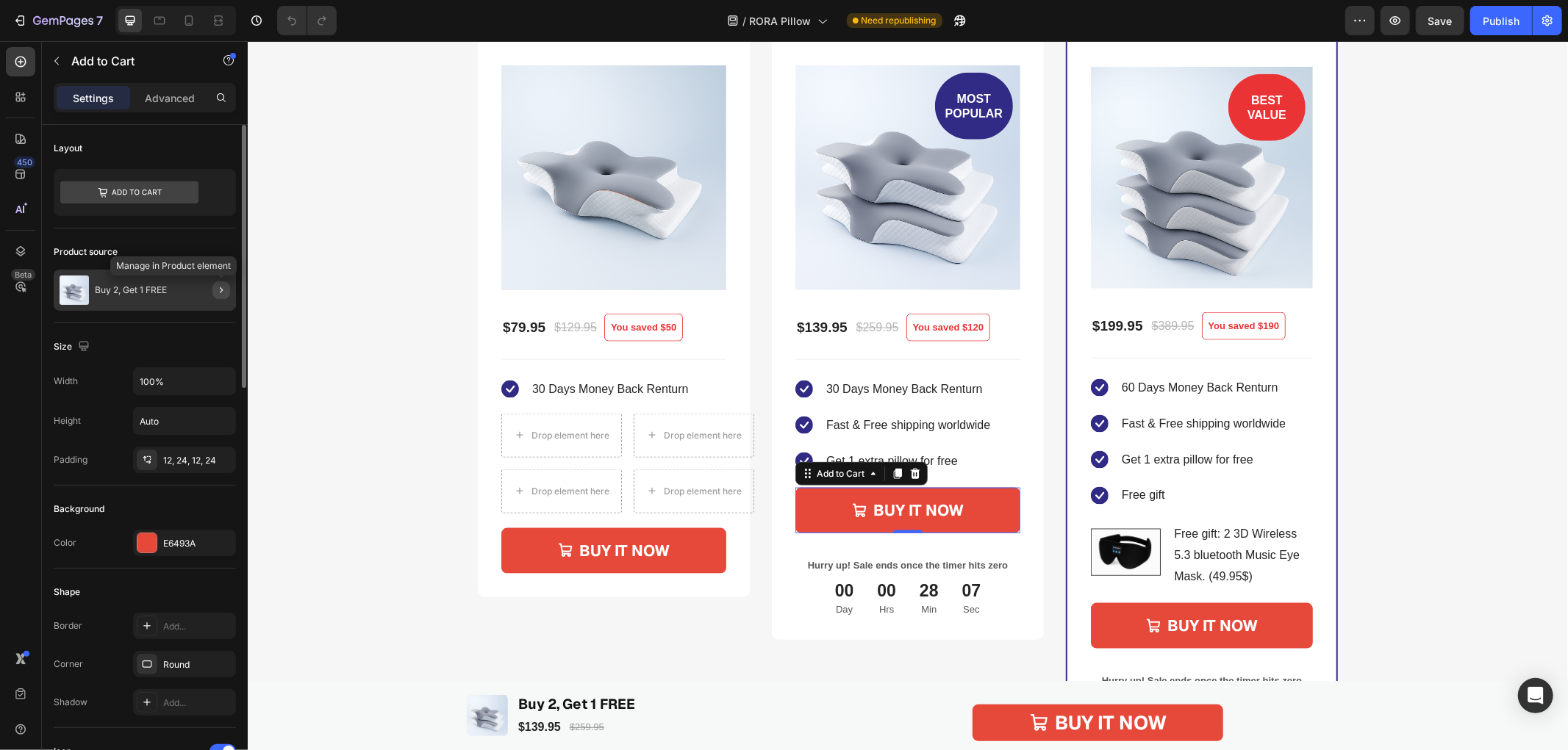
click at [219, 295] on icon "button" at bounding box center [221, 290] width 12 height 12
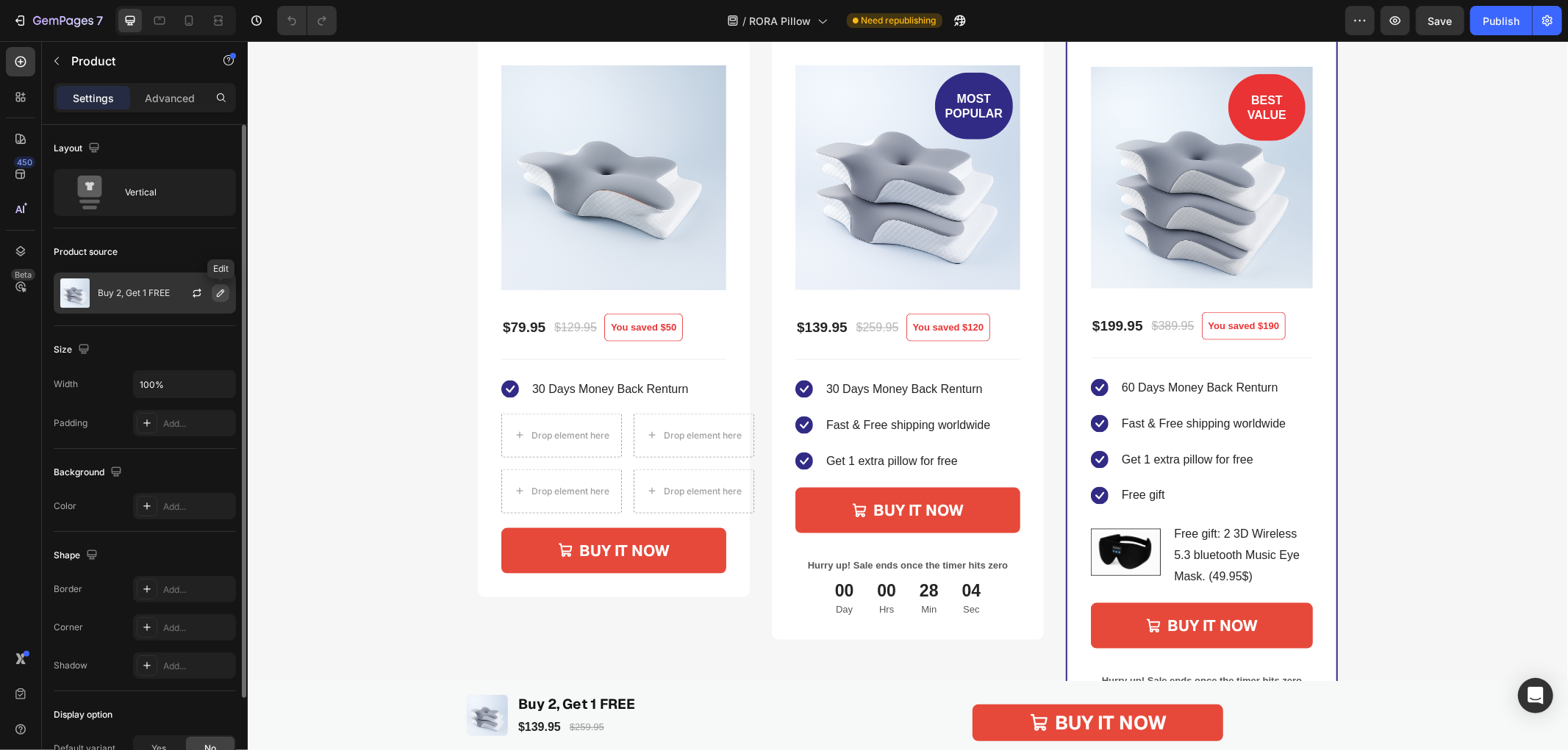
click at [220, 291] on icon "button" at bounding box center [220, 293] width 12 height 12
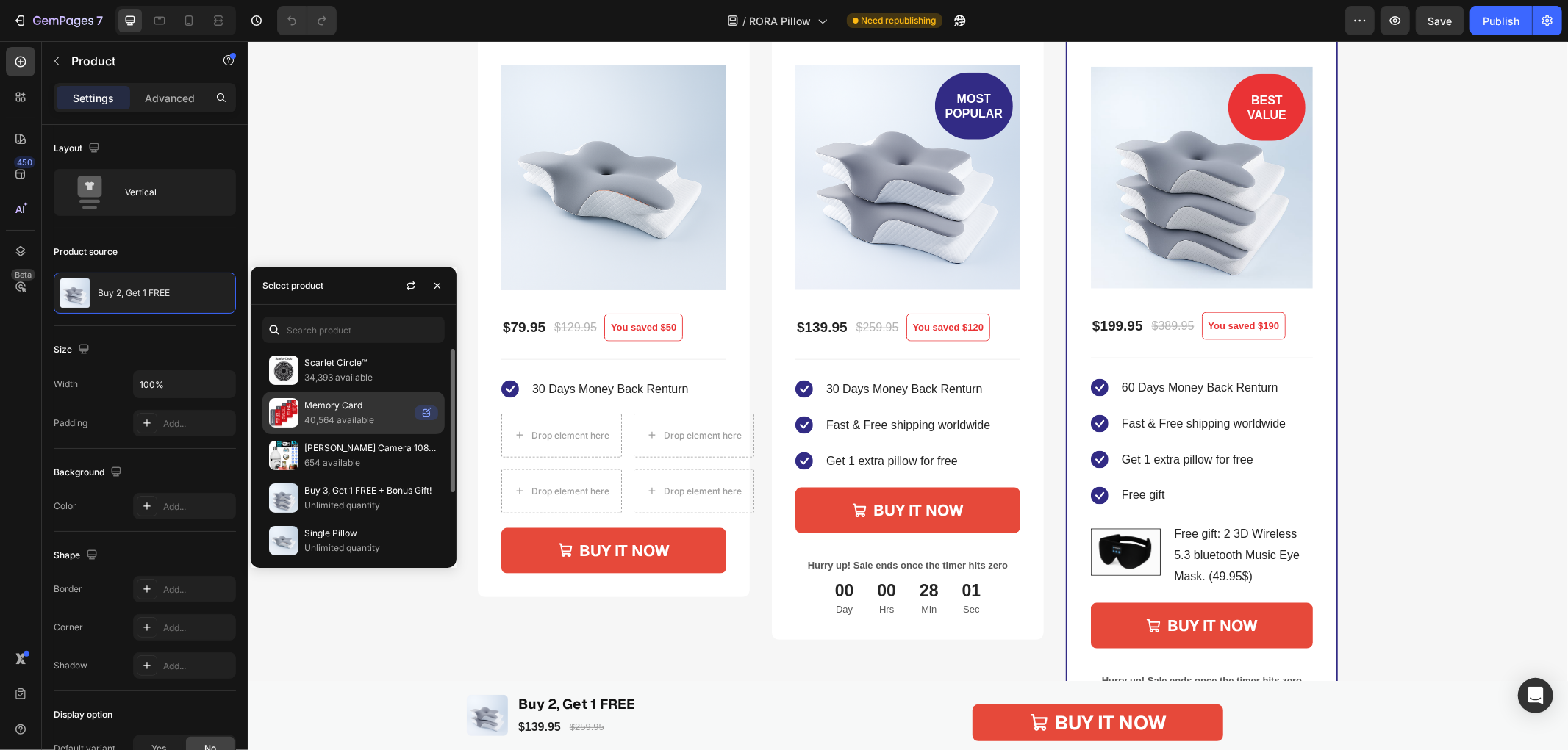
scroll to position [1306, 0]
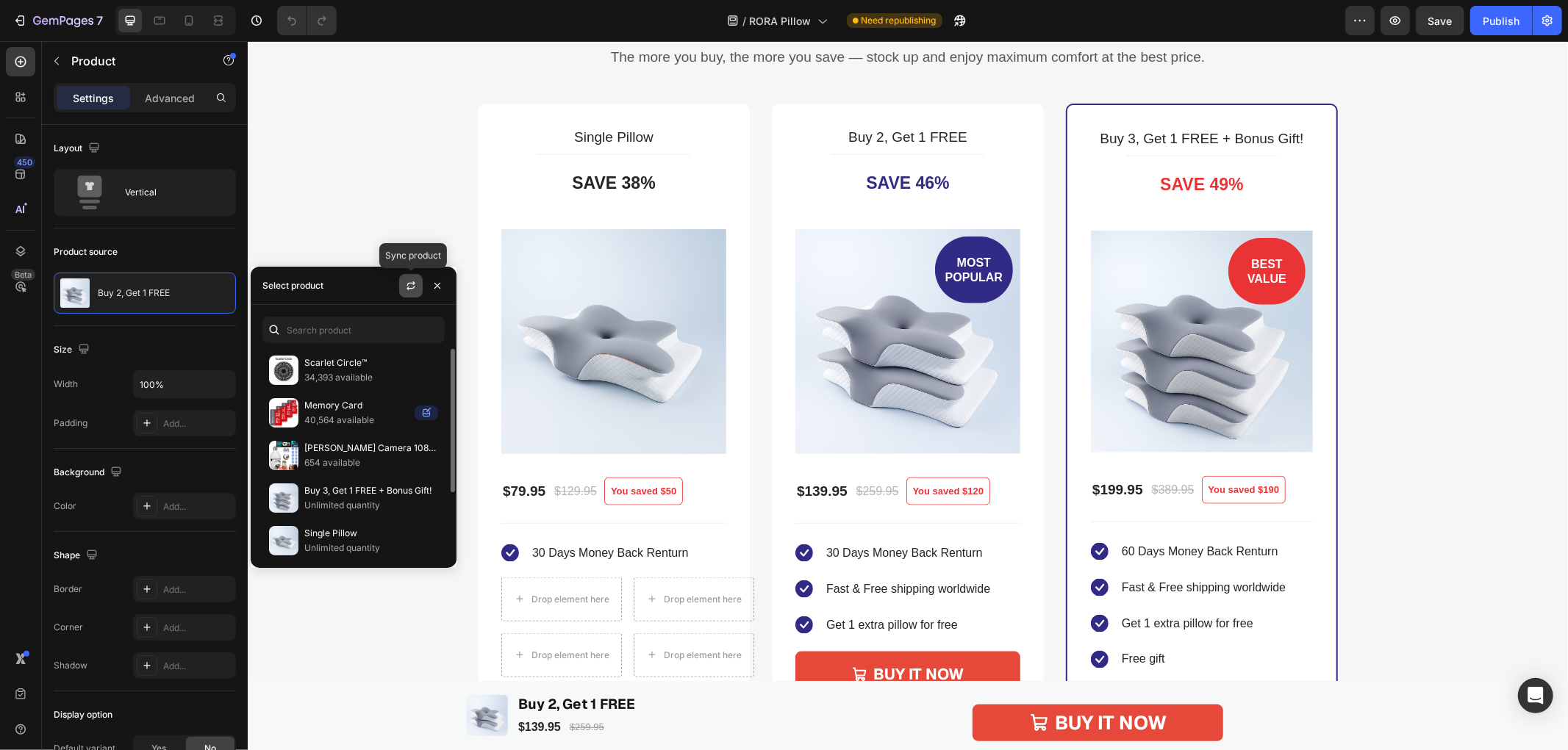
click at [405, 283] on icon "button" at bounding box center [410, 286] width 12 height 12
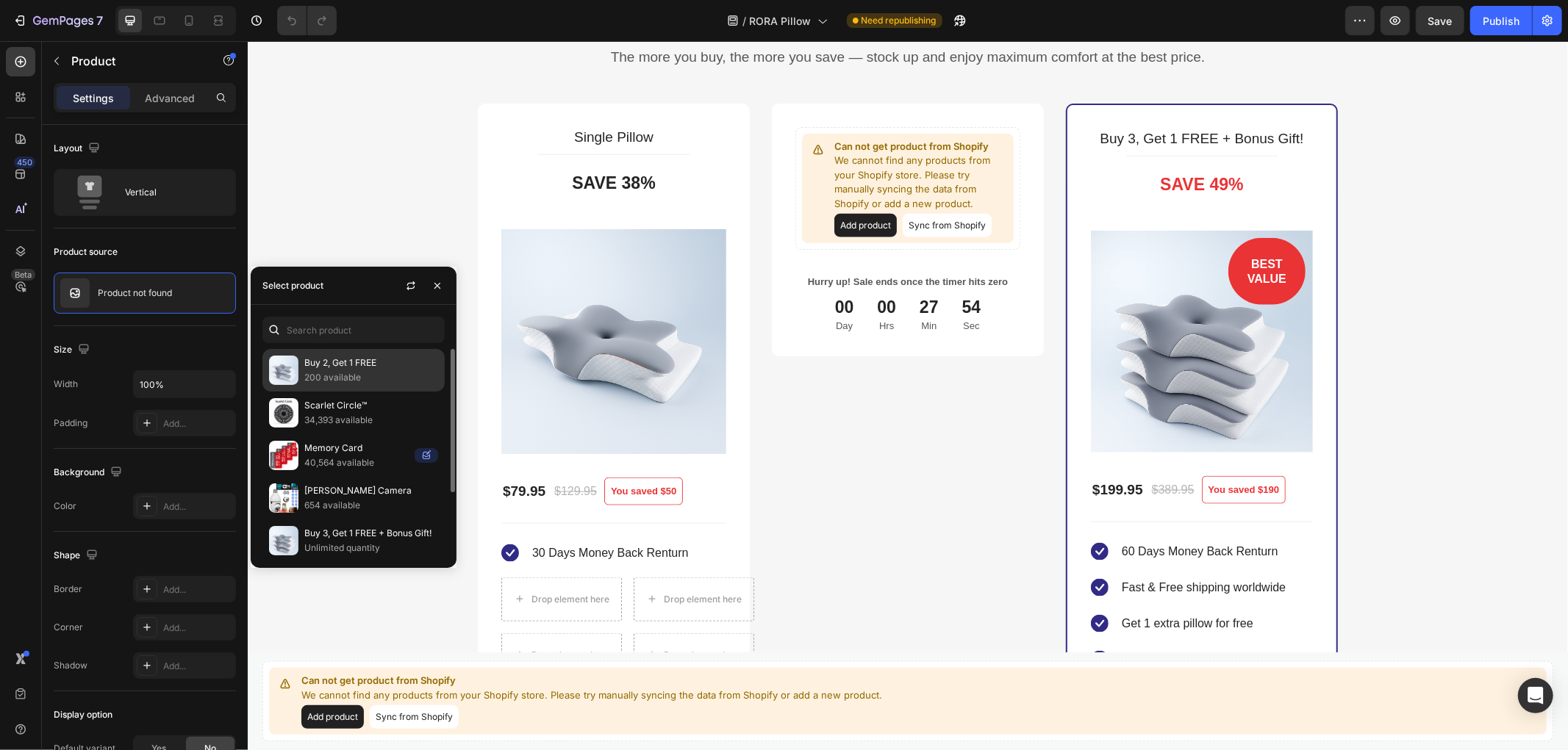
click at [376, 360] on p "Buy 2, Get 1 FREE" at bounding box center [371, 363] width 134 height 14
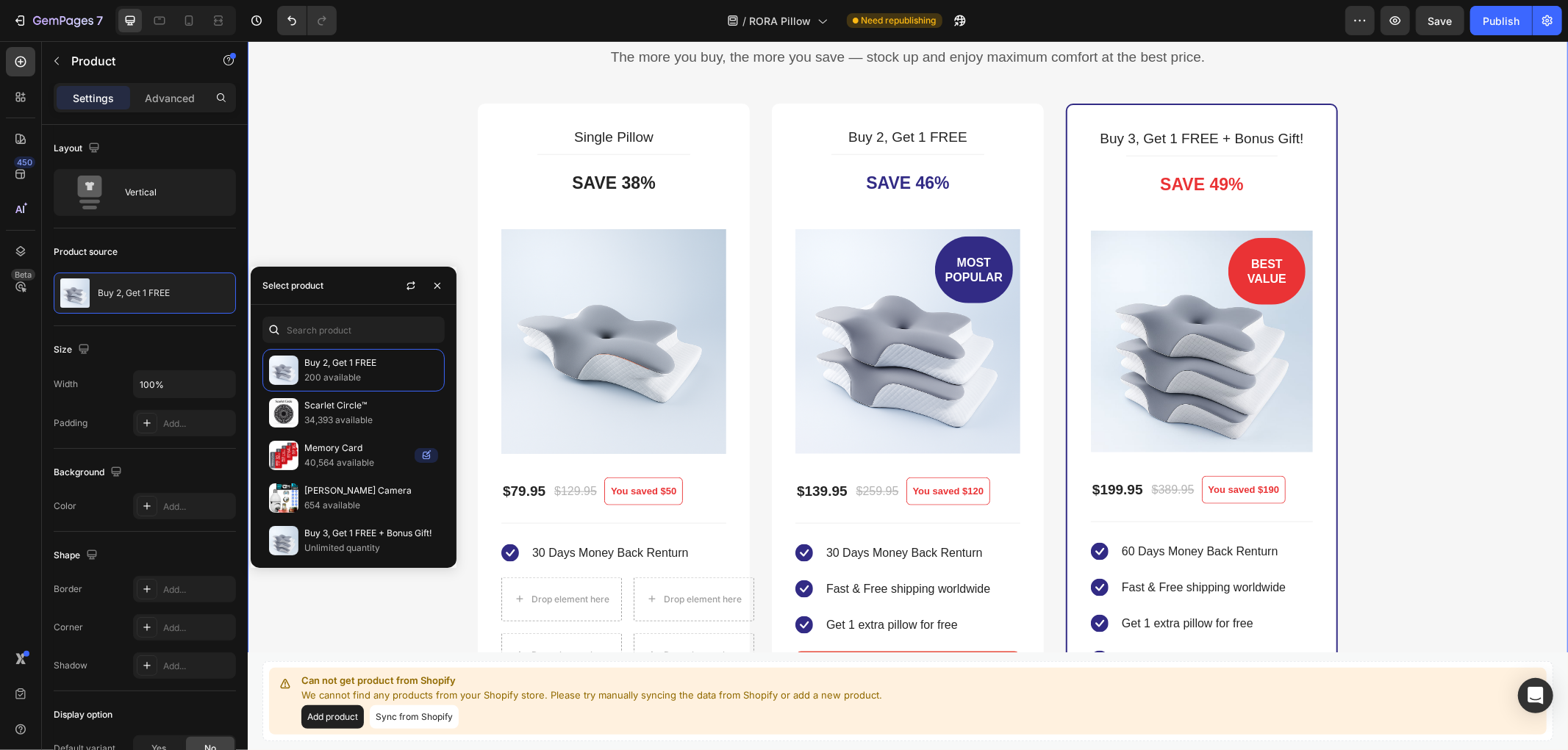
click at [332, 207] on div "Buy more & save up to 50% Heading The more you buy, the more you save — stock u…" at bounding box center [907, 459] width 1298 height 919
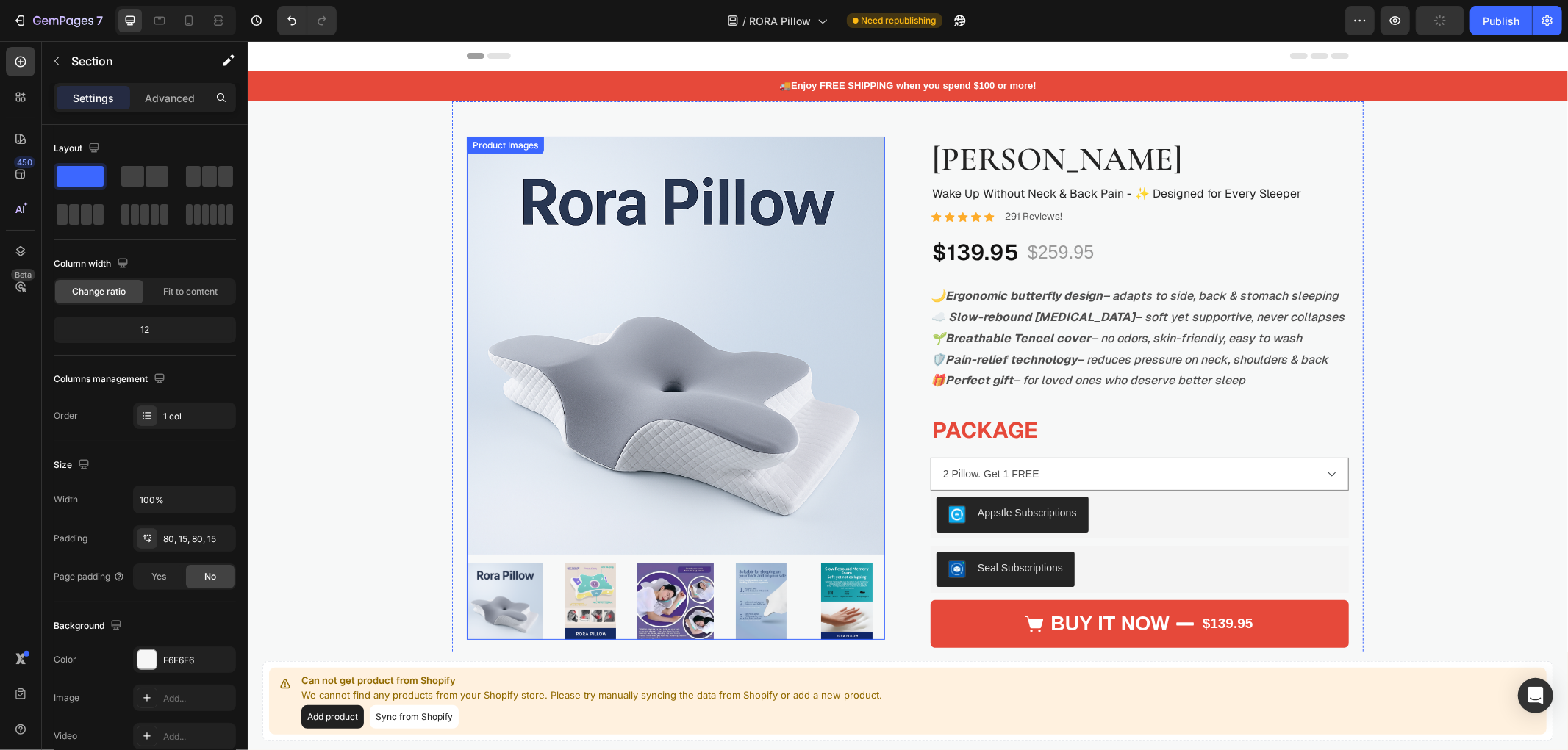
scroll to position [82, 0]
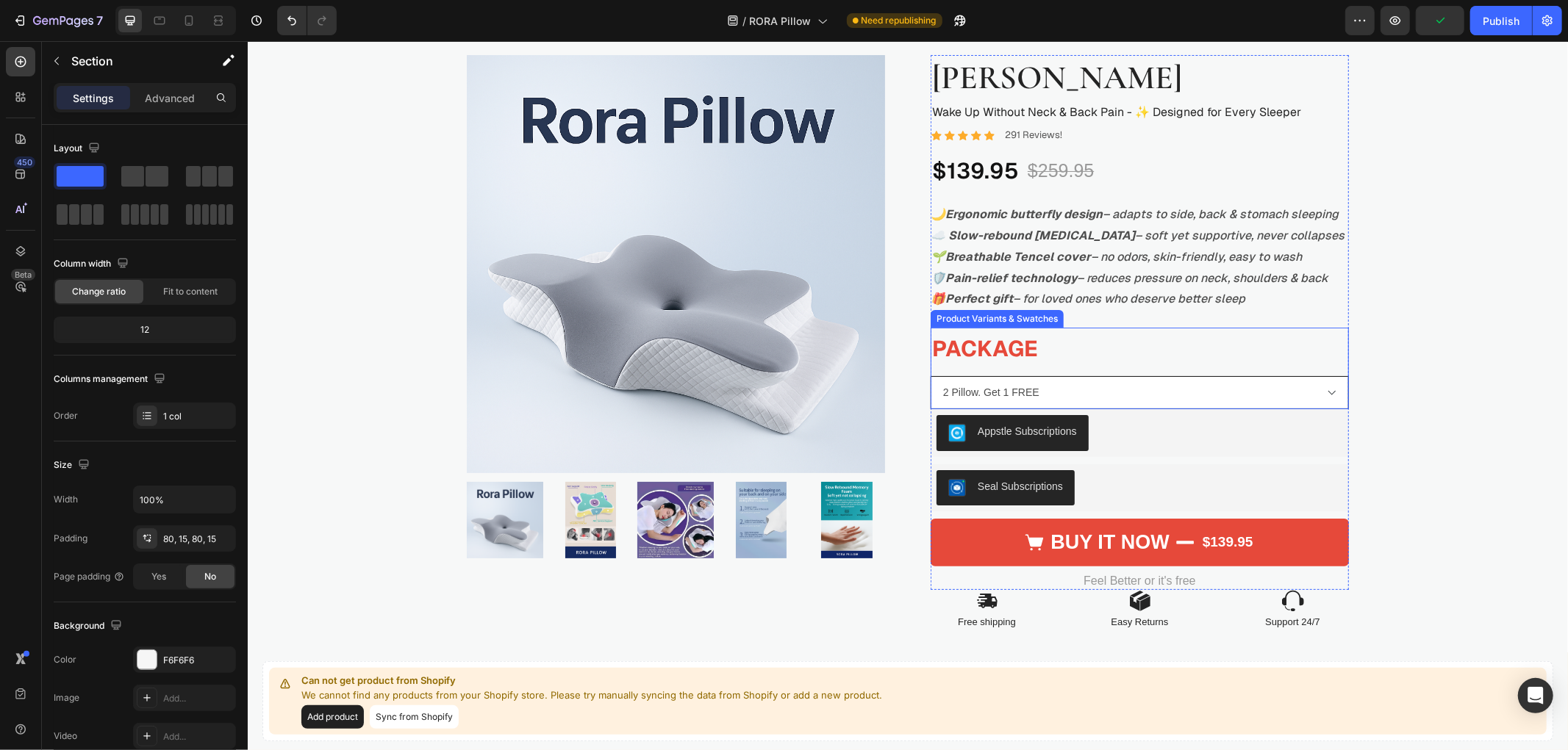
click at [1119, 389] on select "2 Pillow. Get 1 FREE 1 Pillow 3 Pillow. Get 1 FREE + Bonus Gift" at bounding box center [1138, 392] width 419 height 33
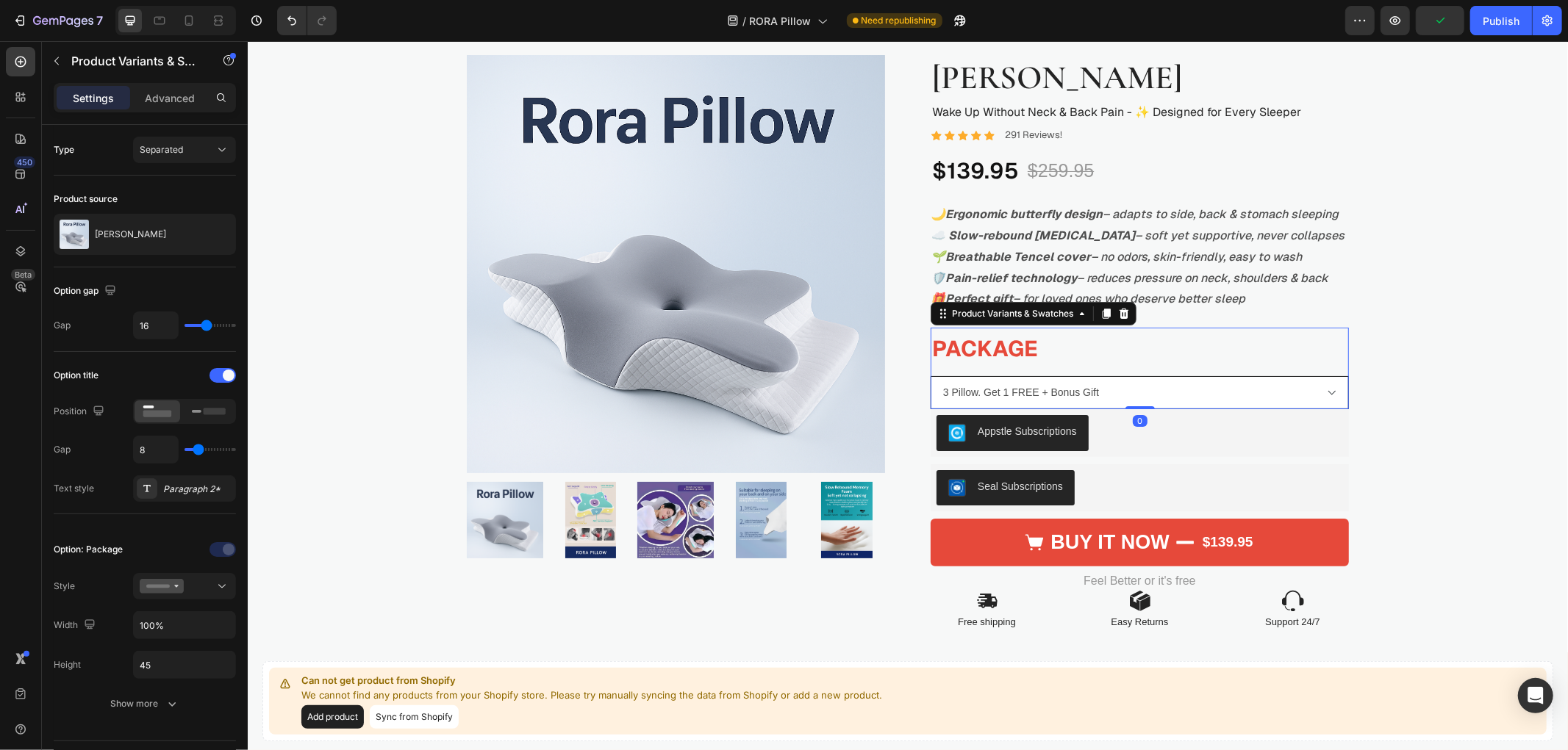
click at [929, 376] on select "2 Pillow. Get 1 FREE 1 Pillow 3 Pillow. Get 1 FREE + Bonus Gift" at bounding box center [1138, 392] width 419 height 33
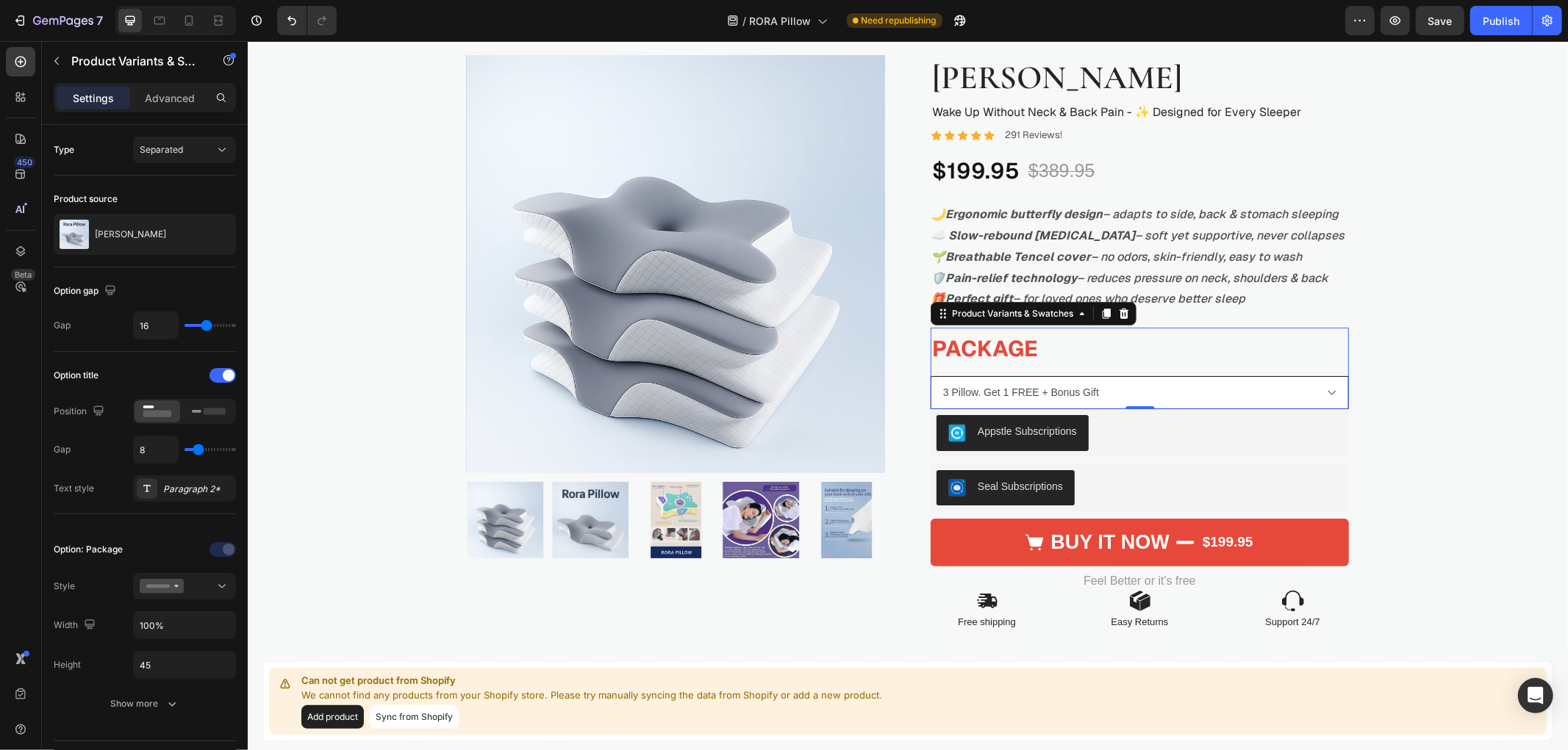
click at [1087, 382] on select "2 Pillow. Get 1 FREE 1 Pillow 3 Pillow. Get 1 FREE + Bonus Gift" at bounding box center [1138, 392] width 419 height 33
click at [929, 376] on select "2 Pillow. Get 1 FREE 1 Pillow 3 Pillow. Get 1 FREE + Bonus Gift" at bounding box center [1138, 392] width 419 height 33
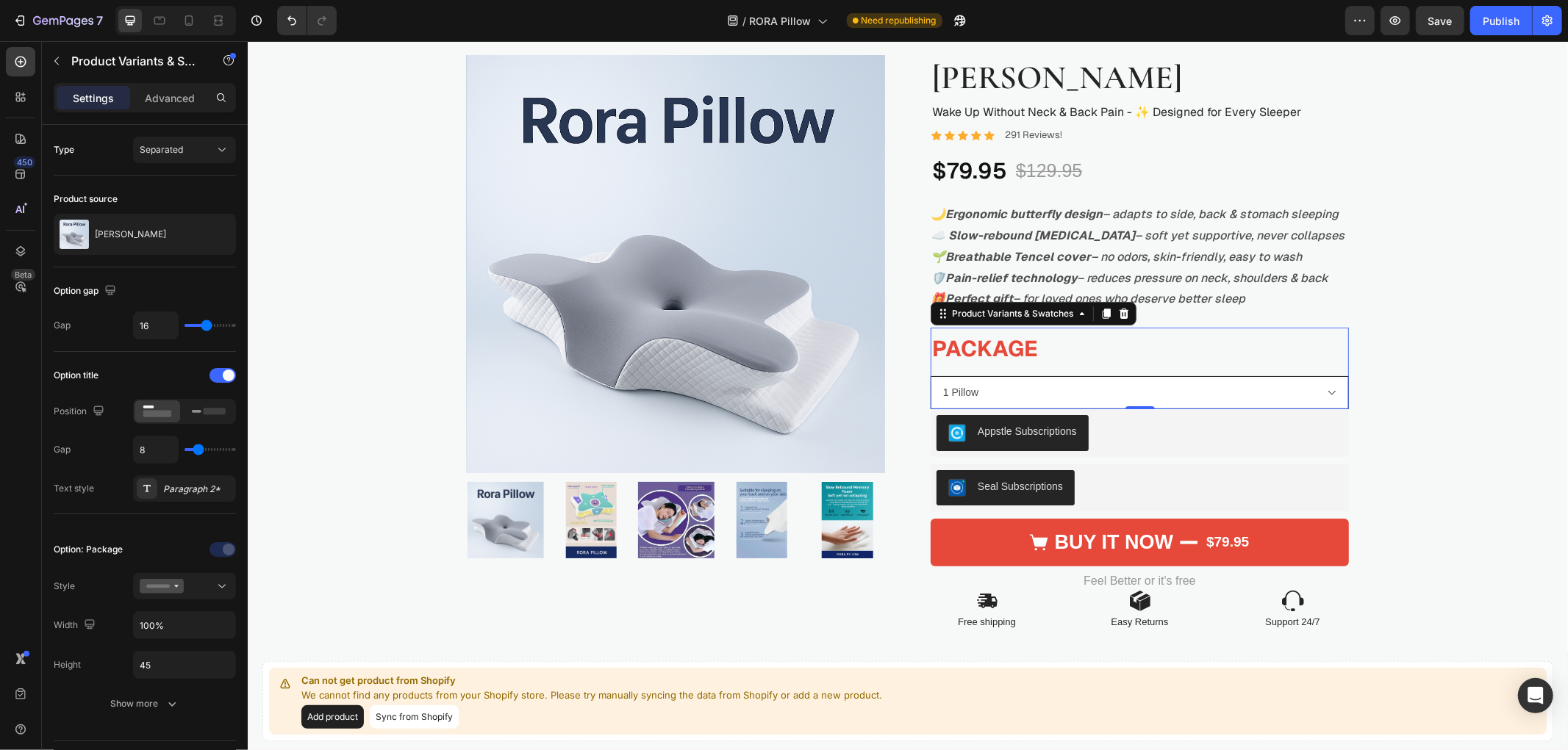
click at [1054, 387] on select "2 Pillow. Get 1 FREE 1 Pillow 3 Pillow. Get 1 FREE + Bonus Gift" at bounding box center [1138, 392] width 419 height 33
click at [929, 376] on select "2 Pillow. Get 1 FREE 1 Pillow 3 Pillow. Get 1 FREE + Bonus Gift" at bounding box center [1138, 392] width 419 height 33
select select "2 Pillow. Get 1 FREE"
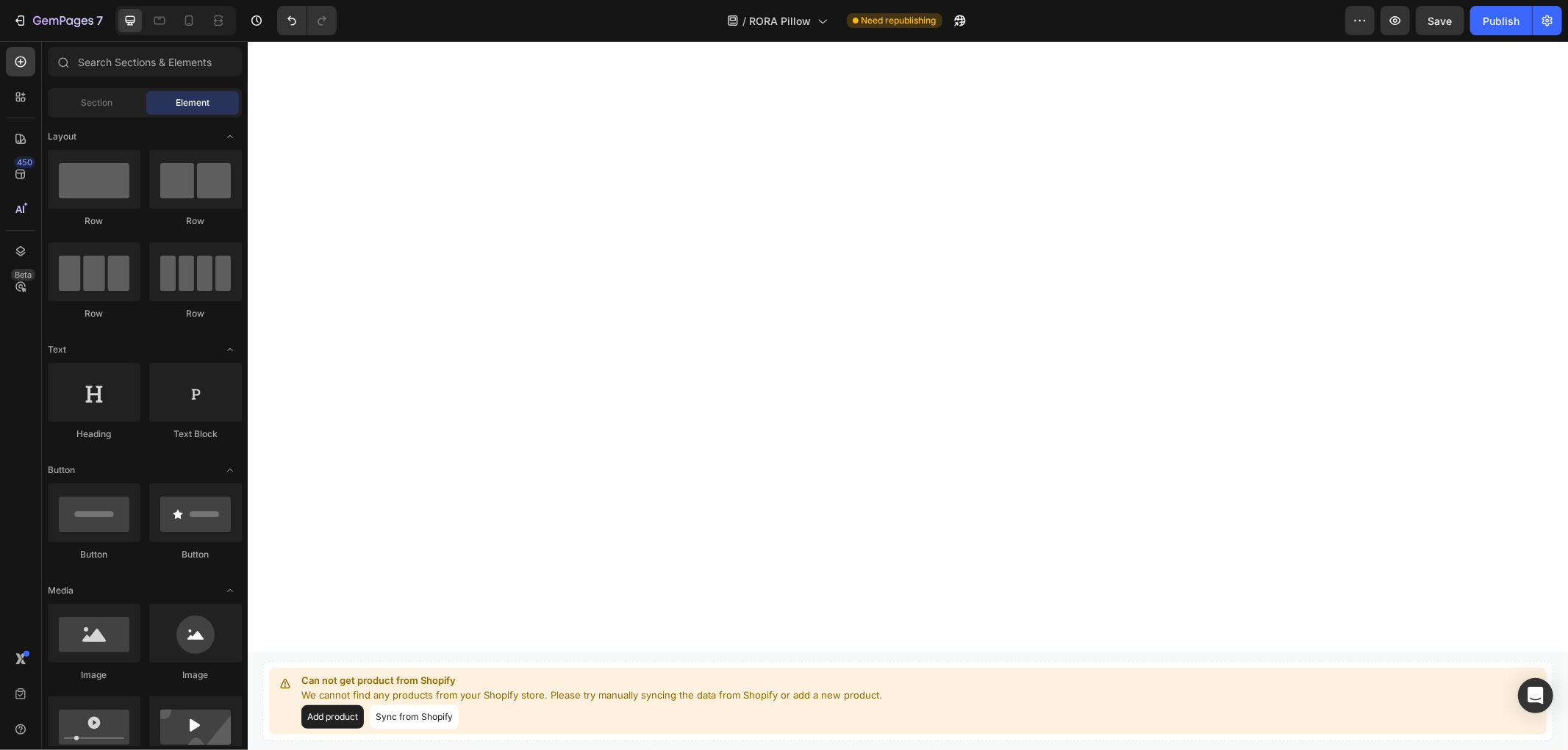
scroll to position [0, 0]
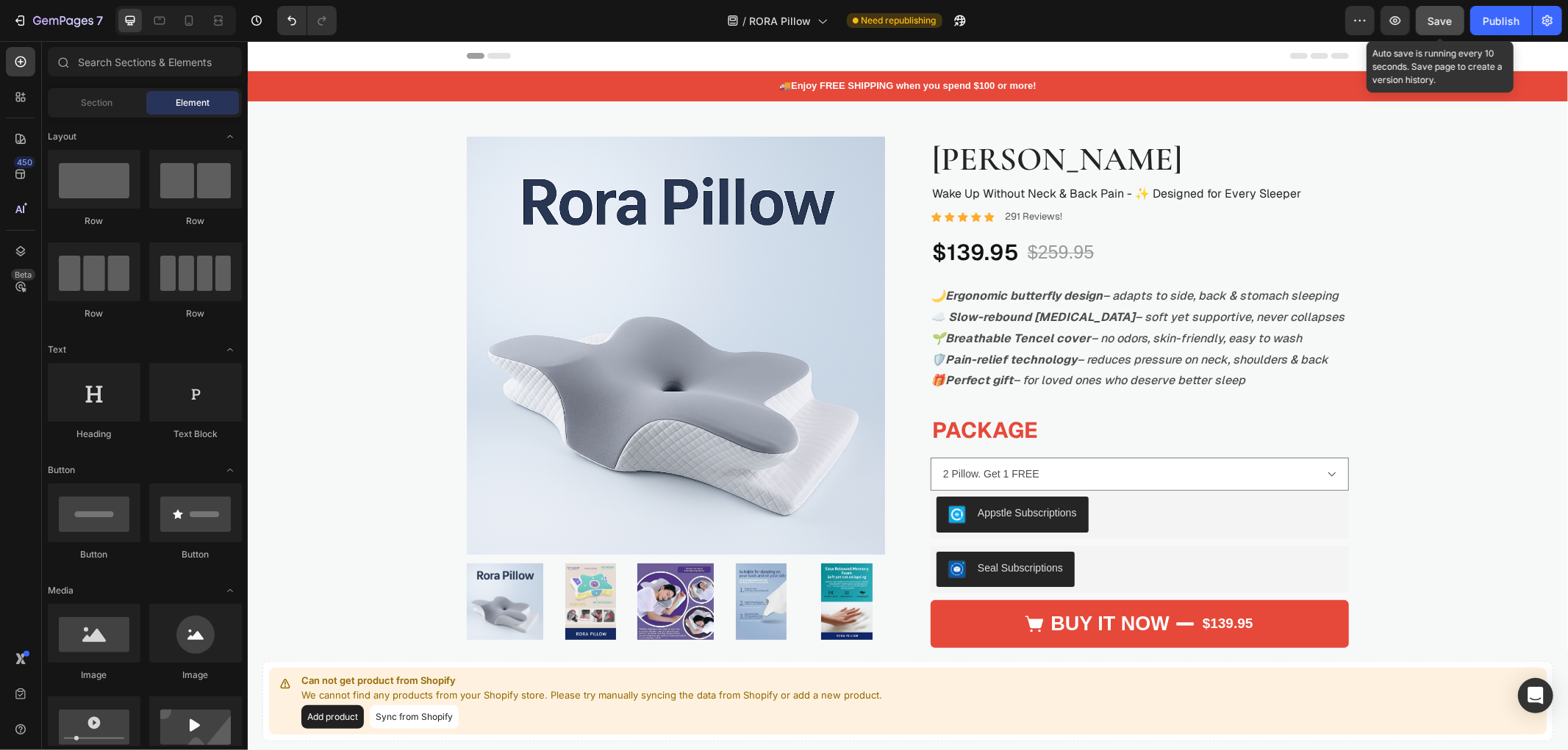
click at [1451, 24] on span "Save" at bounding box center [1440, 21] width 24 height 13
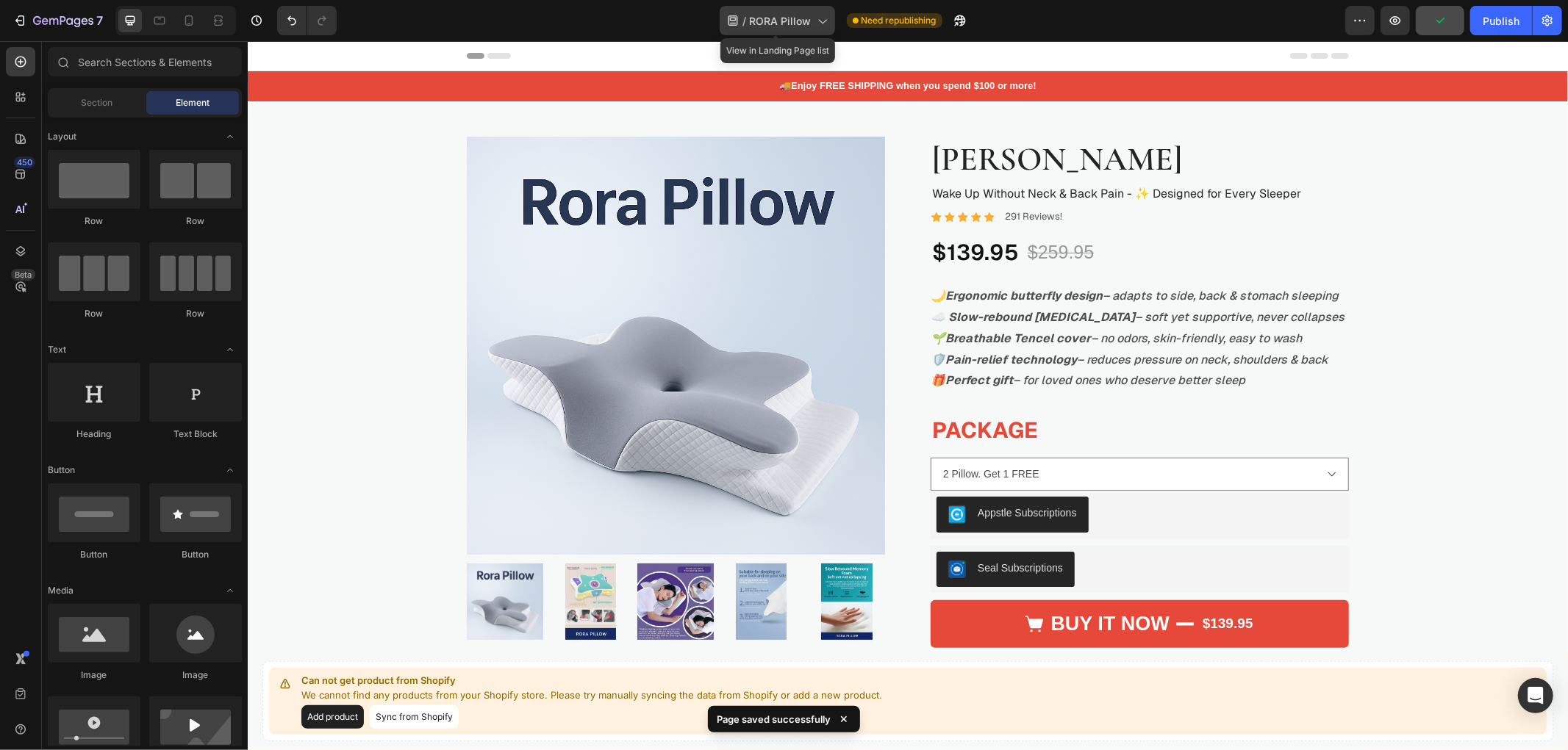
click at [787, 20] on span "RORA Pillow" at bounding box center [780, 20] width 62 height 15
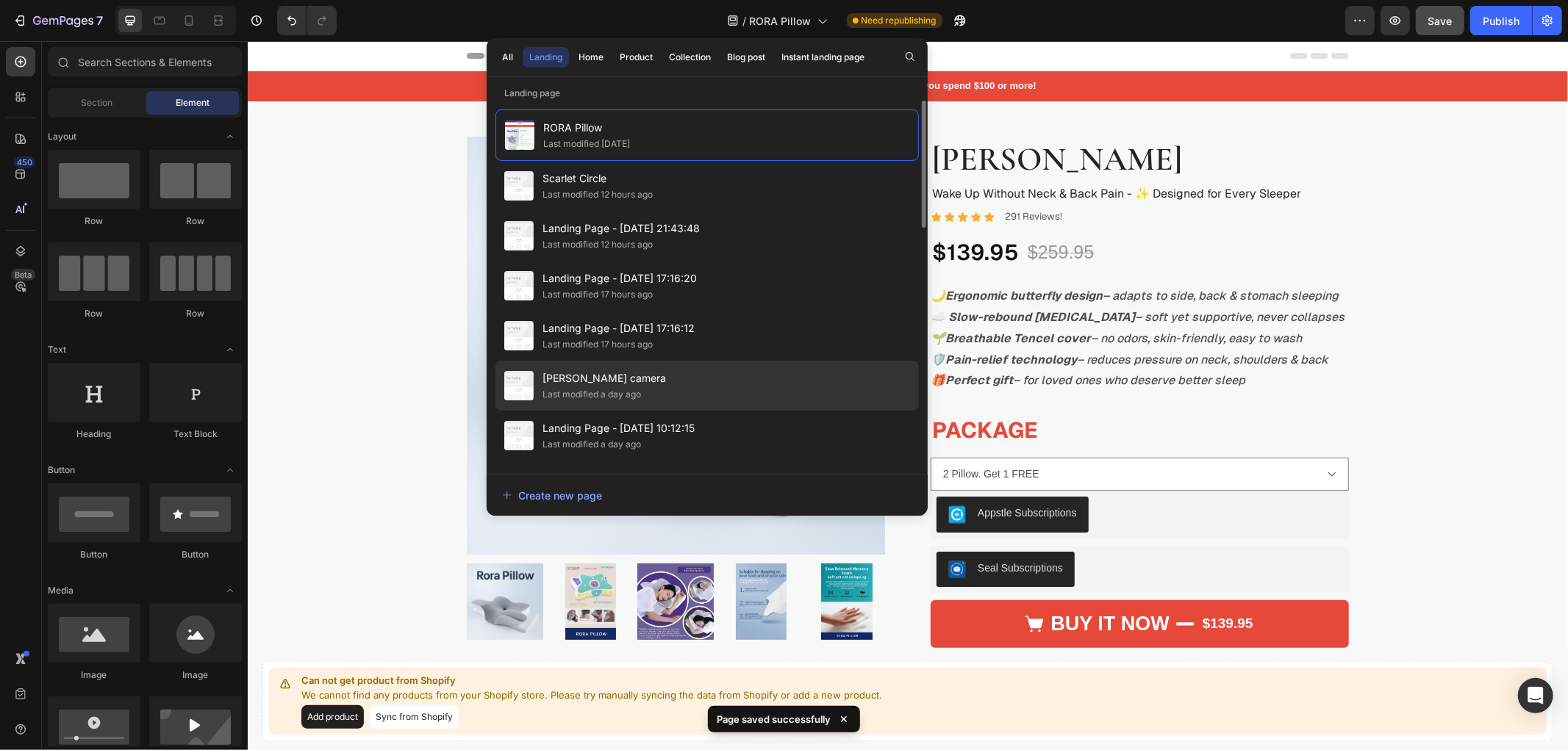
click at [670, 410] on div "ORREN camera Last modified a day ago" at bounding box center [707, 435] width 423 height 50
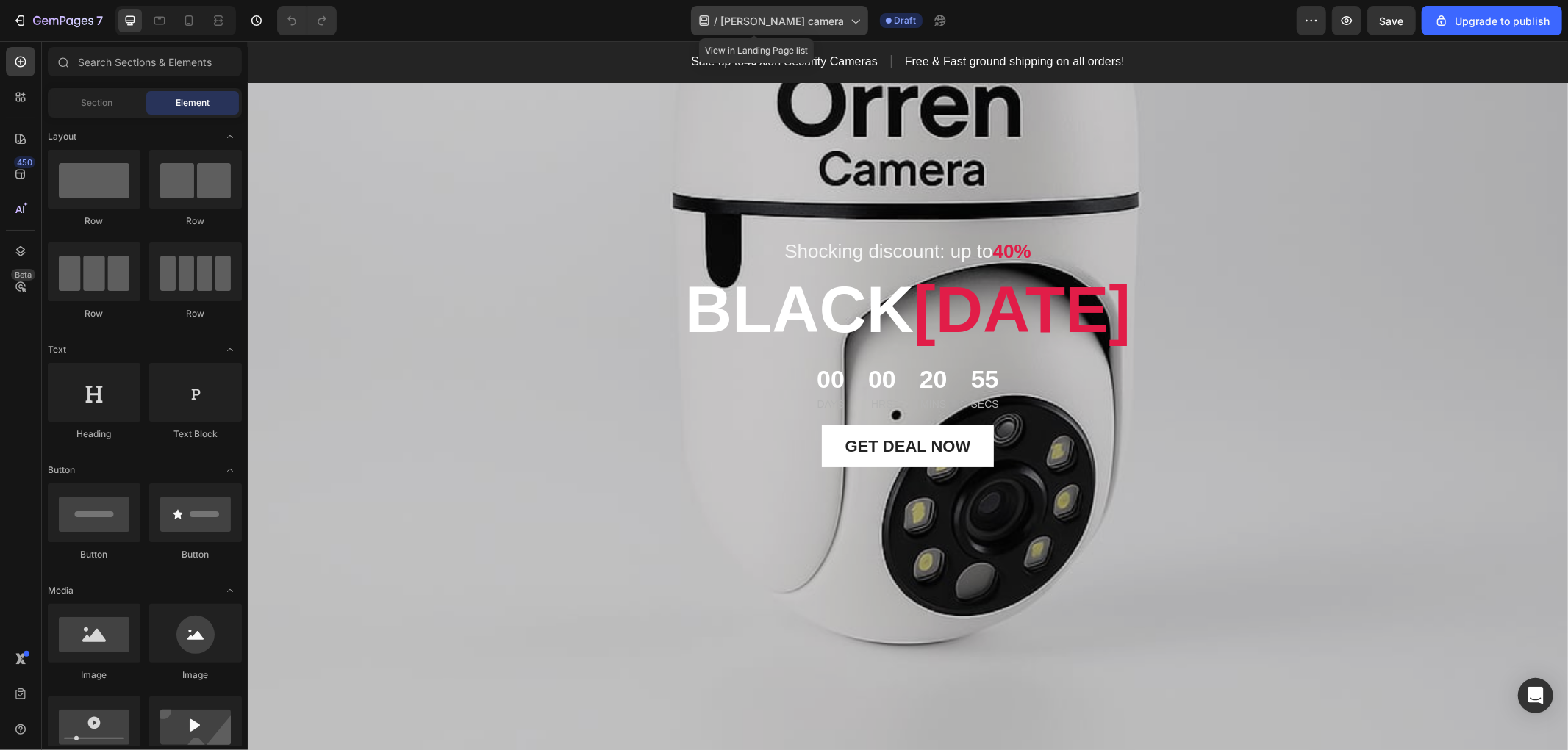
click at [816, 13] on span "[PERSON_NAME] camera" at bounding box center [783, 20] width 124 height 15
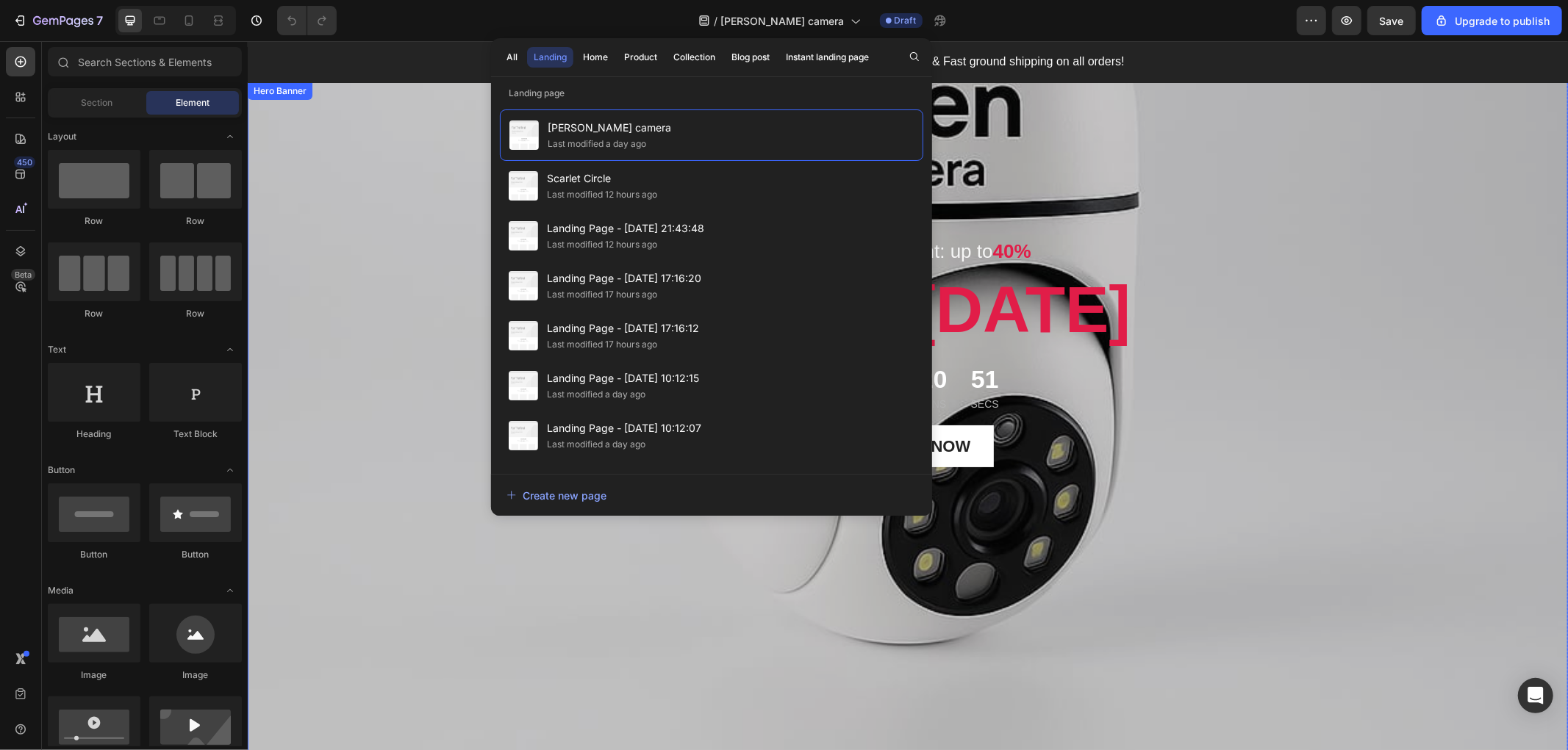
click at [1362, 165] on div "Overlay" at bounding box center [906, 425] width 1320 height 687
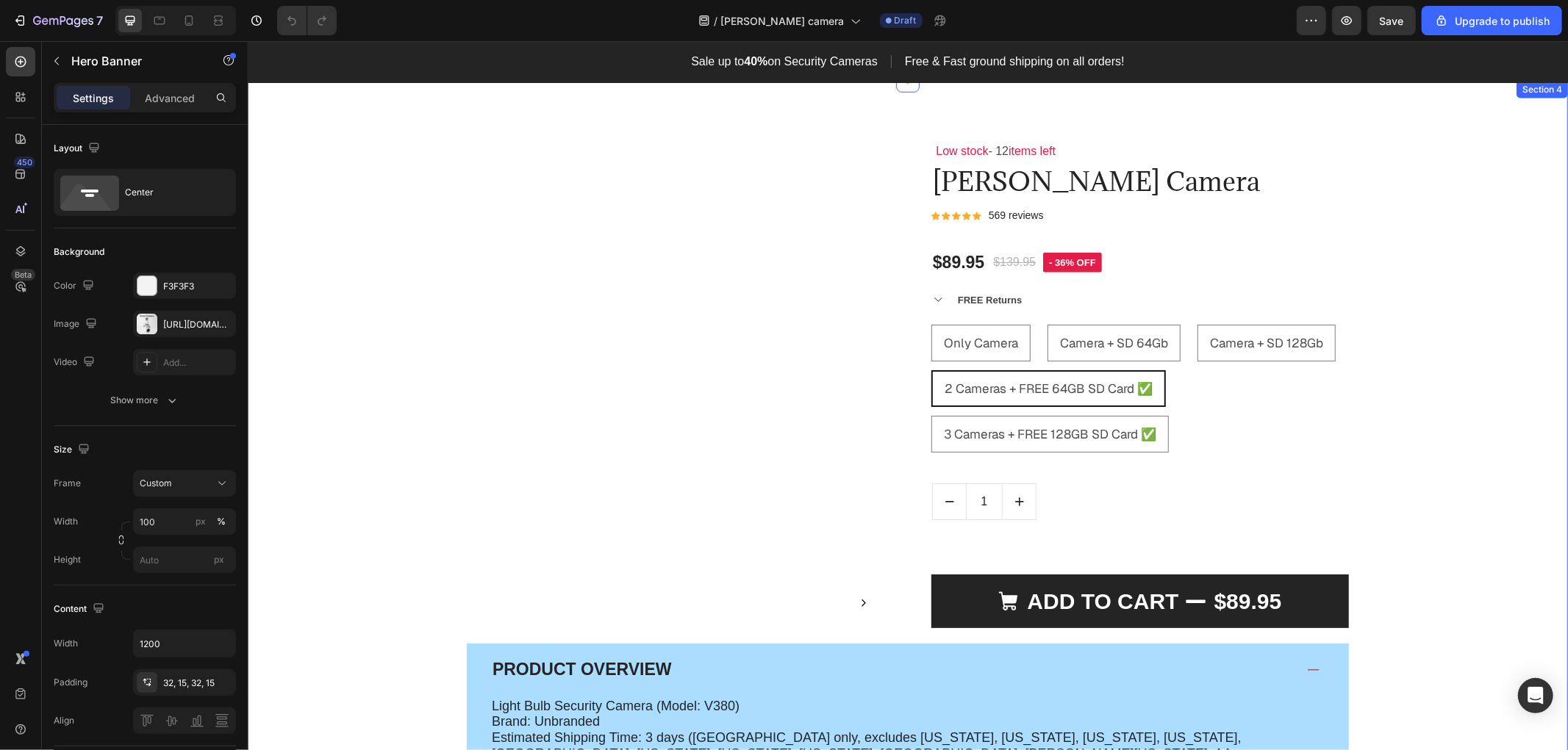
scroll to position [1061, 0]
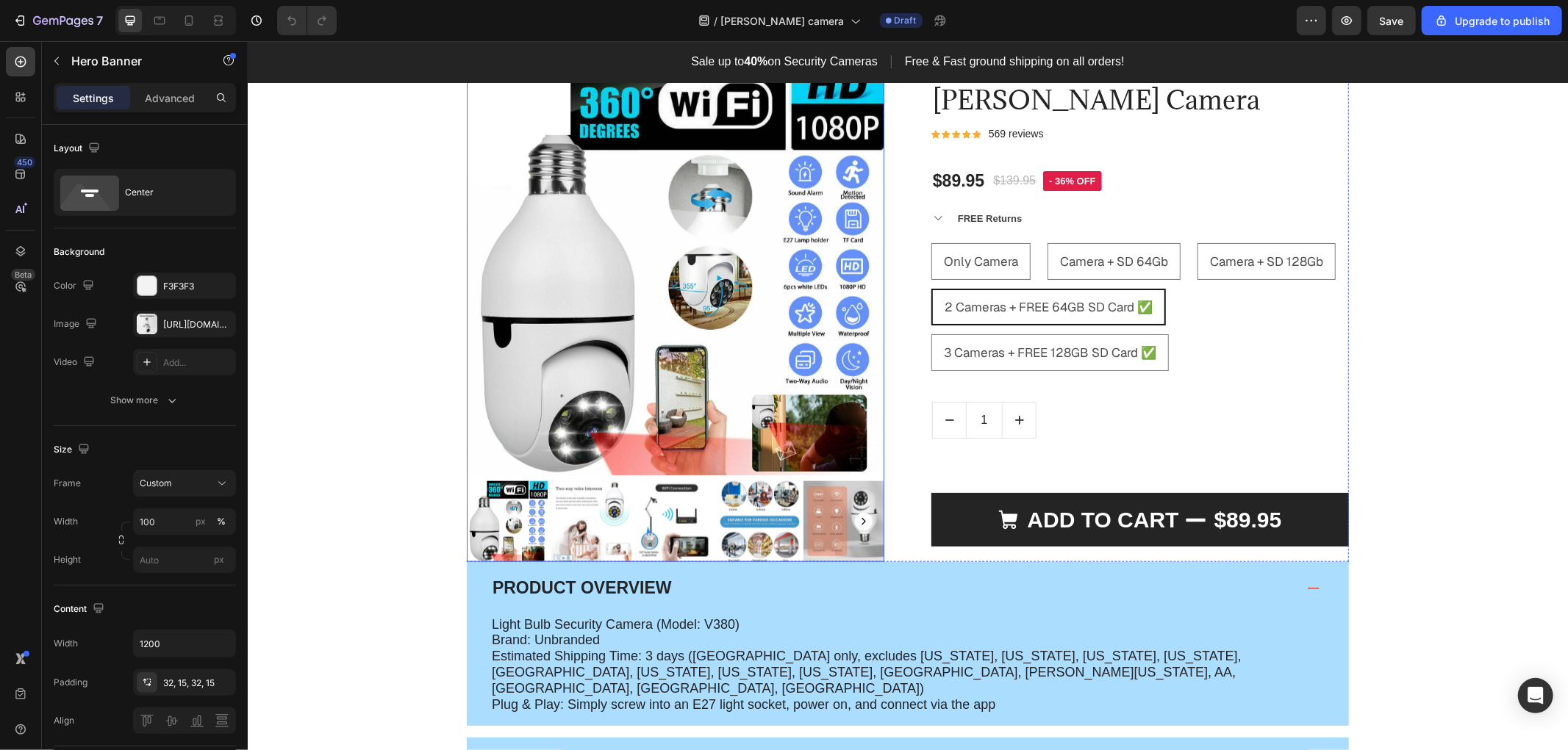
click at [575, 519] on img at bounding box center [590, 520] width 81 height 81
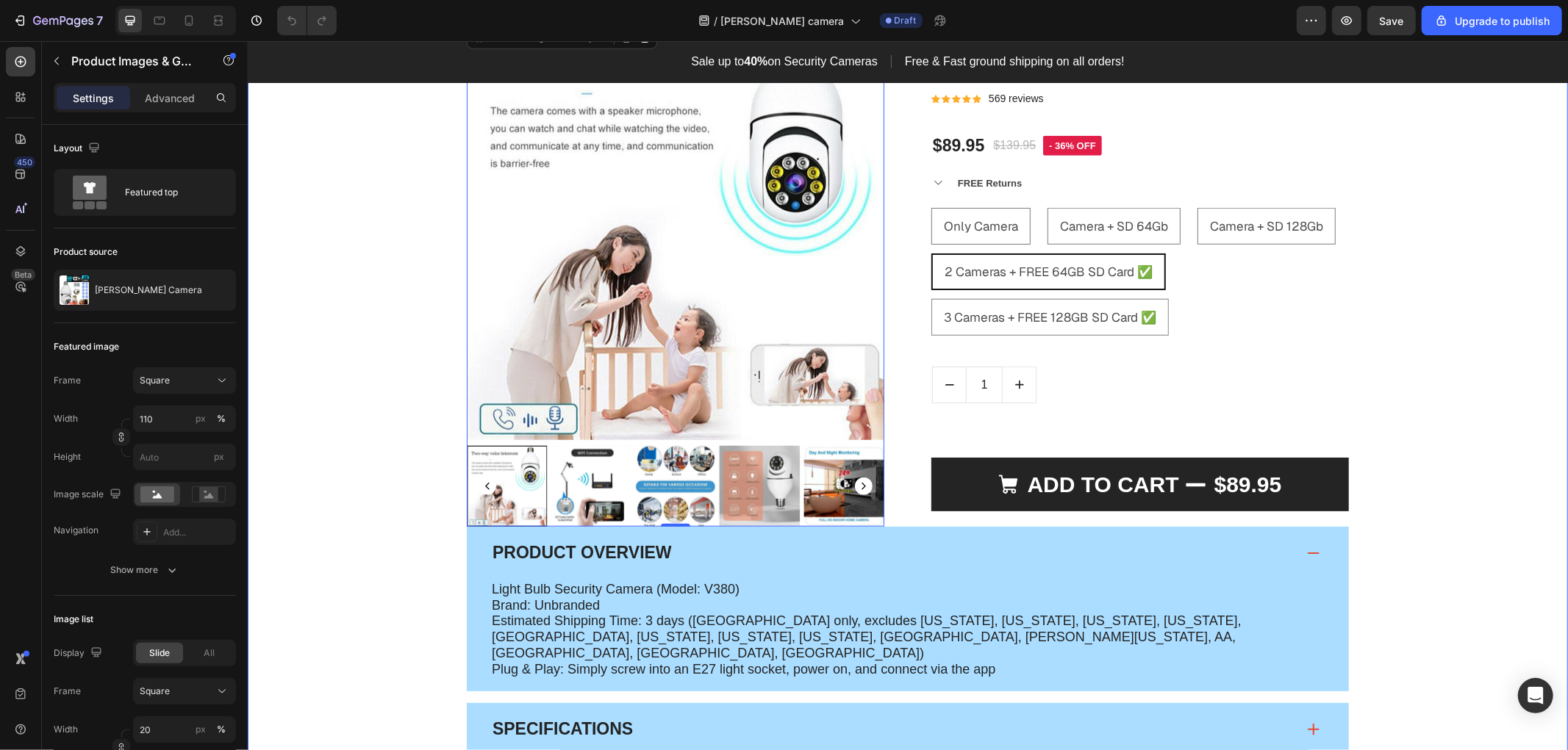
scroll to position [980, 0]
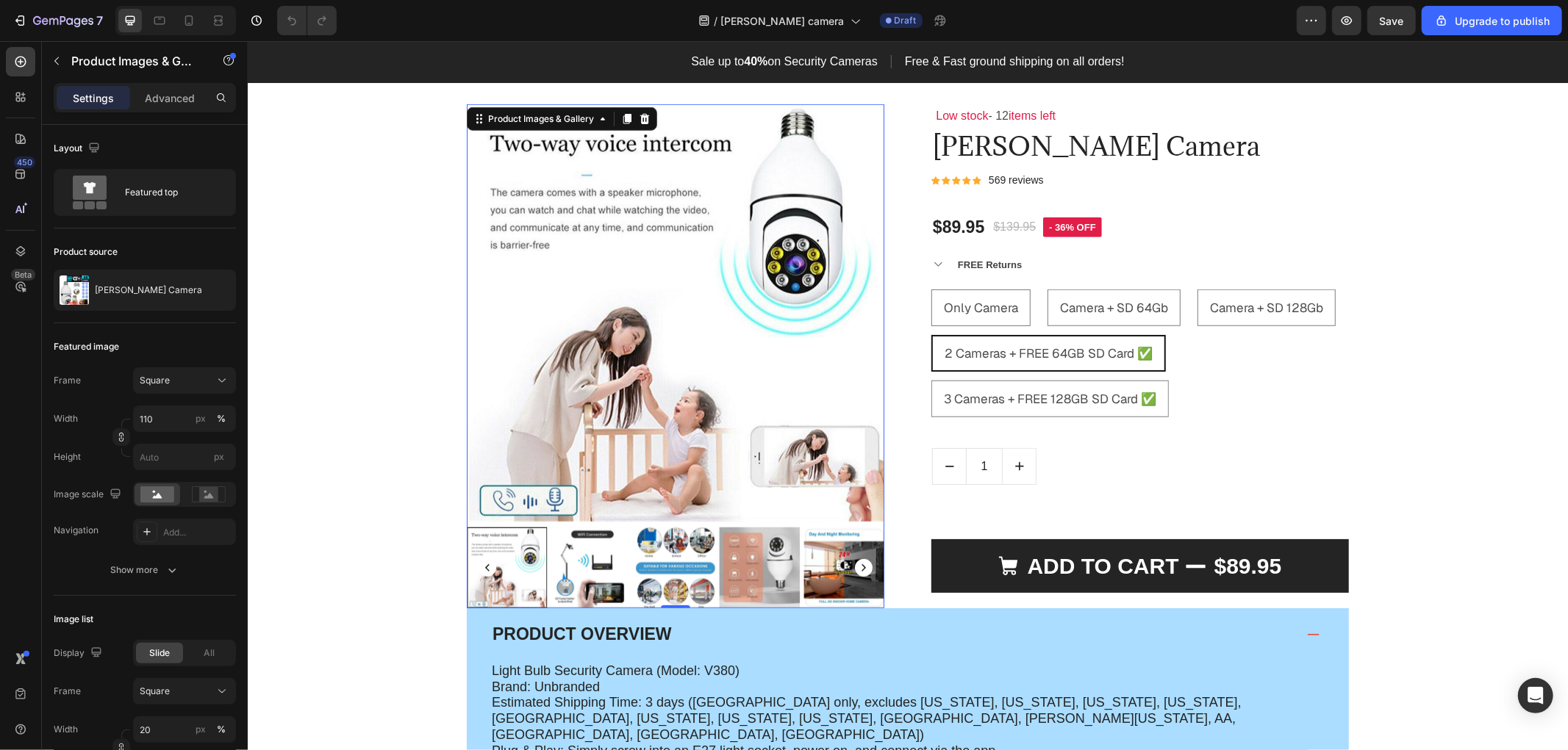
click at [585, 606] on img at bounding box center [590, 567] width 81 height 81
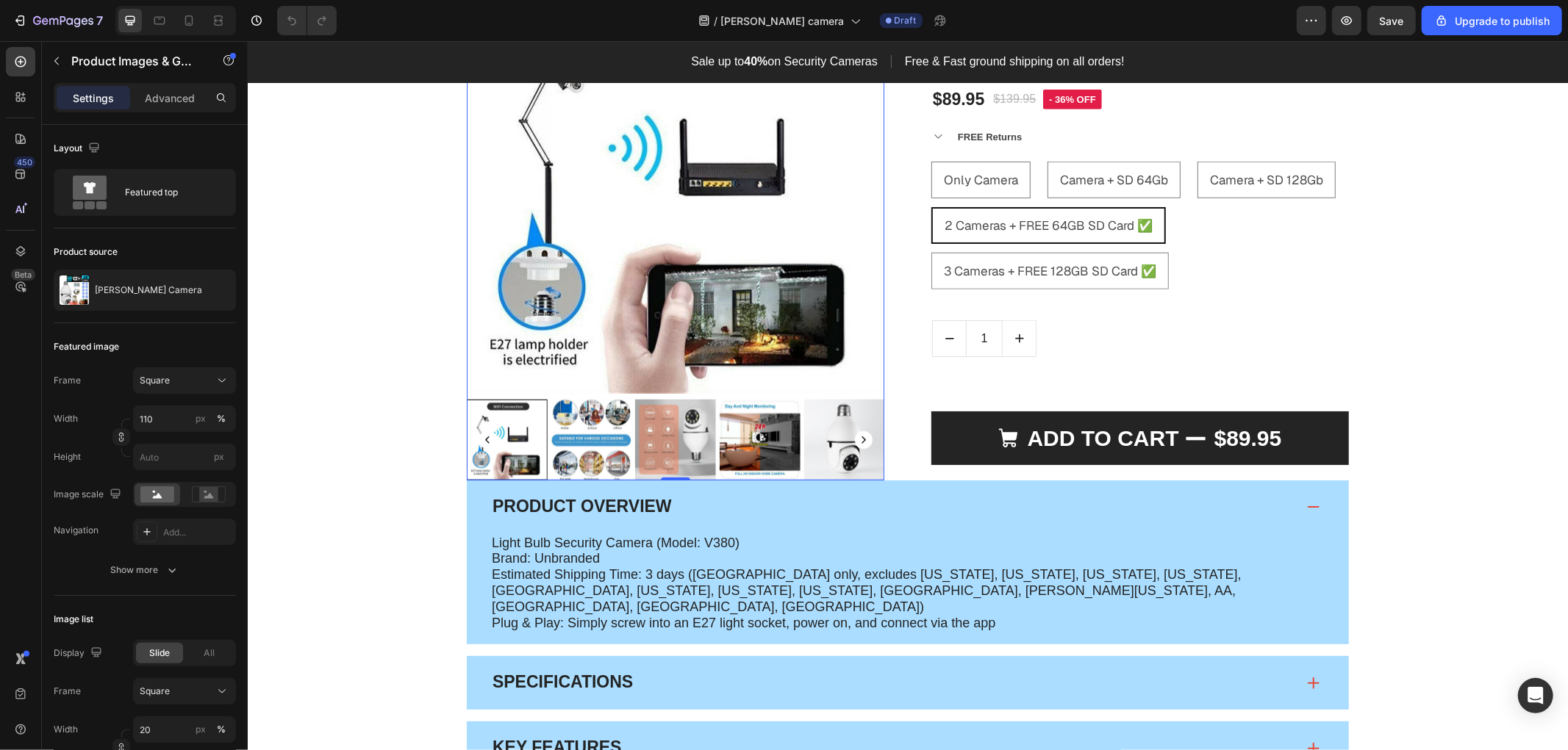
scroll to position [1224, 0]
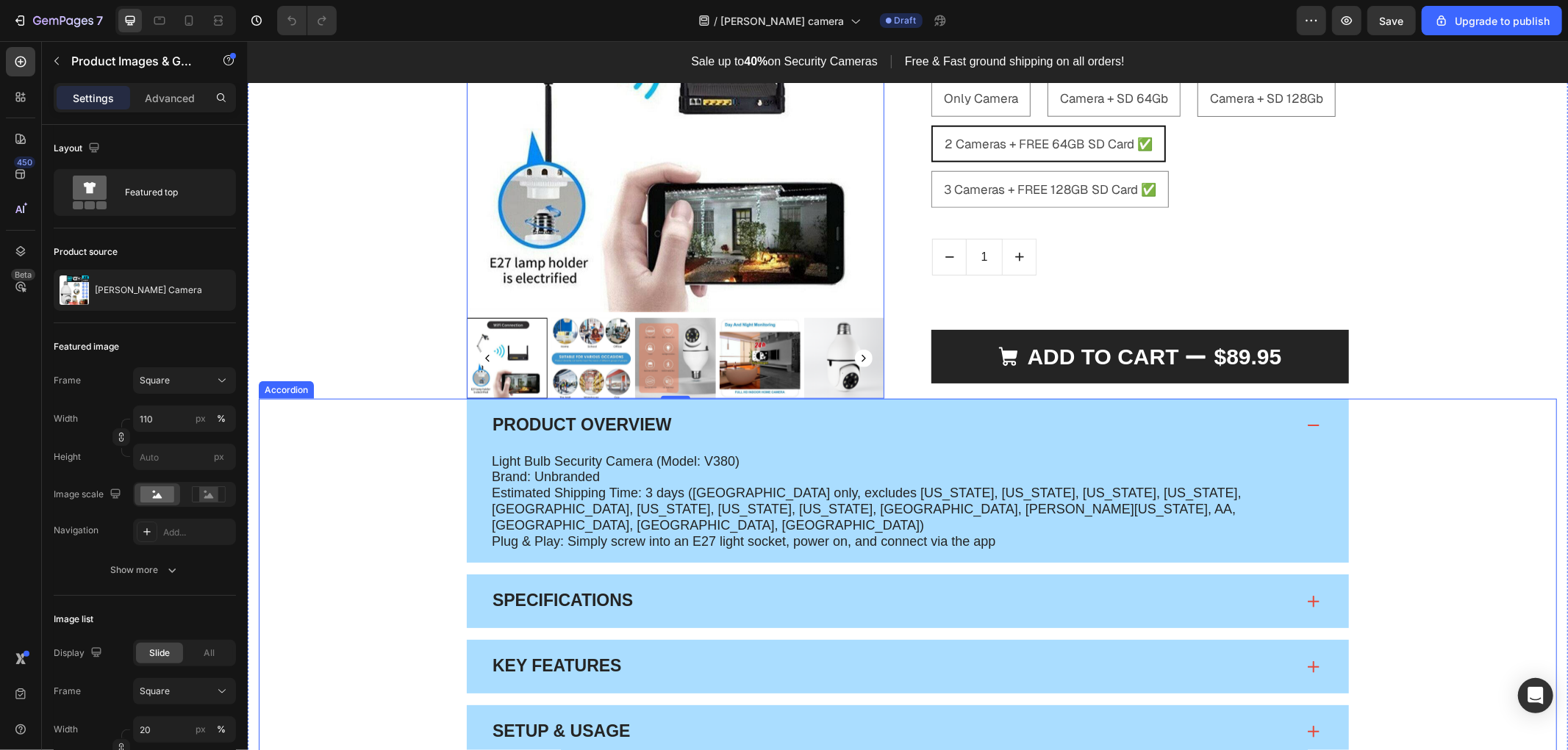
click at [1307, 419] on span at bounding box center [1313, 425] width 12 height 12
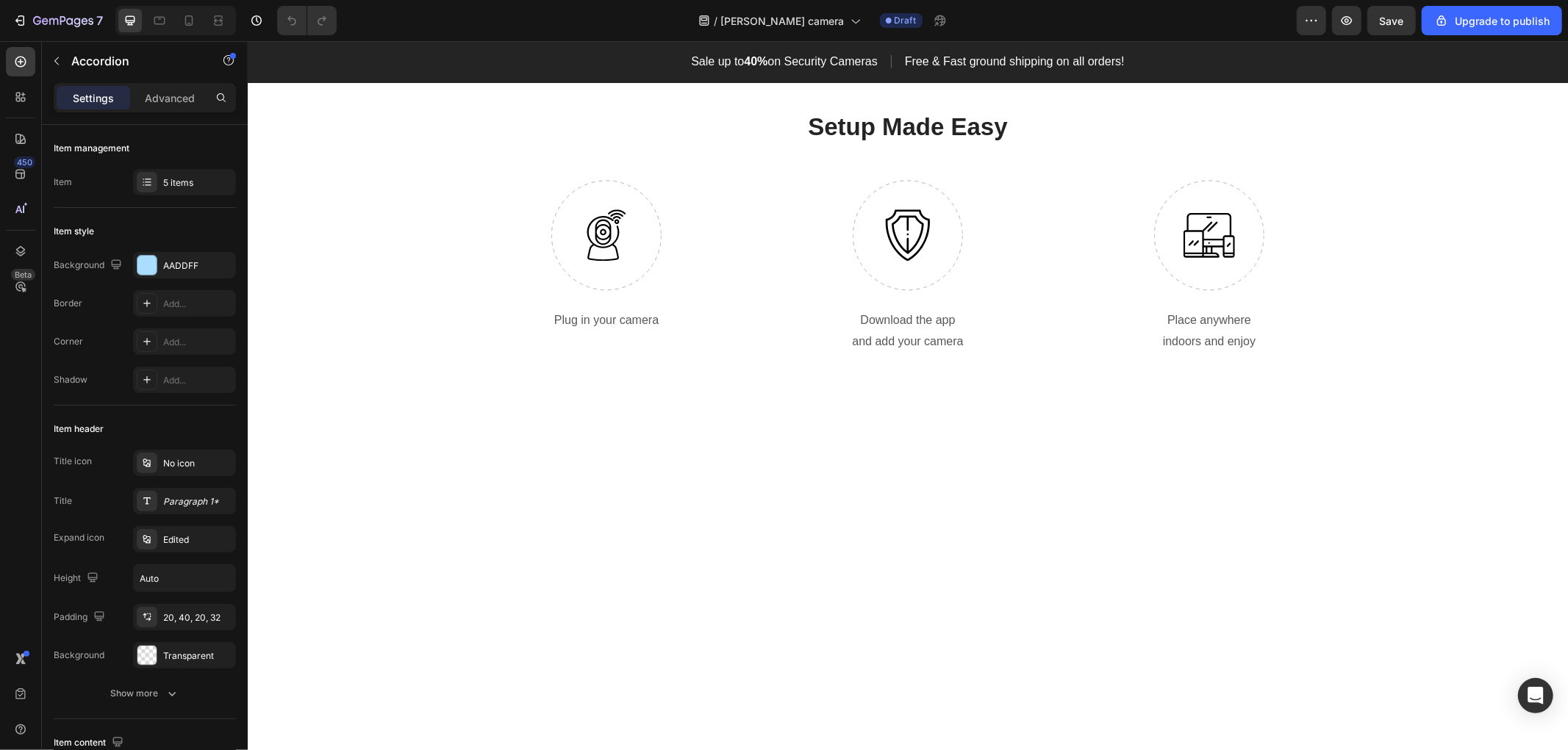
scroll to position [2856, 0]
